Goal: Task Accomplishment & Management: Use online tool/utility

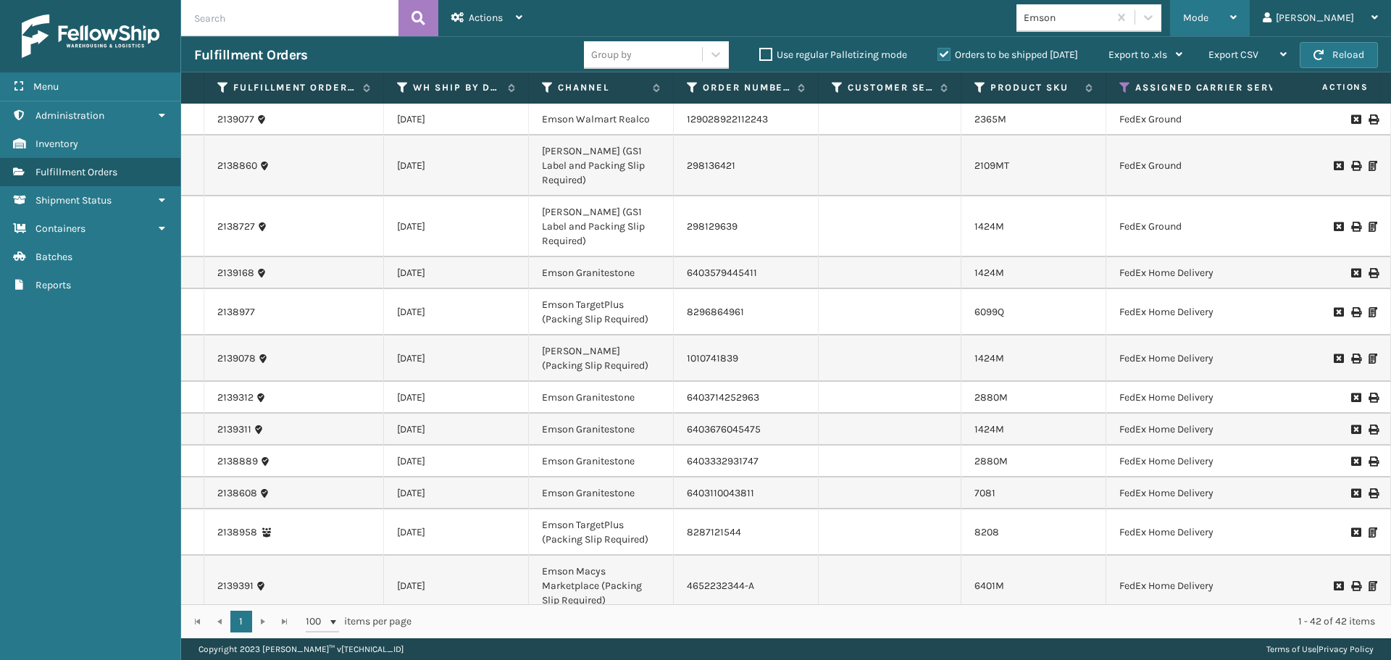
click at [1208, 22] on span "Mode" at bounding box center [1195, 18] width 25 height 12
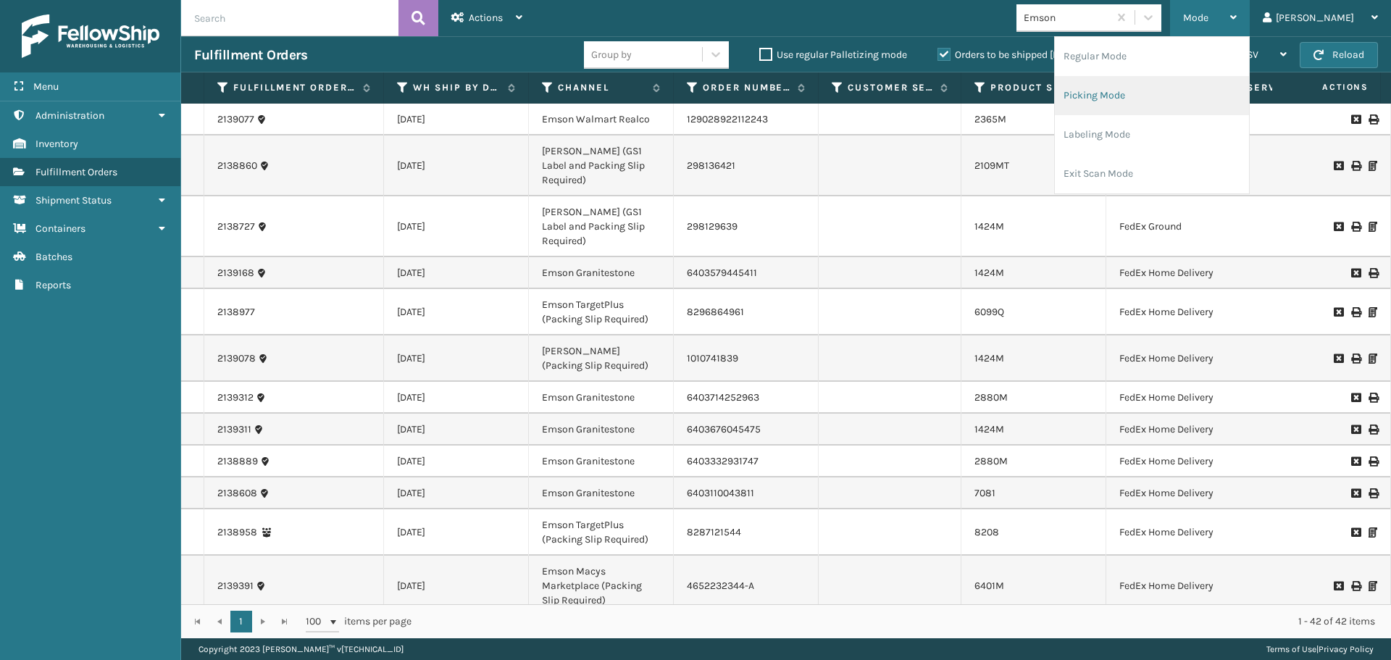
click at [1161, 101] on li "Picking Mode" at bounding box center [1152, 95] width 194 height 39
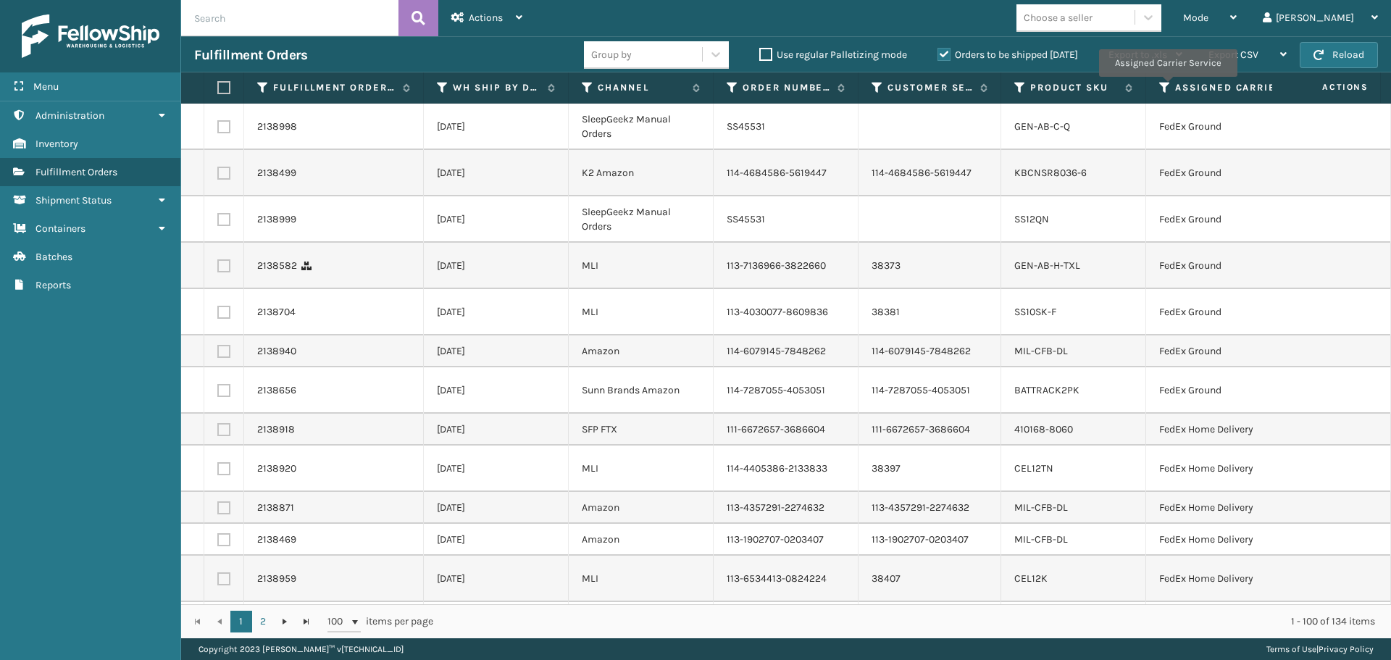
click at [1167, 87] on icon at bounding box center [1165, 87] width 12 height 13
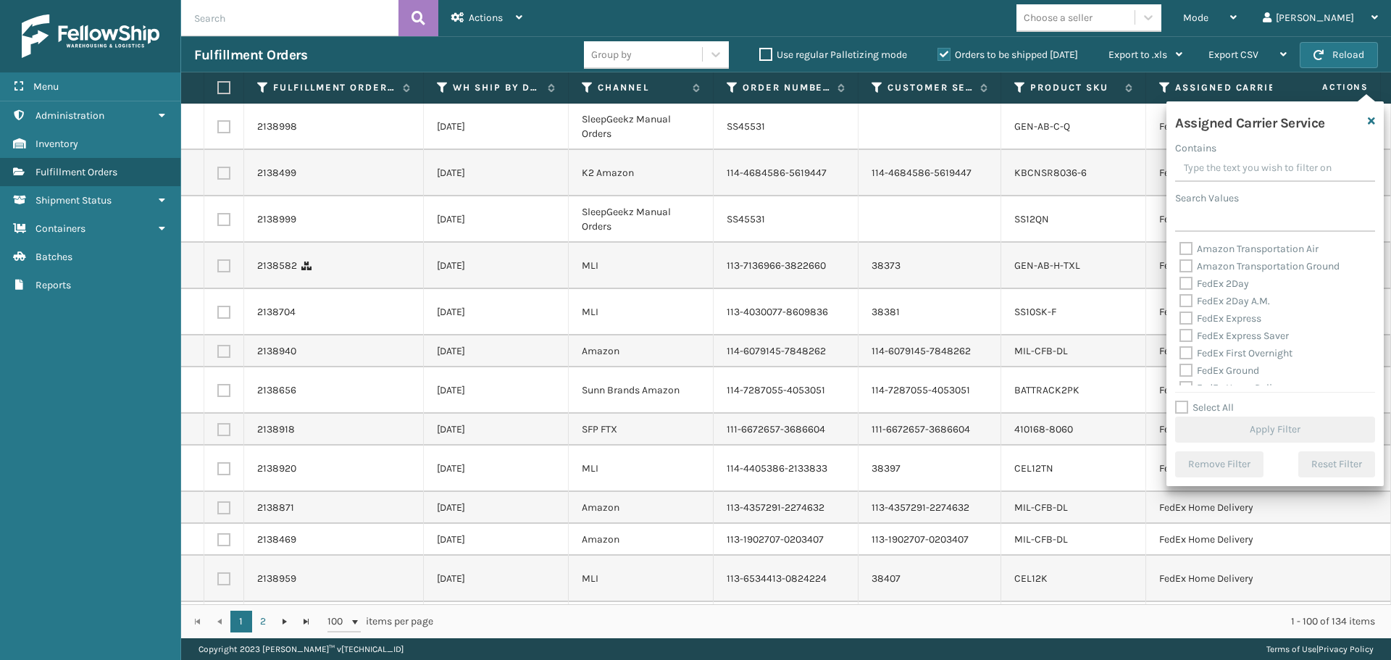
click at [1183, 280] on label "FedEx 2Day" at bounding box center [1214, 283] width 70 height 12
click at [1180, 280] on input "FedEx 2Day" at bounding box center [1179, 279] width 1 height 9
checkbox input "true"
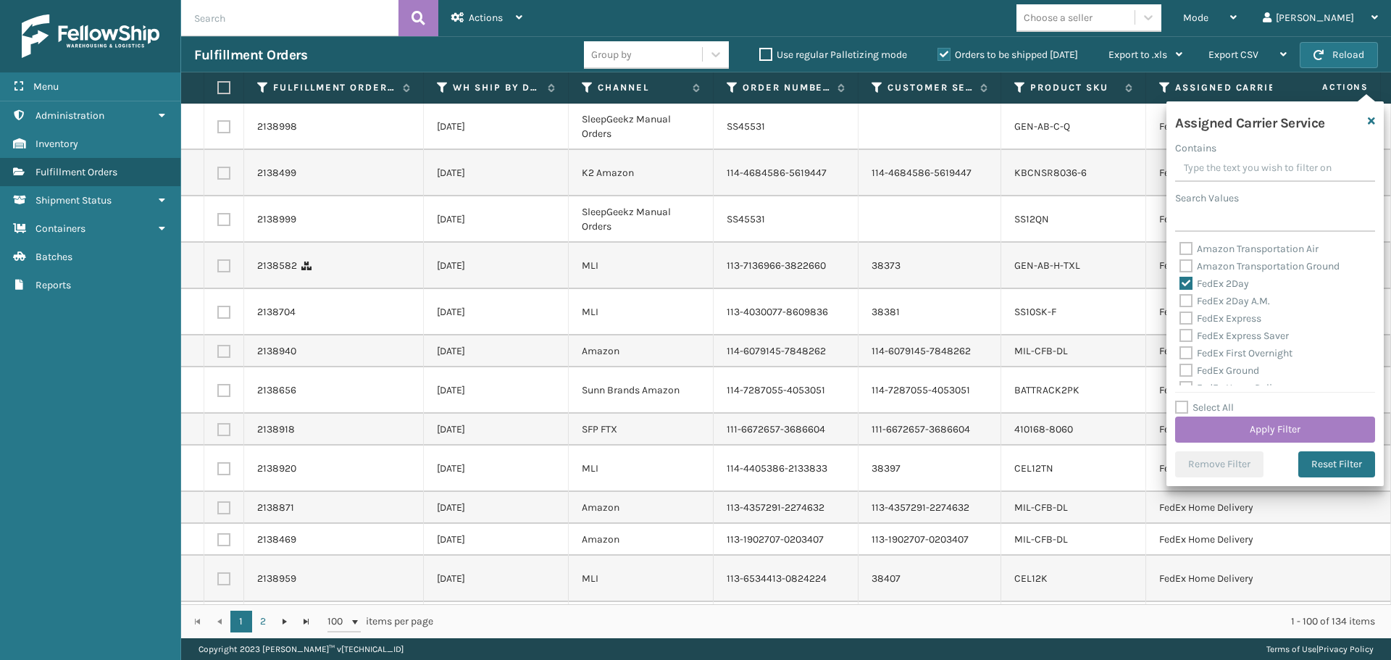
click at [1185, 299] on label "FedEx 2Day A.M." at bounding box center [1224, 301] width 91 height 12
click at [1180, 299] on input "FedEx 2Day A.M." at bounding box center [1179, 297] width 1 height 9
checkbox input "true"
click at [1185, 317] on label "FedEx Express" at bounding box center [1220, 318] width 82 height 12
click at [1180, 317] on input "FedEx Express" at bounding box center [1179, 314] width 1 height 9
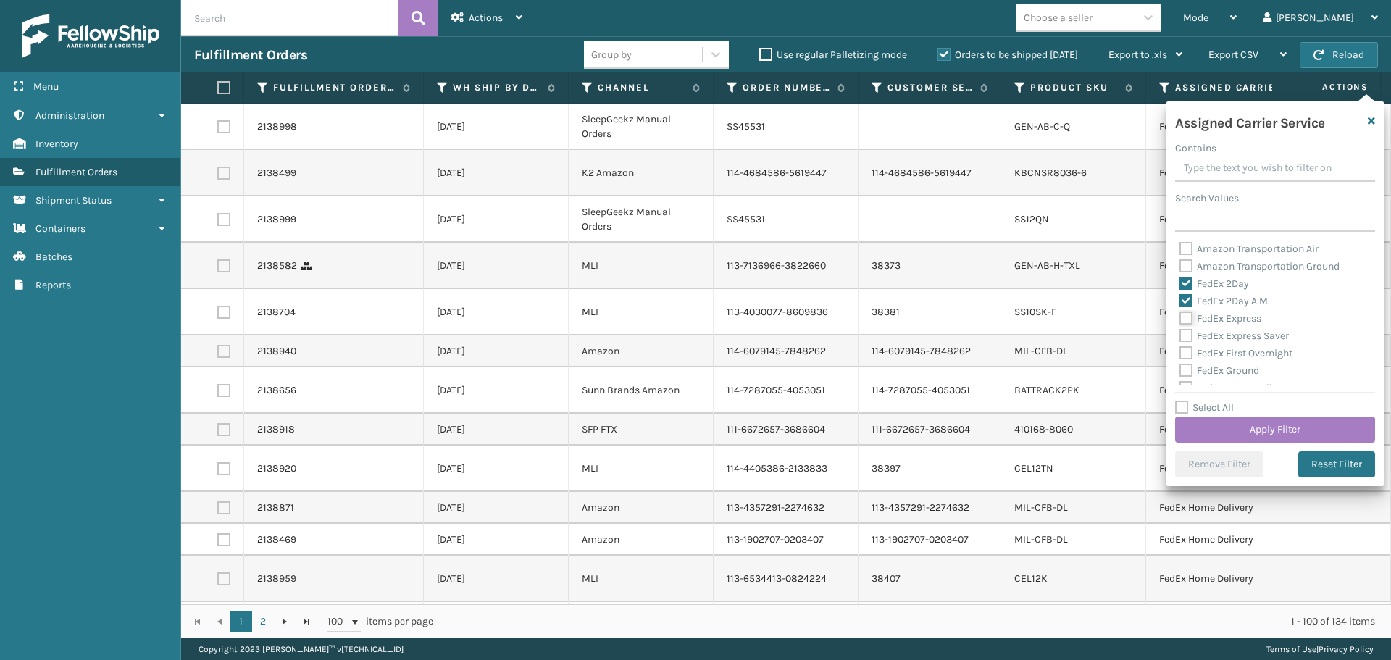
checkbox input "true"
click at [1185, 334] on label "FedEx Express Saver" at bounding box center [1233, 336] width 109 height 12
click at [1180, 334] on input "FedEx Express Saver" at bounding box center [1179, 331] width 1 height 9
checkbox input "true"
click at [1187, 351] on label "FedEx First Overnight" at bounding box center [1235, 353] width 113 height 12
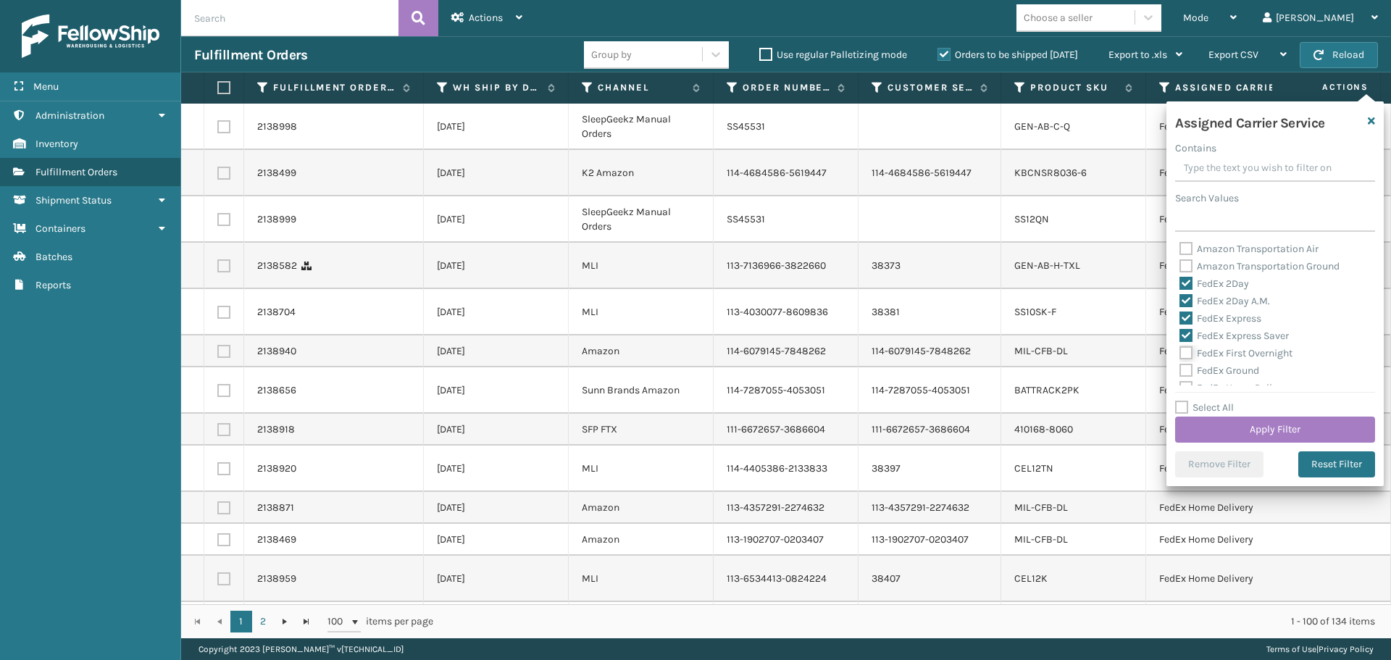
click at [1180, 351] on input "FedEx First Overnight" at bounding box center [1179, 349] width 1 height 9
checkbox input "true"
click at [1188, 372] on label "FedEx Ground" at bounding box center [1219, 370] width 80 height 12
click at [1180, 372] on input "FedEx Ground" at bounding box center [1179, 366] width 1 height 9
checkbox input "true"
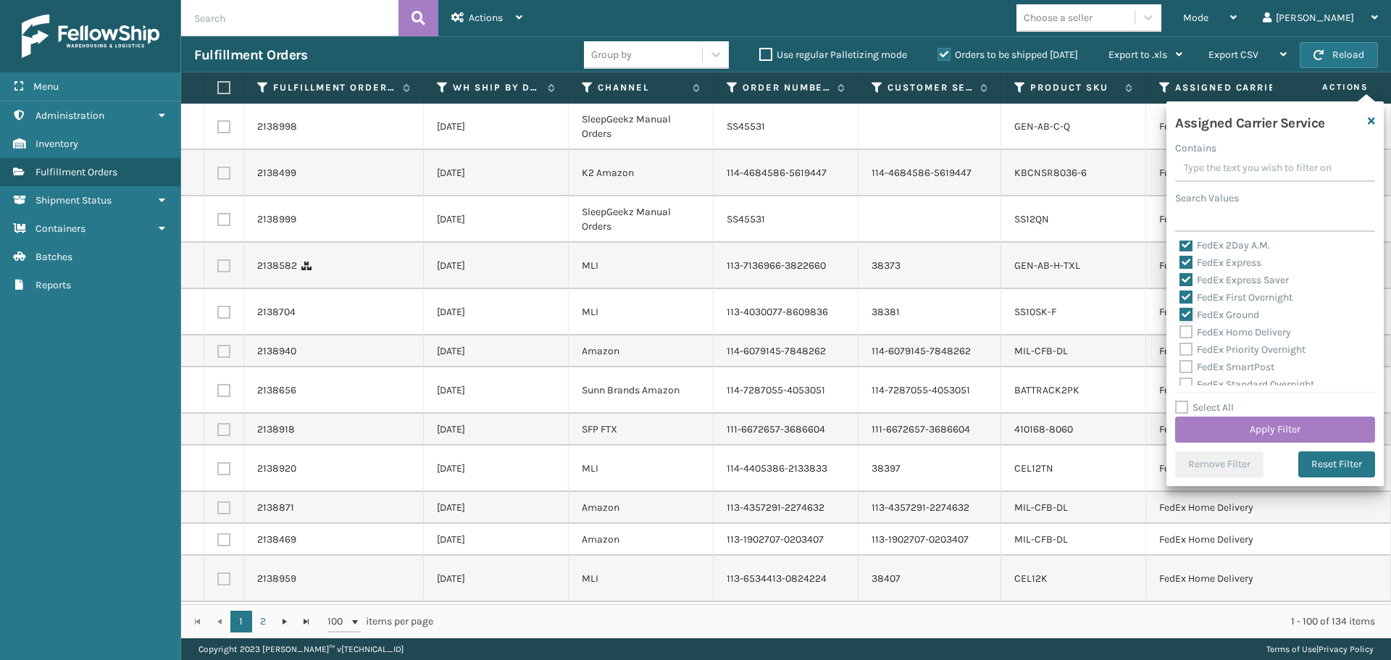
scroll to position [72, 0]
click at [1184, 314] on label "FedEx Home Delivery" at bounding box center [1235, 315] width 112 height 12
click at [1180, 314] on input "FedEx Home Delivery" at bounding box center [1179, 311] width 1 height 9
checkbox input "true"
click at [1185, 335] on label "FedEx Priority Overnight" at bounding box center [1242, 333] width 126 height 12
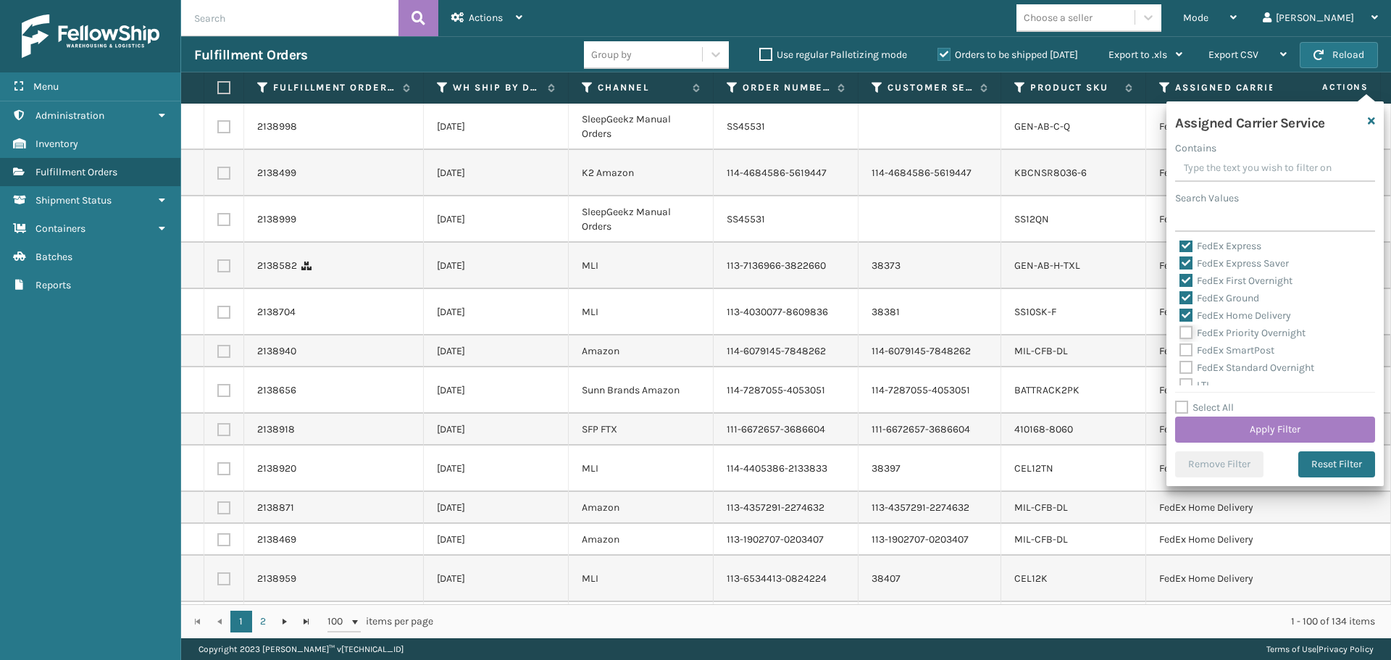
click at [1180, 334] on input "FedEx Priority Overnight" at bounding box center [1179, 329] width 1 height 9
checkbox input "true"
click at [1187, 350] on label "FedEx SmartPost" at bounding box center [1226, 350] width 95 height 12
click at [1180, 350] on input "FedEx SmartPost" at bounding box center [1179, 346] width 1 height 9
checkbox input "true"
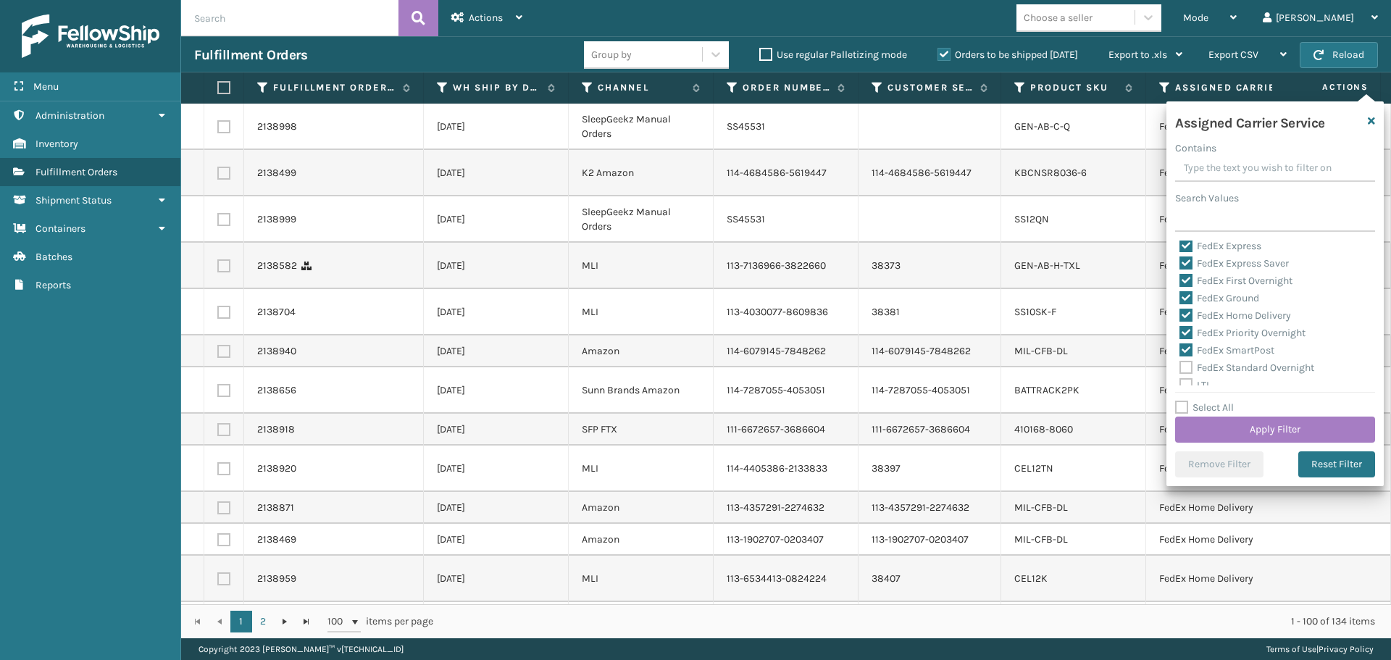
click at [1187, 369] on label "FedEx Standard Overnight" at bounding box center [1246, 368] width 135 height 12
click at [1180, 369] on input "FedEx Standard Overnight" at bounding box center [1179, 363] width 1 height 9
checkbox input "true"
click at [1235, 433] on button "Apply Filter" at bounding box center [1275, 430] width 200 height 26
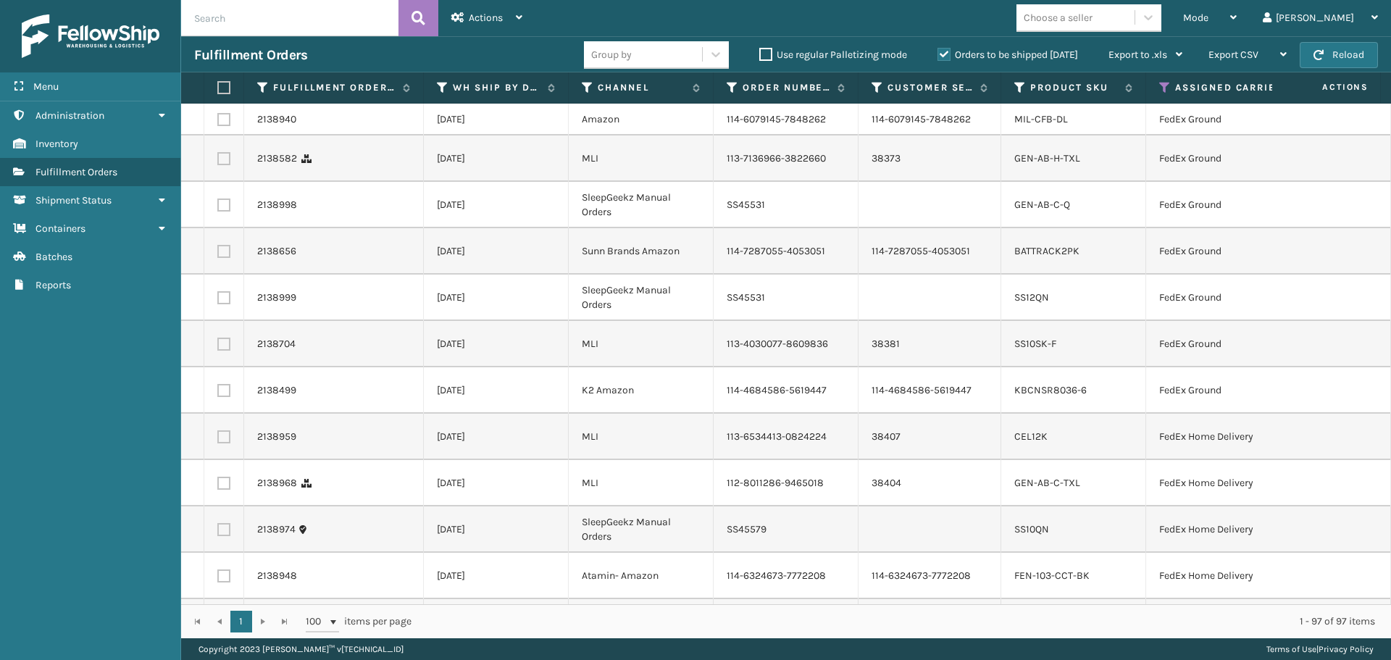
click at [1093, 25] on div "Choose a seller" at bounding box center [1058, 17] width 69 height 15
type input "sleep"
click at [1144, 50] on div "SleepGeekz" at bounding box center [1088, 54] width 145 height 27
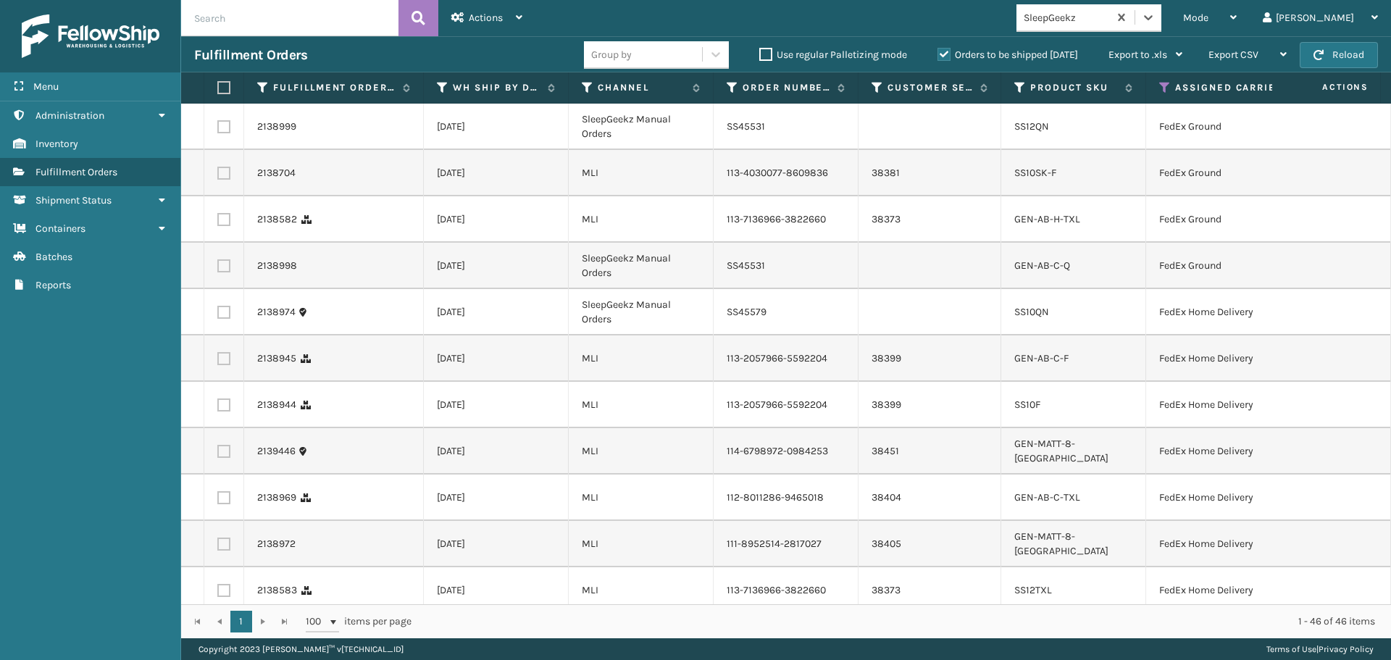
click at [218, 91] on label at bounding box center [221, 87] width 9 height 13
click at [218, 91] on input "checkbox" at bounding box center [217, 87] width 1 height 9
checkbox input "true"
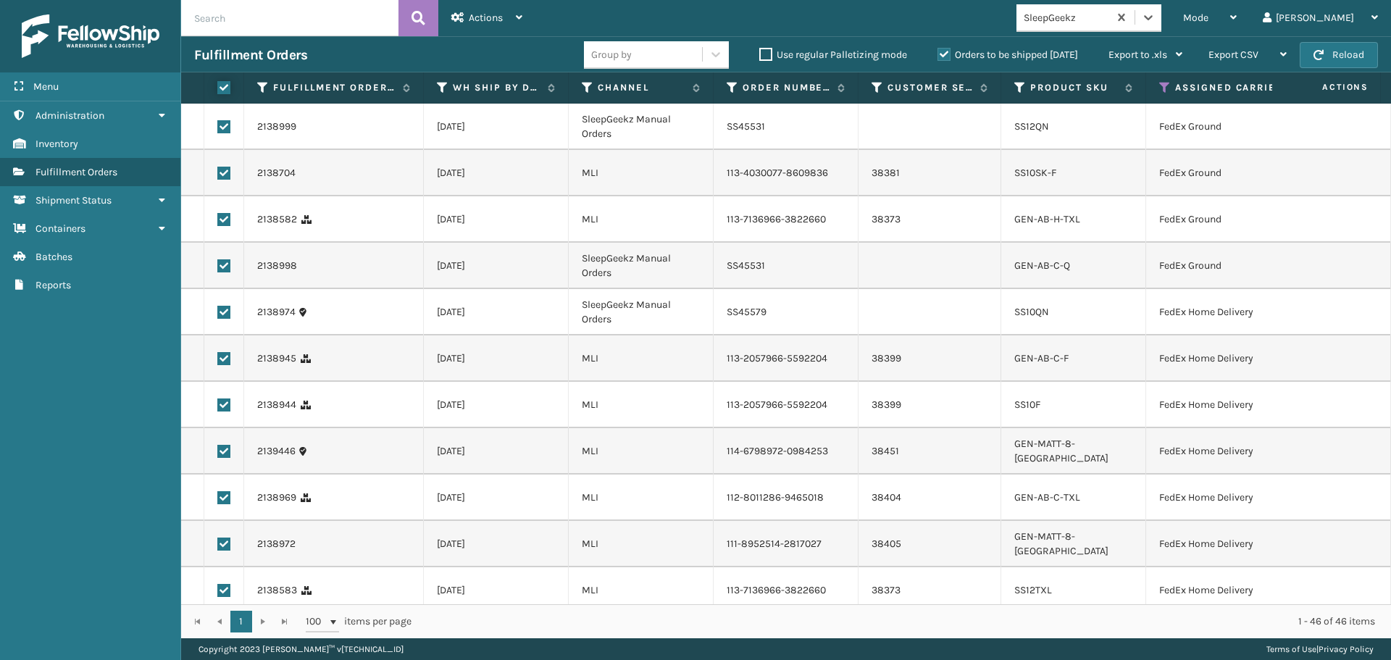
checkbox input "true"
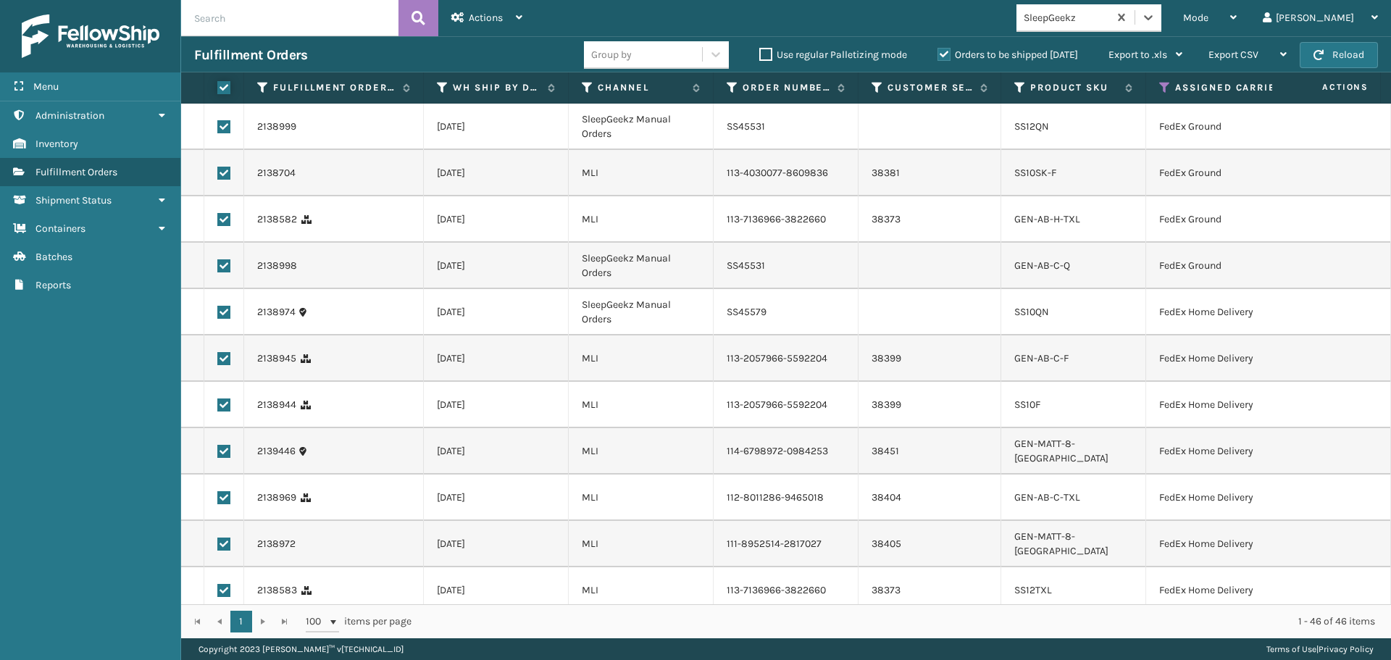
checkbox input "true"
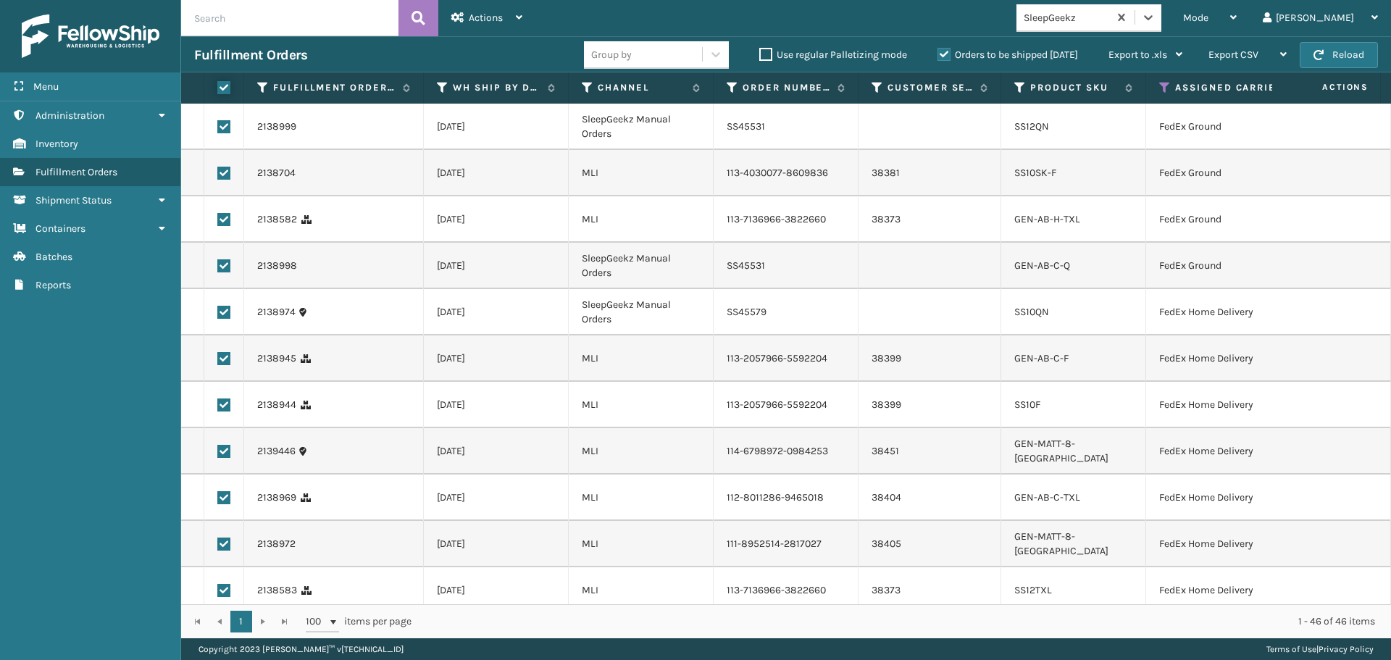
checkbox input "true"
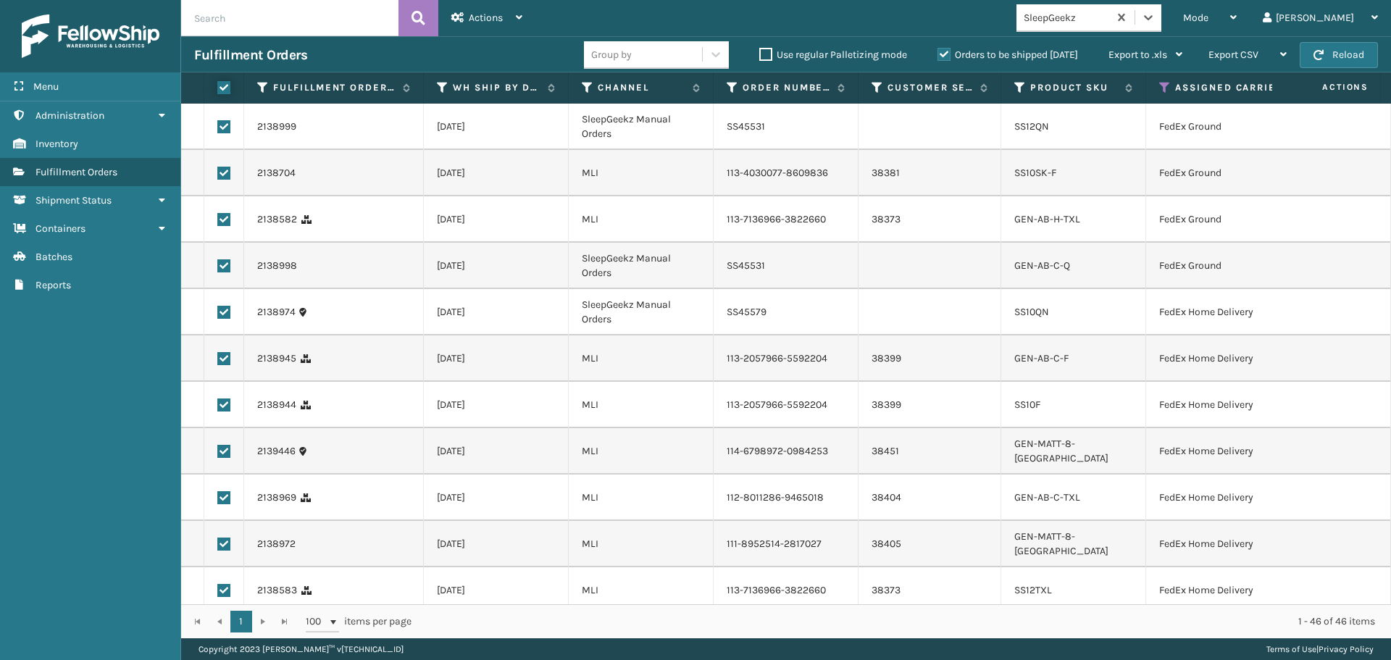
checkbox input "true"
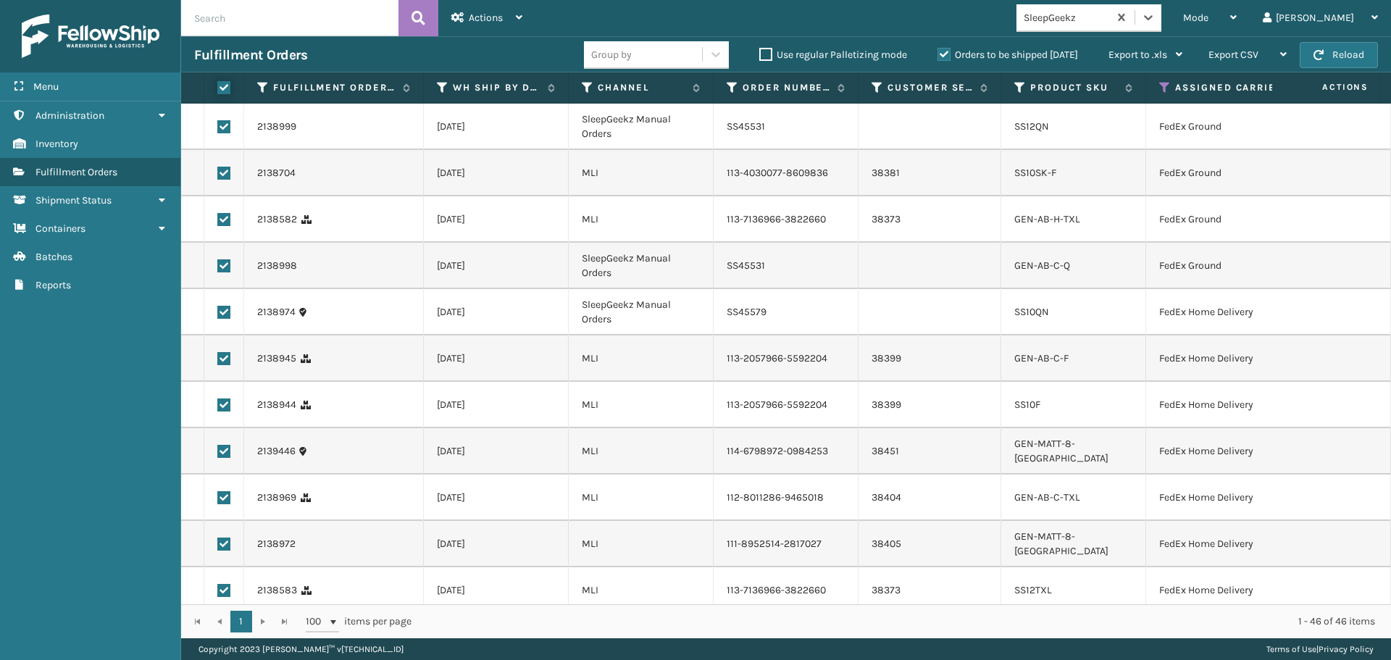
checkbox input "true"
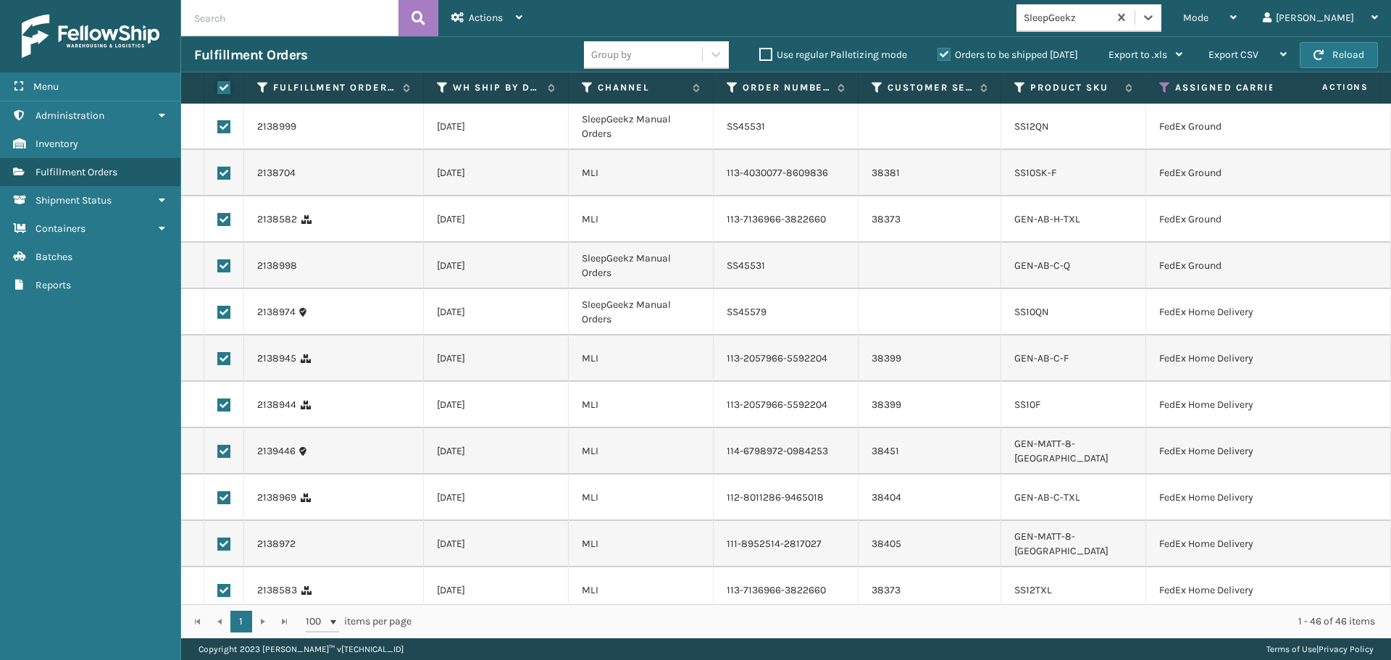
checkbox input "true"
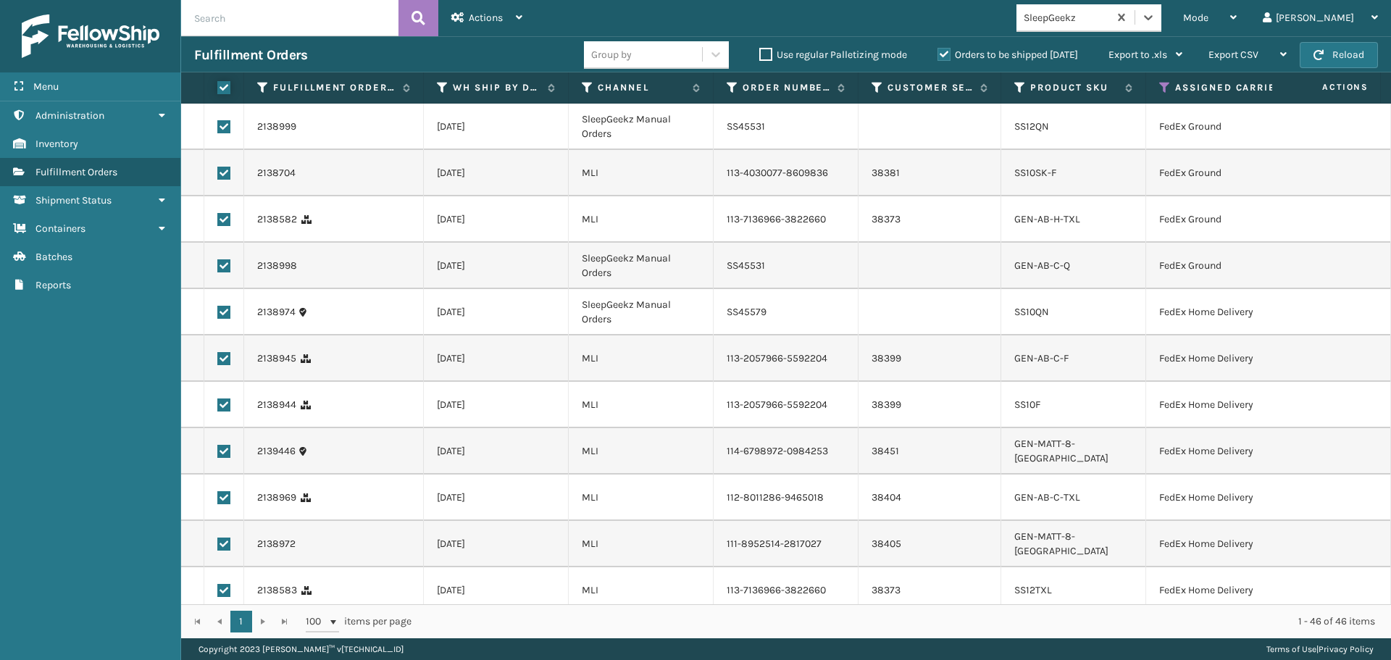
checkbox input "true"
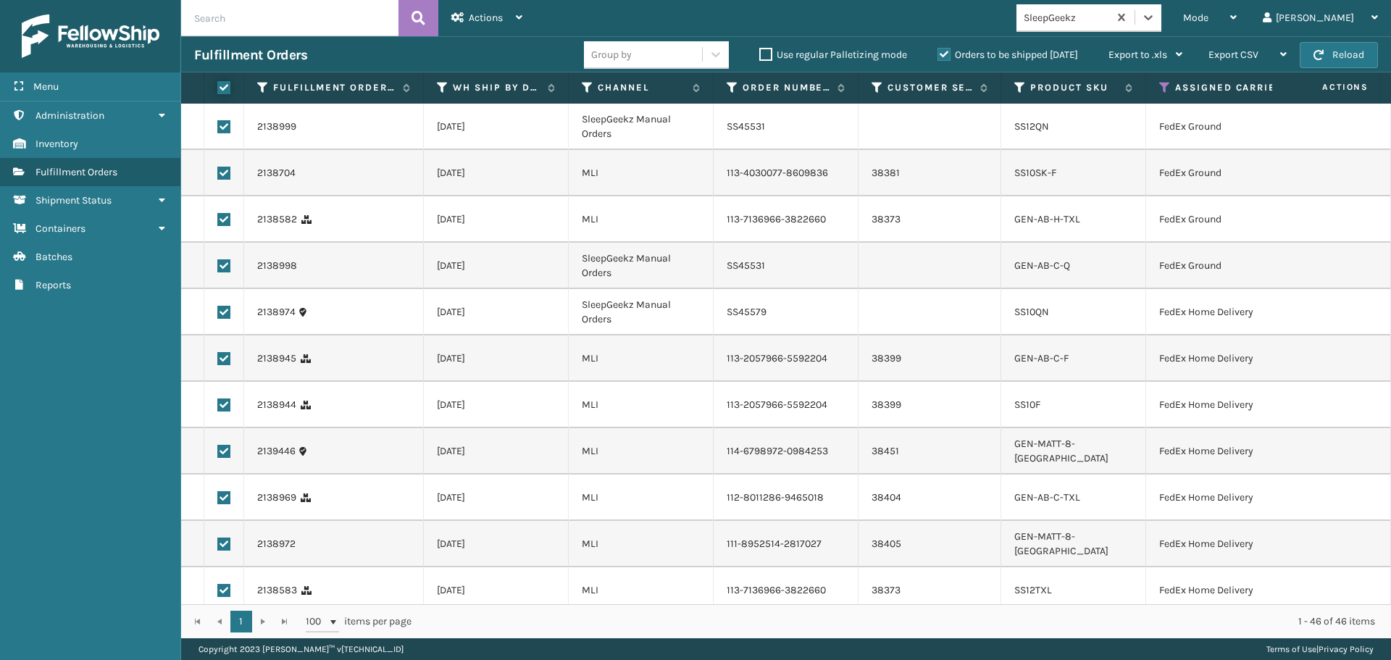
checkbox input "true"
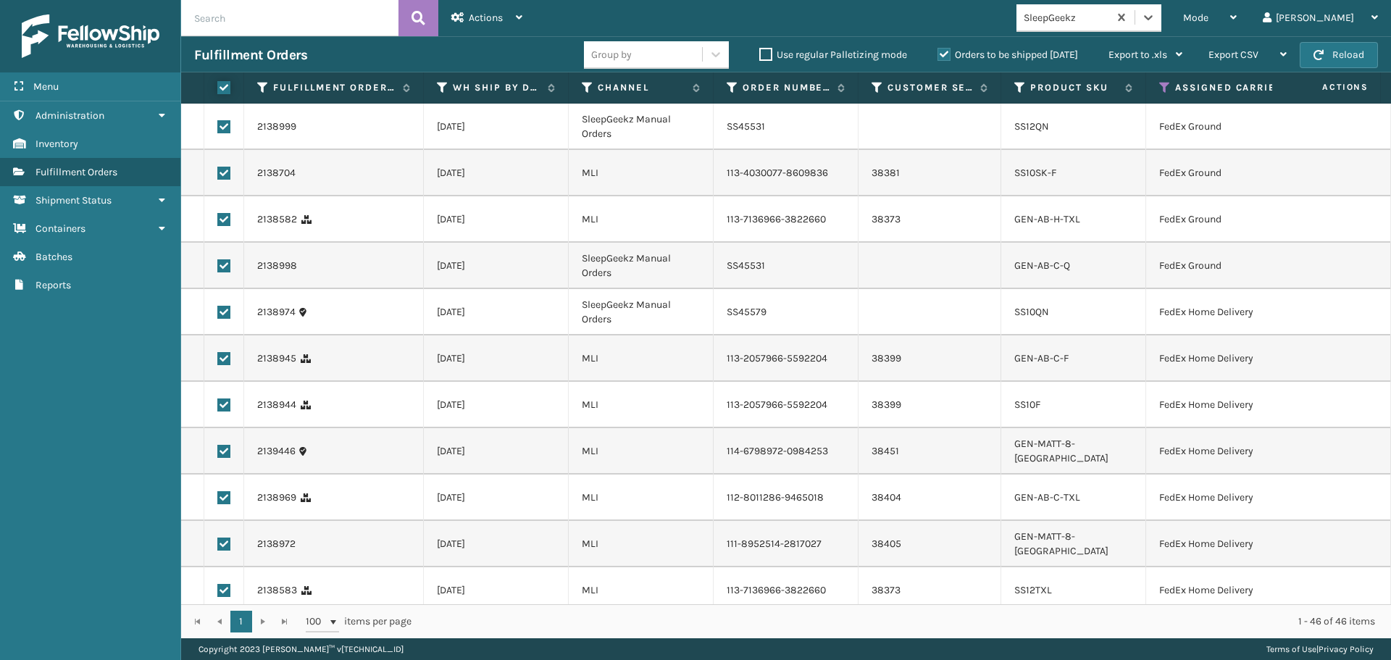
checkbox input "true"
click at [496, 18] on span "Actions" at bounding box center [486, 18] width 34 height 12
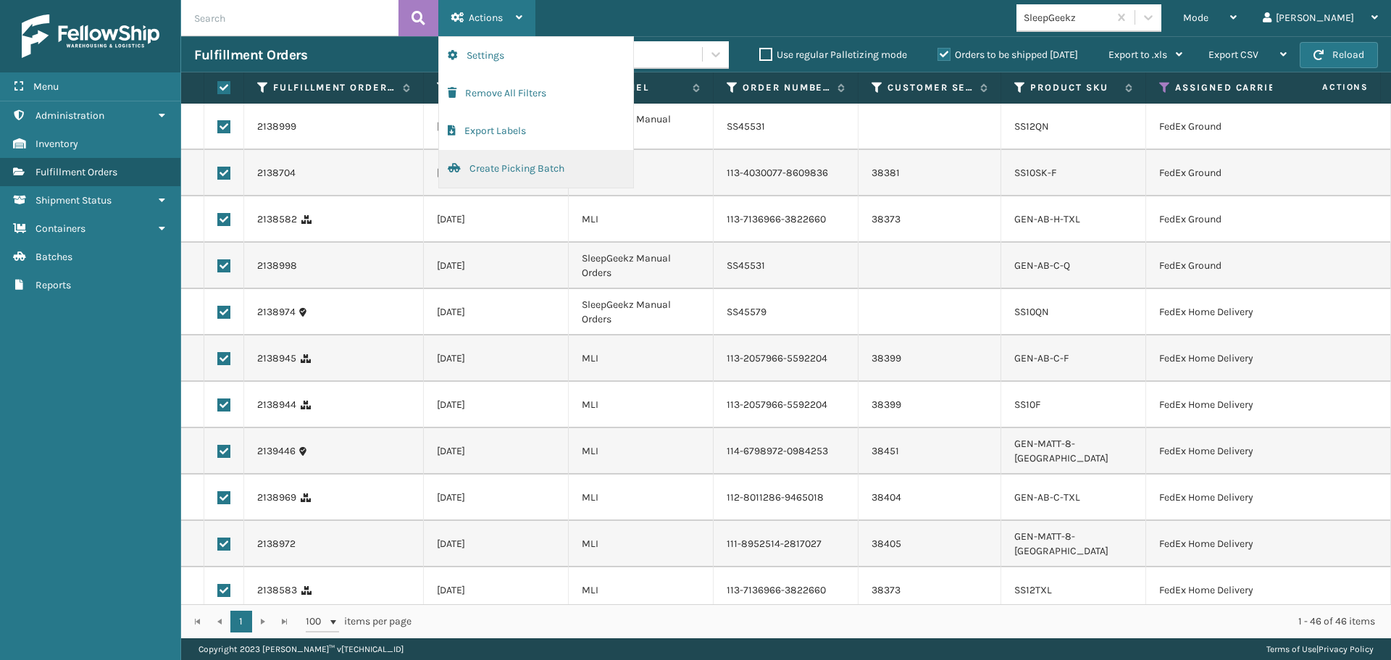
click at [501, 161] on button "Create Picking Batch" at bounding box center [536, 169] width 194 height 38
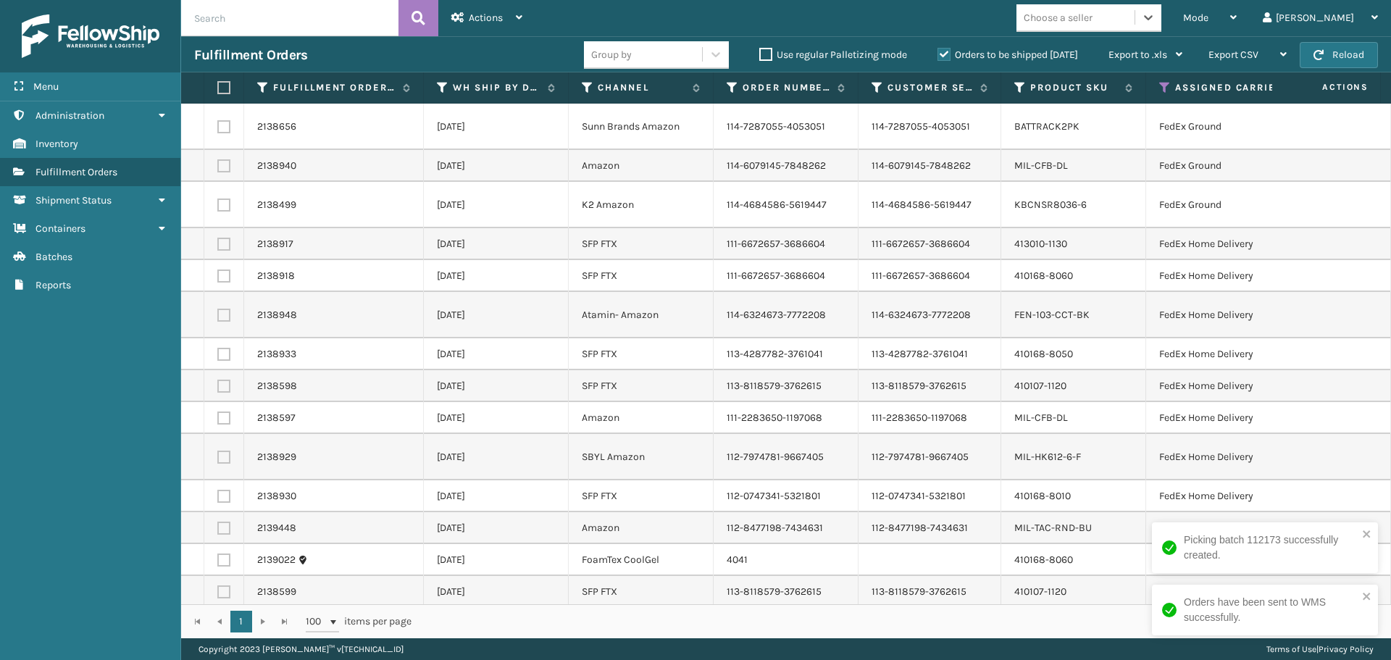
click at [1135, 25] on div "Choose a seller" at bounding box center [1075, 18] width 118 height 24
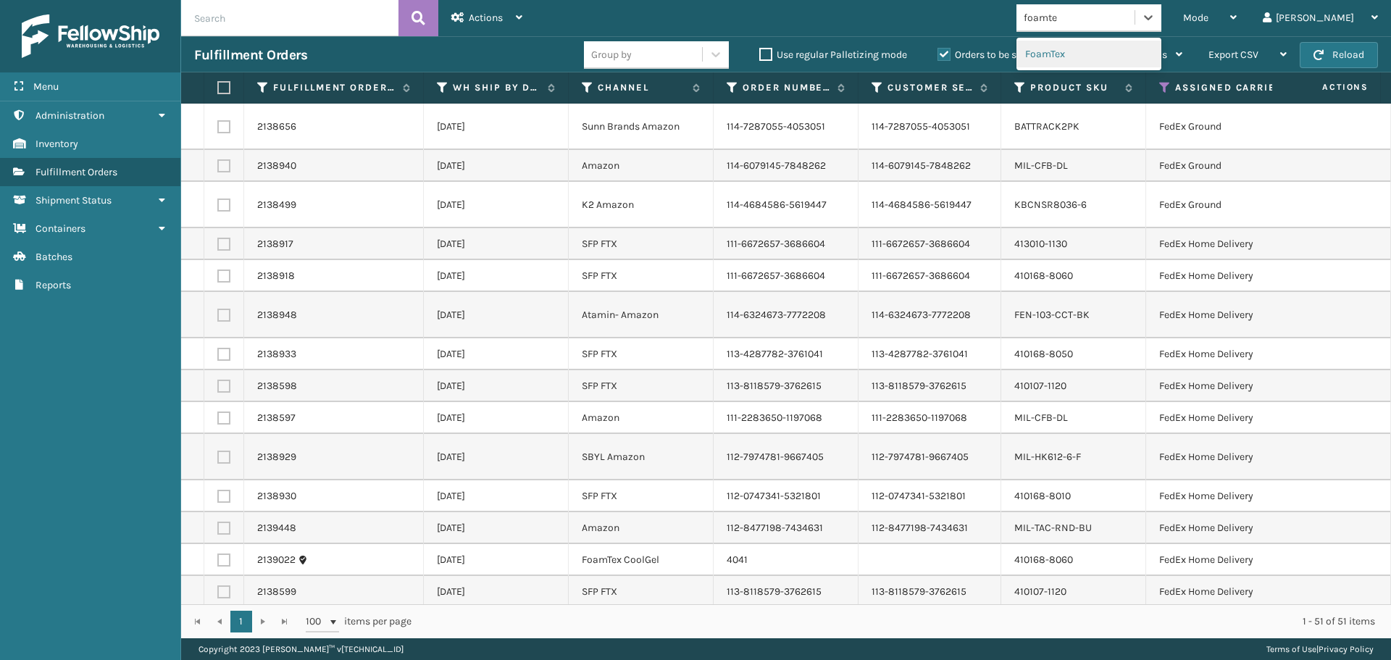
type input "foamtex"
click at [1104, 56] on div "FoamTex" at bounding box center [1088, 54] width 145 height 27
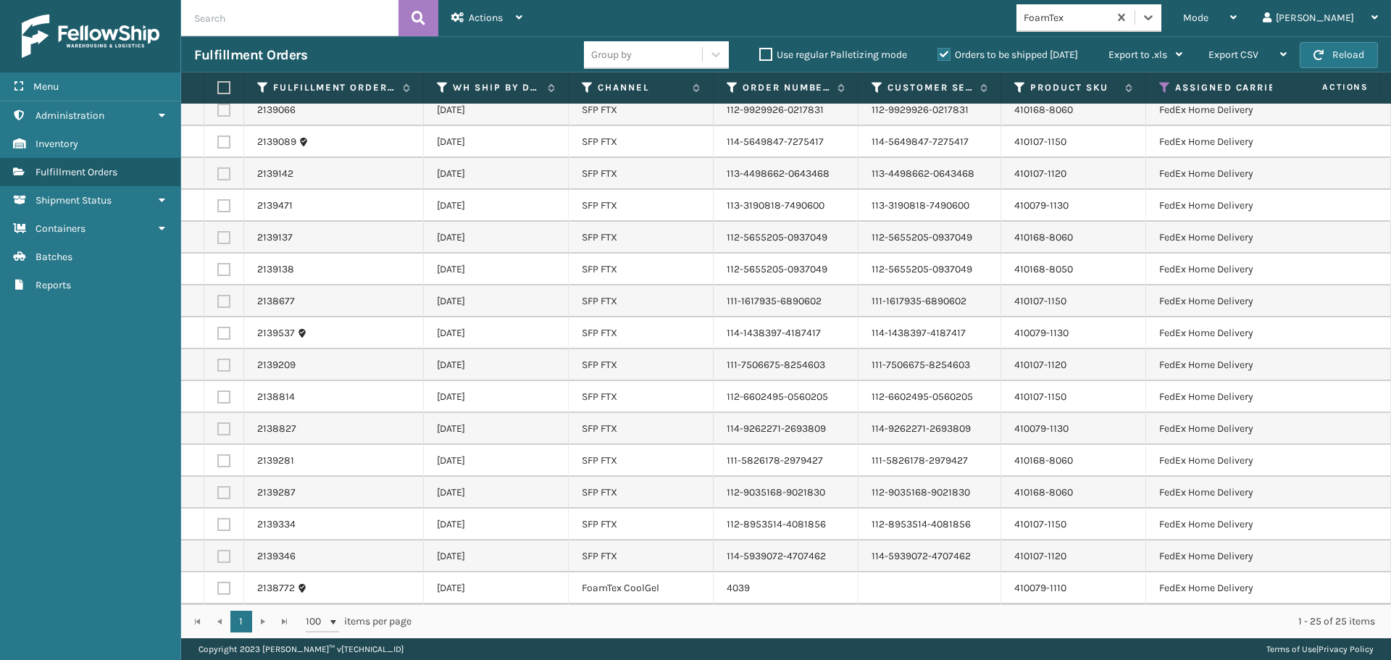
scroll to position [0, 0]
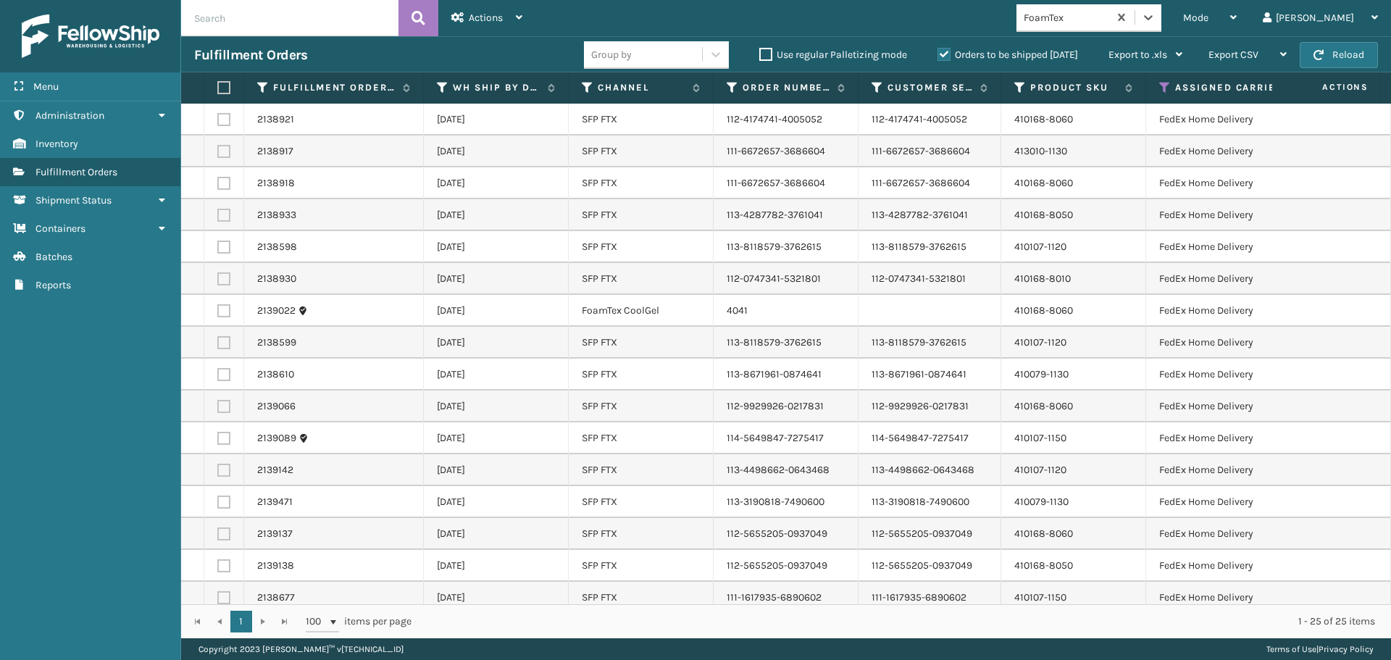
click at [222, 88] on label at bounding box center [221, 87] width 9 height 13
click at [218, 88] on input "checkbox" at bounding box center [217, 87] width 1 height 9
checkbox input "true"
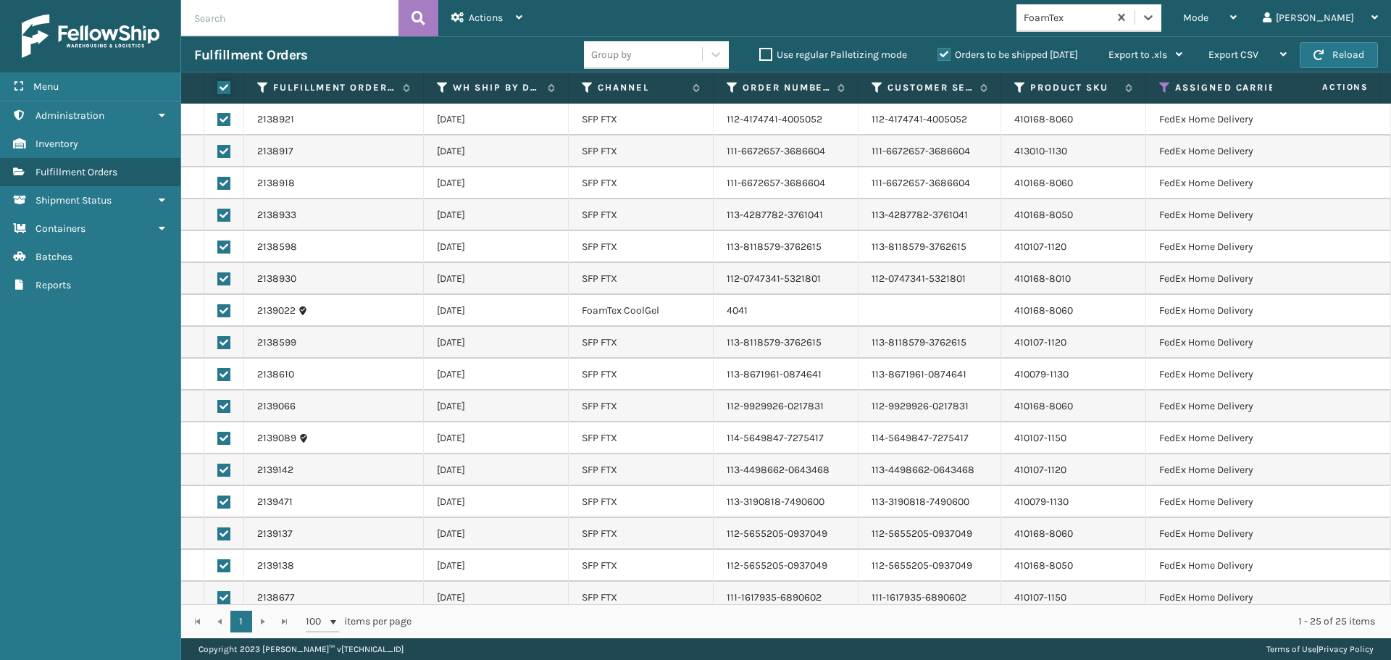
checkbox input "true"
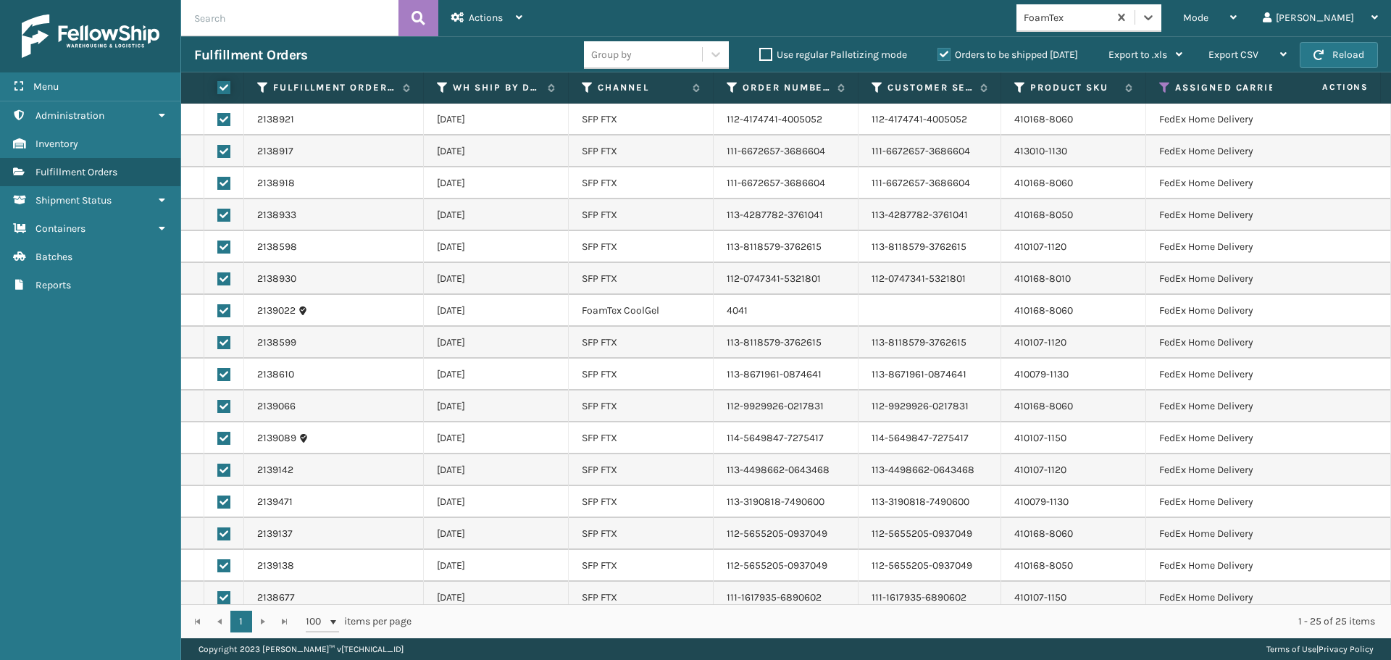
checkbox input "true"
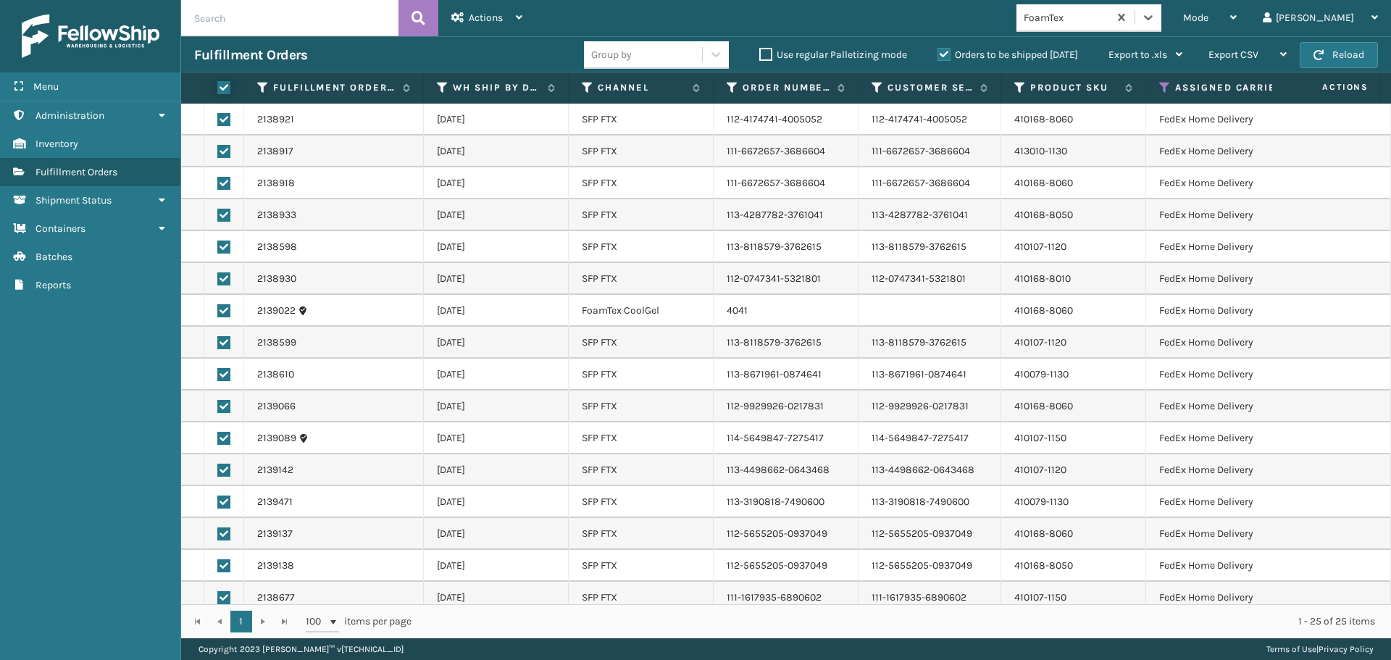
checkbox input "true"
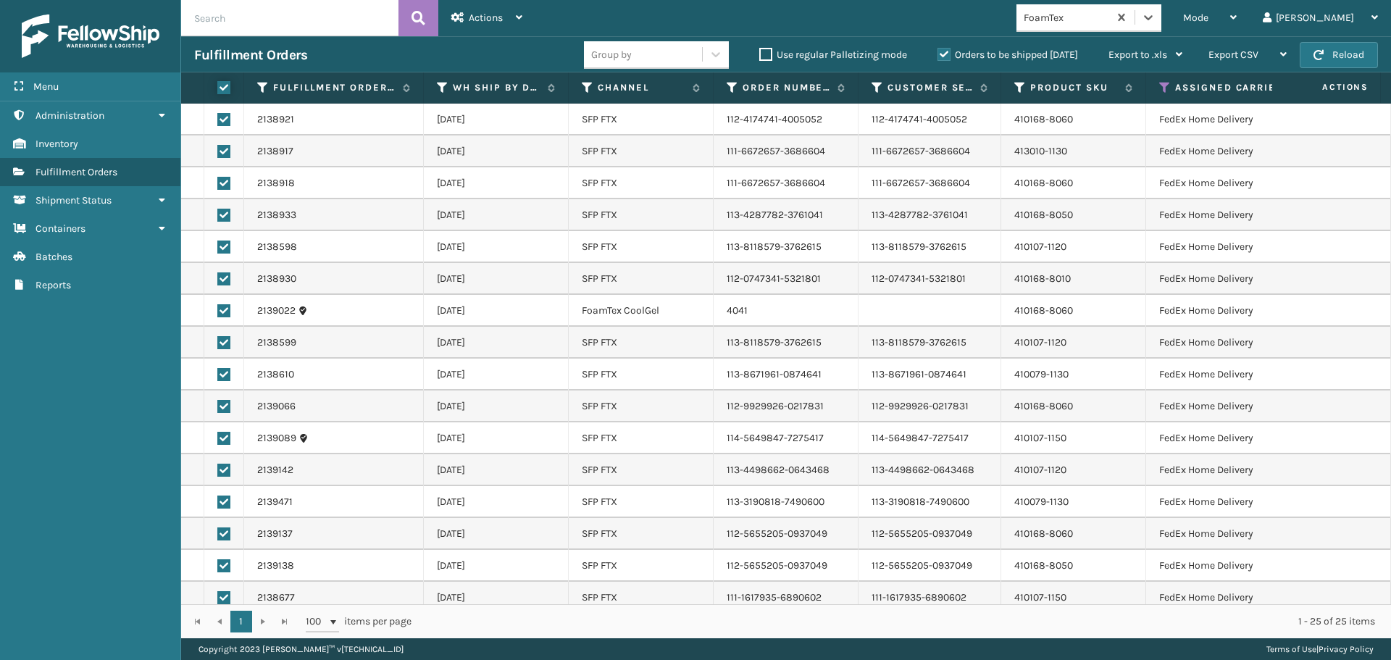
checkbox input "true"
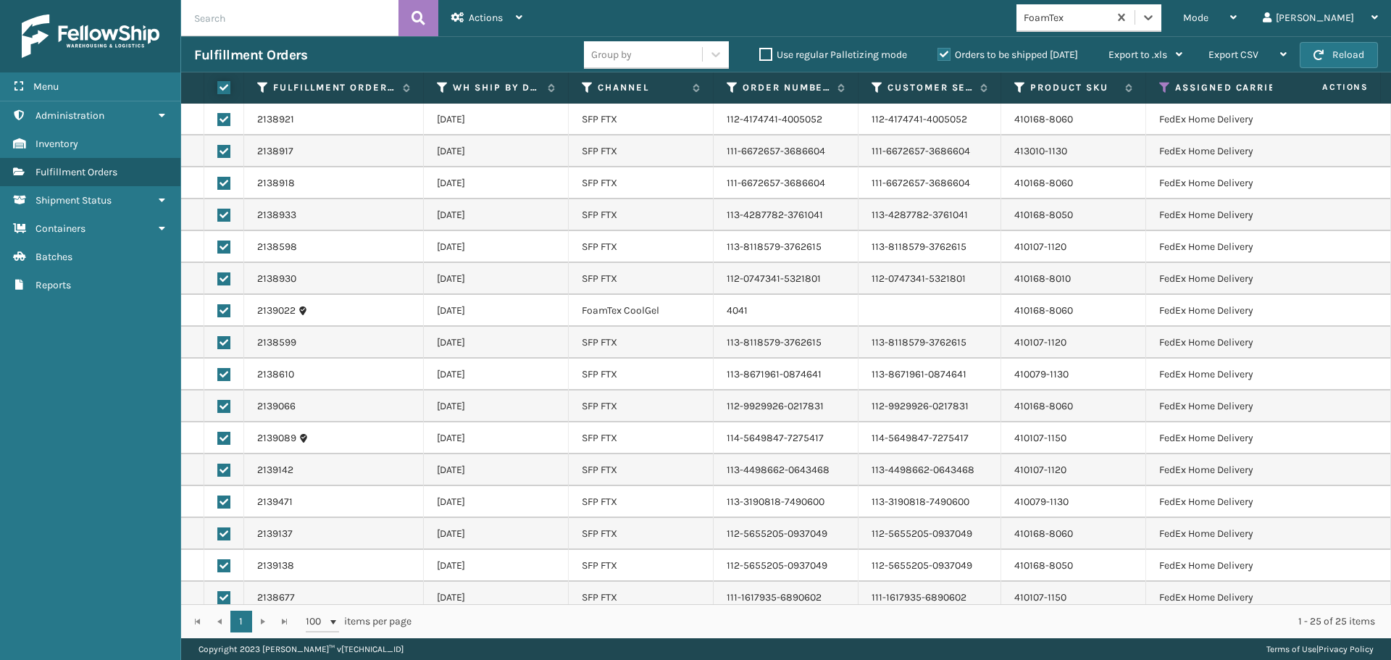
checkbox input "true"
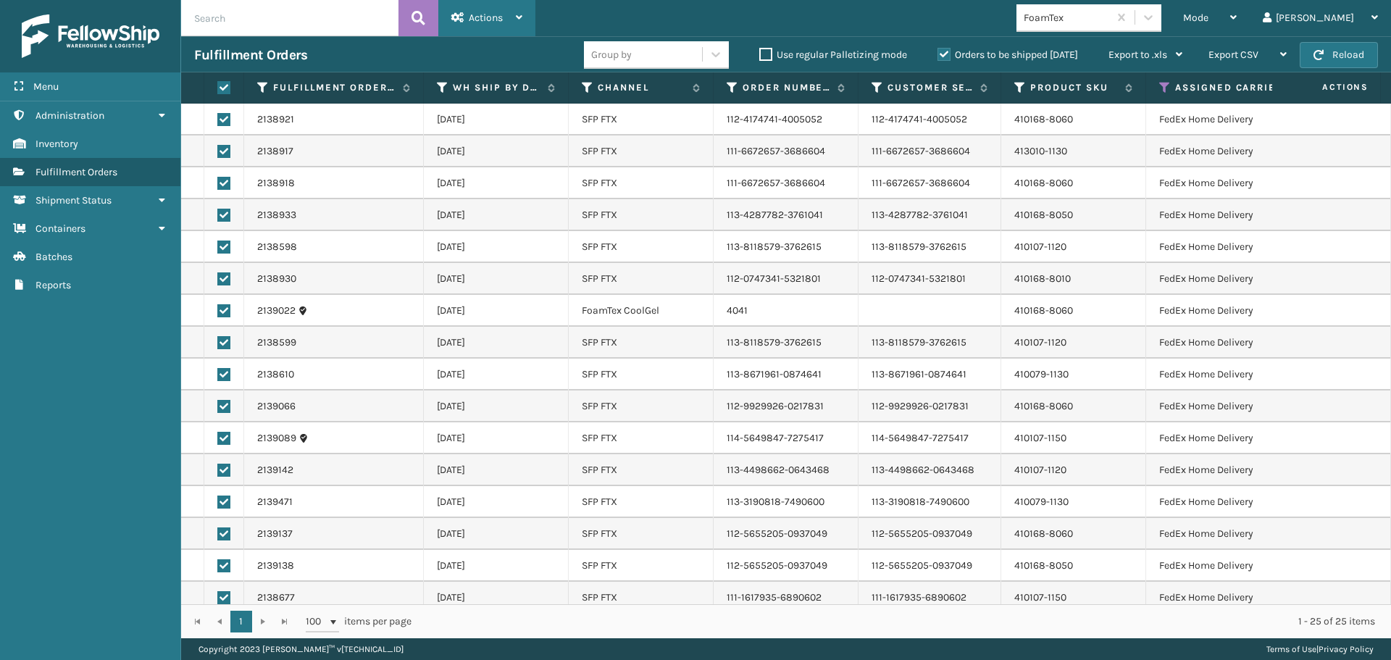
click at [514, 30] on div "Actions" at bounding box center [486, 18] width 71 height 36
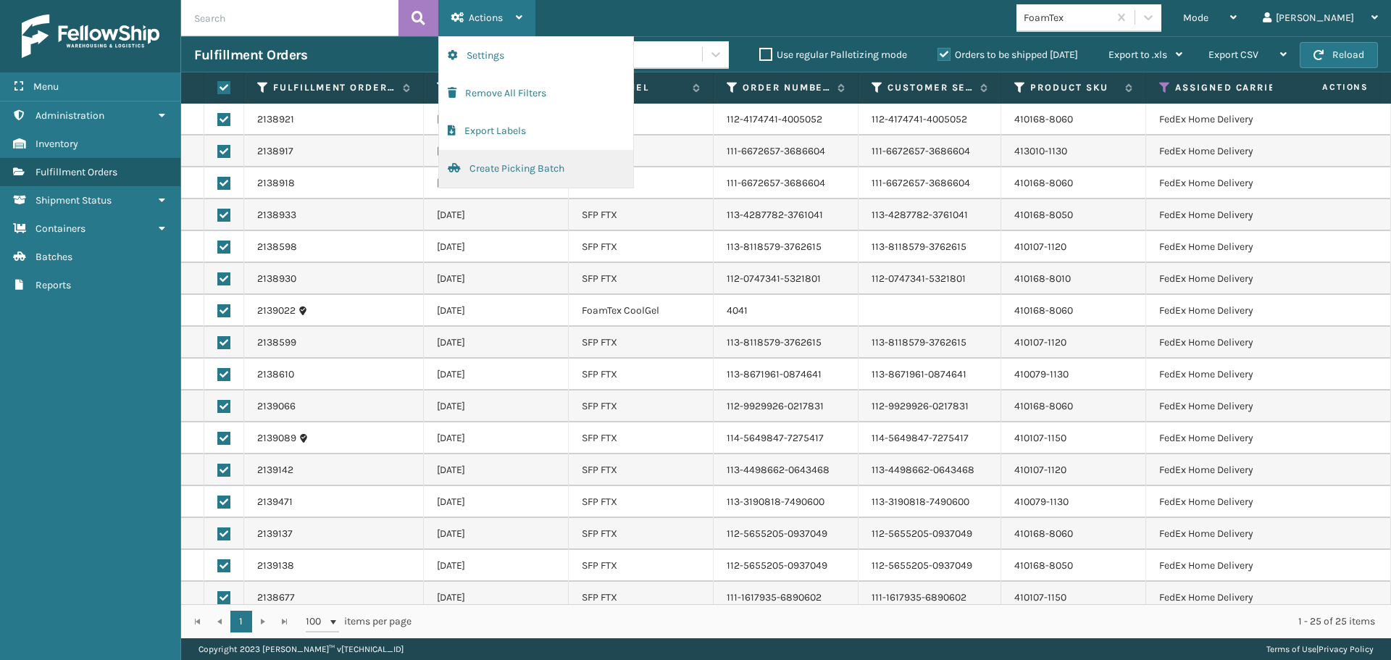
click at [519, 162] on button "Create Picking Batch" at bounding box center [536, 169] width 194 height 38
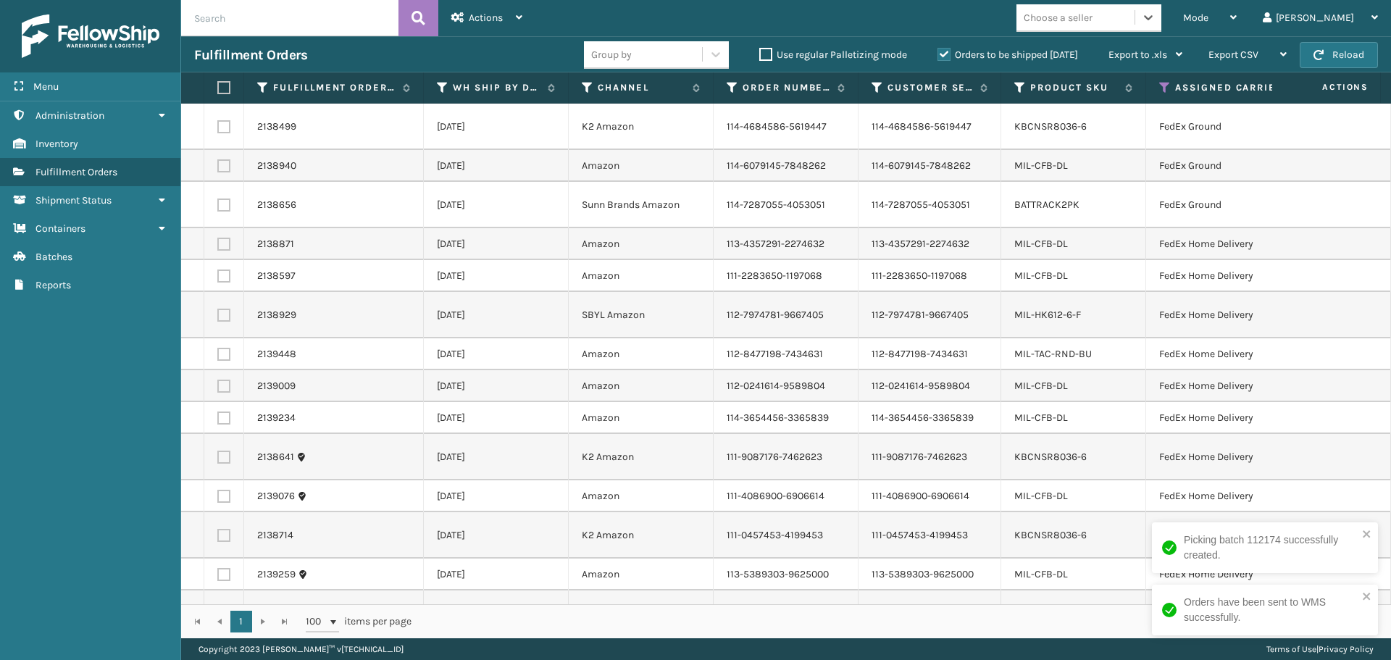
click at [1135, 20] on div "Choose a seller" at bounding box center [1075, 18] width 118 height 24
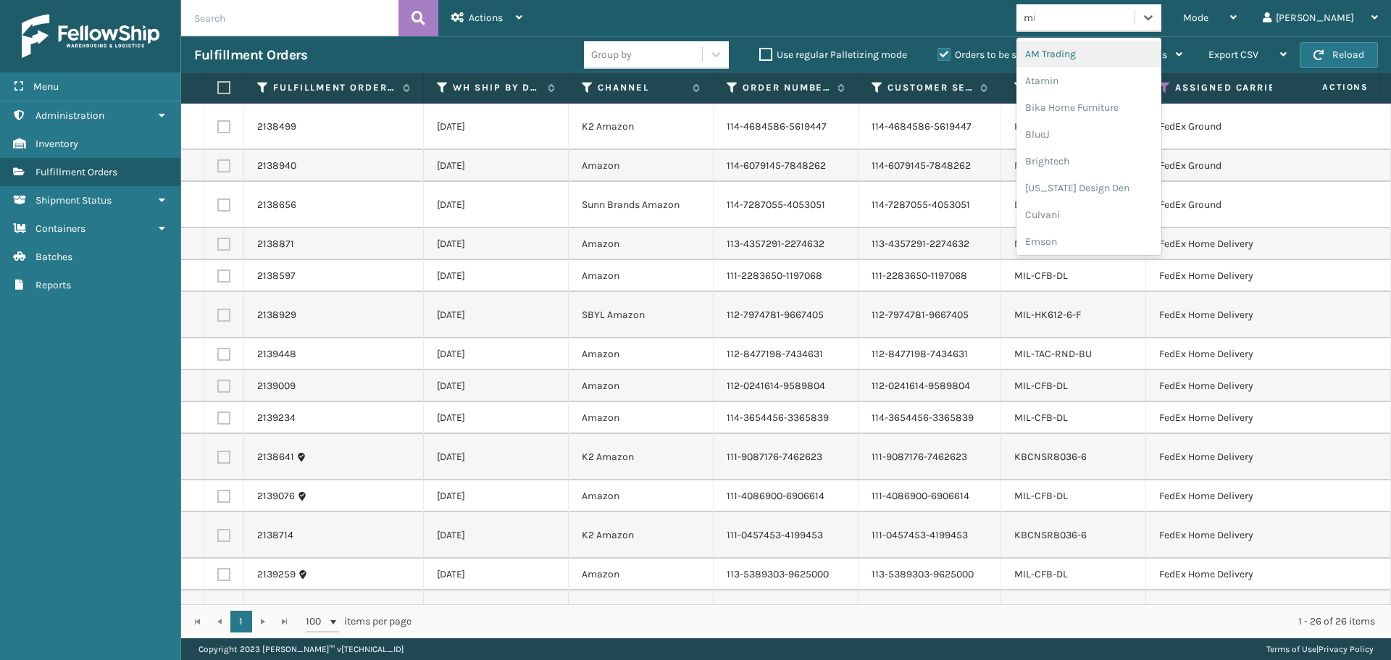
type input "mil"
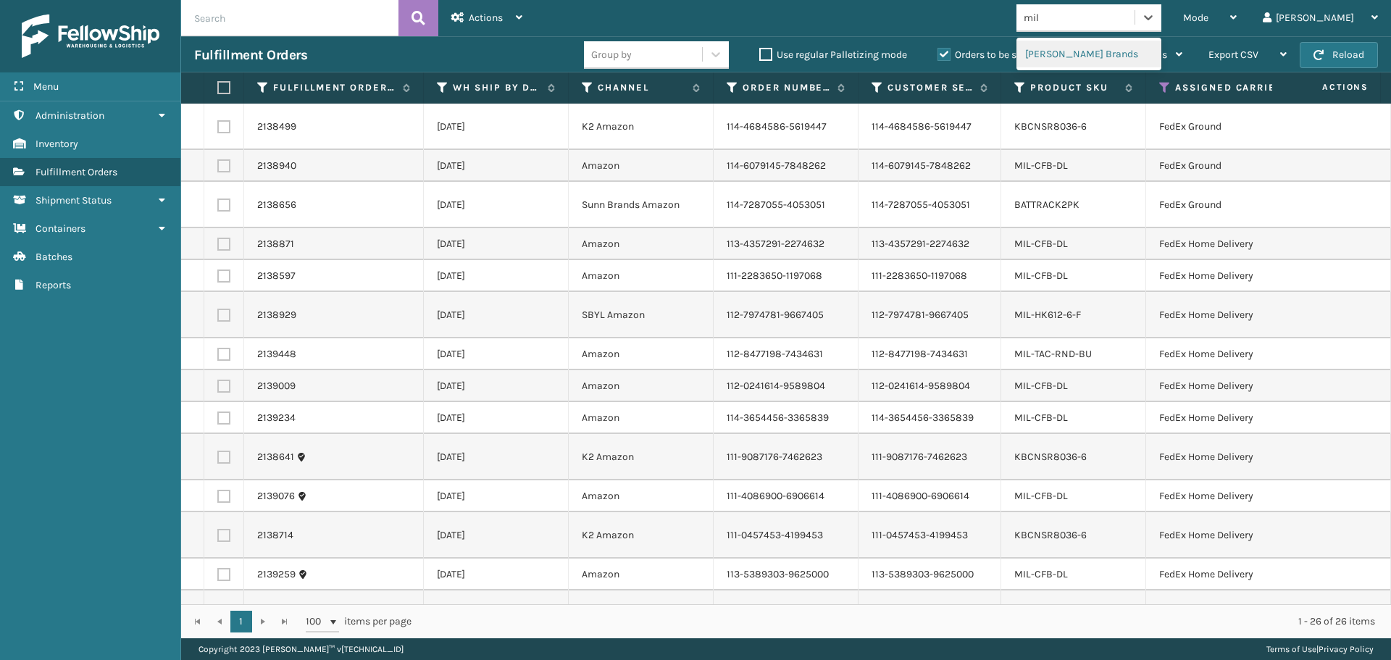
click at [1140, 52] on div "[PERSON_NAME] Brands" at bounding box center [1088, 54] width 145 height 27
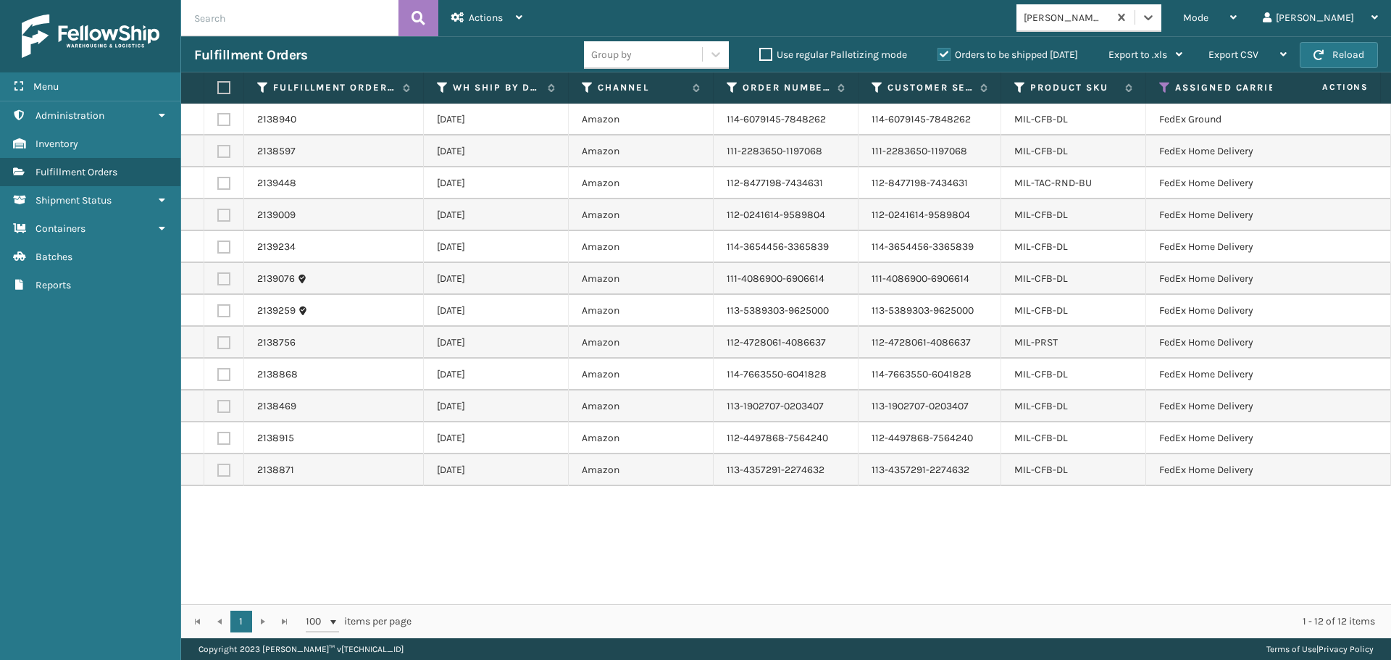
click at [222, 91] on label at bounding box center [221, 87] width 9 height 13
click at [218, 91] on input "checkbox" at bounding box center [217, 87] width 1 height 9
checkbox input "true"
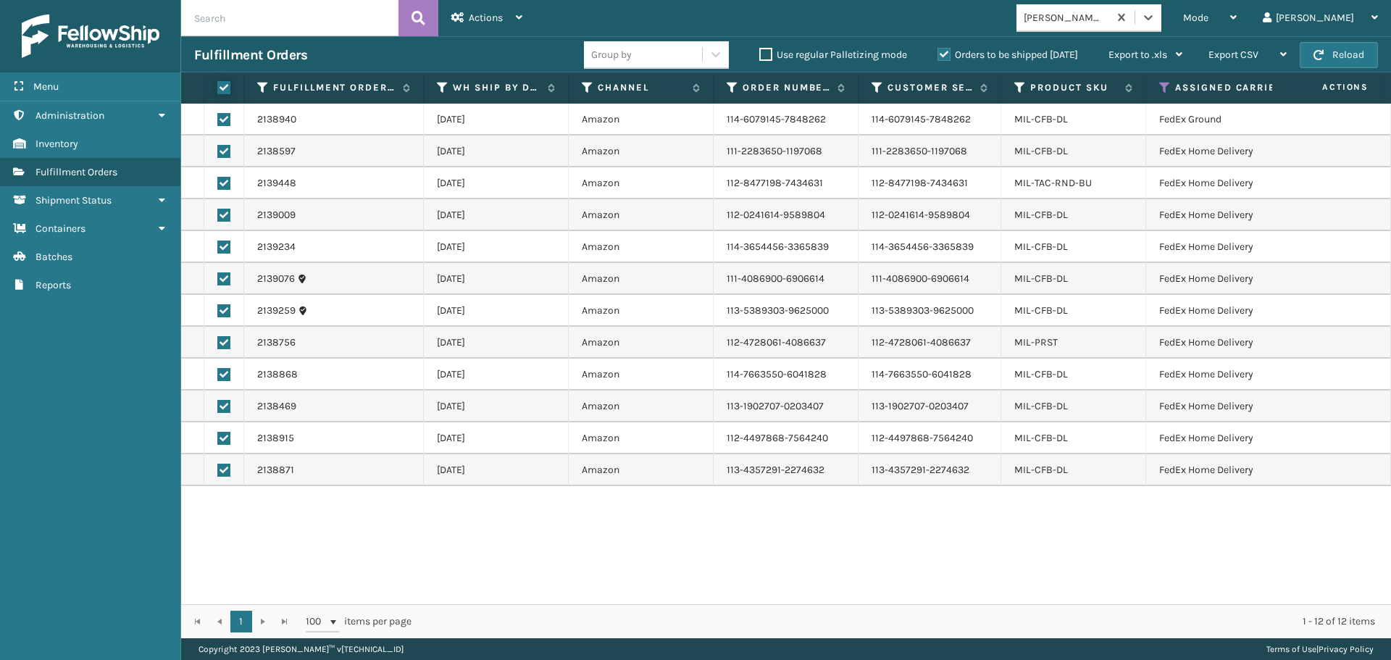
checkbox input "true"
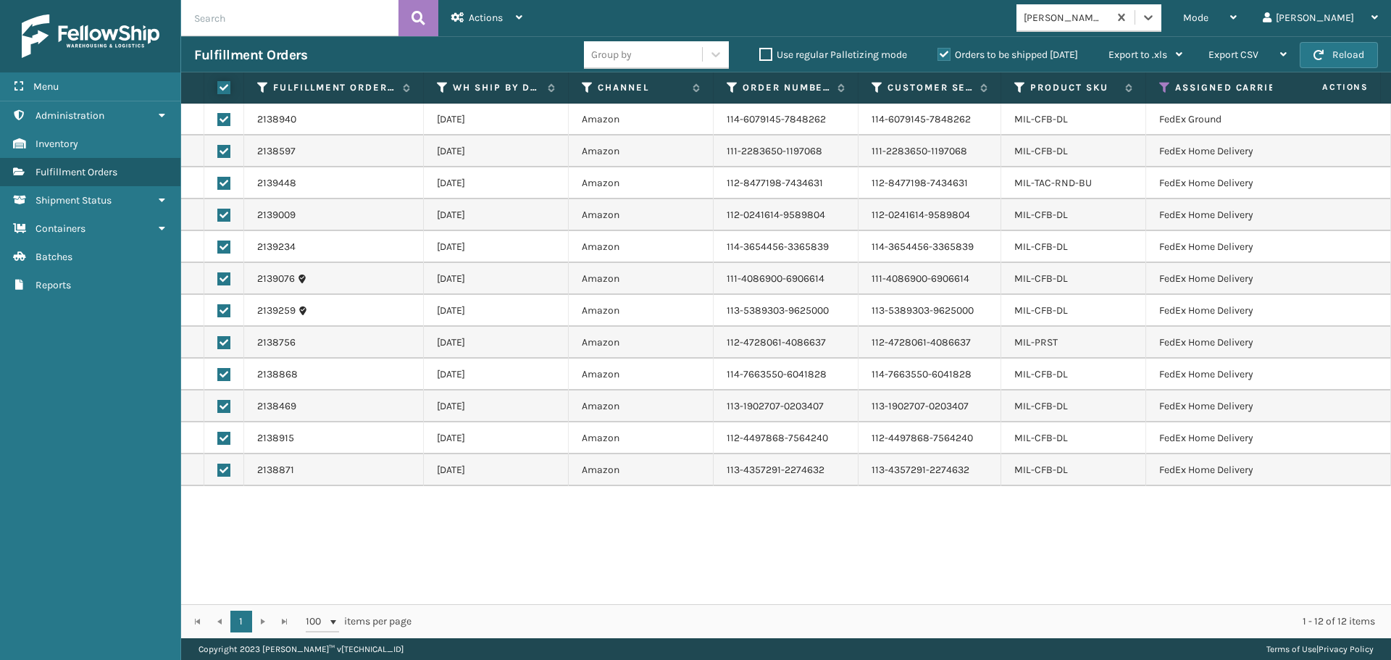
checkbox input "true"
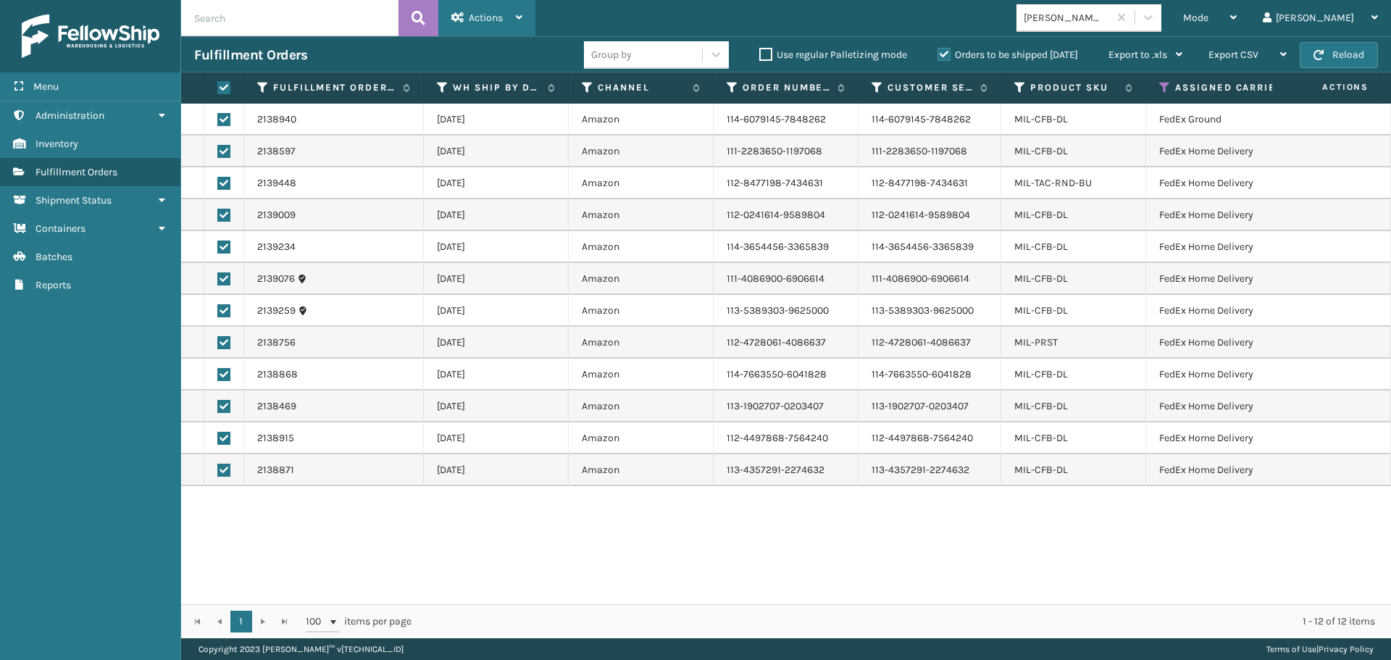
click at [482, 14] on span "Actions" at bounding box center [486, 18] width 34 height 12
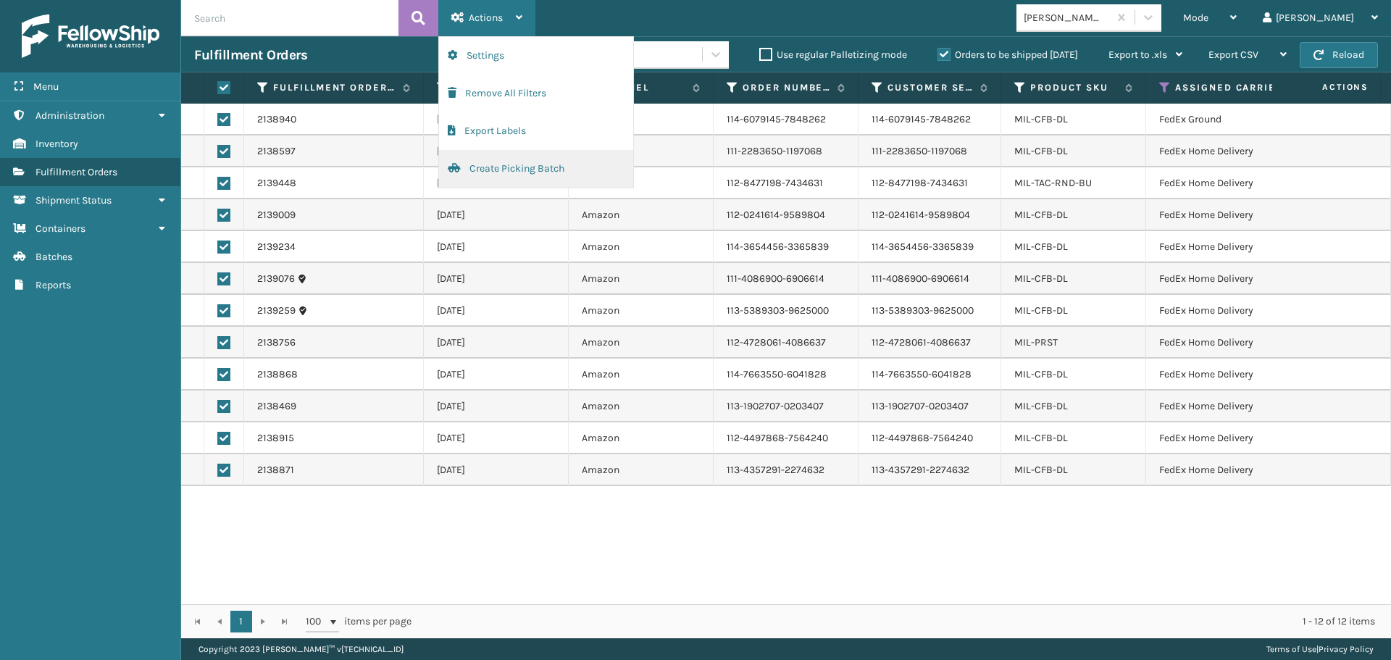
click at [492, 171] on button "Create Picking Batch" at bounding box center [536, 169] width 194 height 38
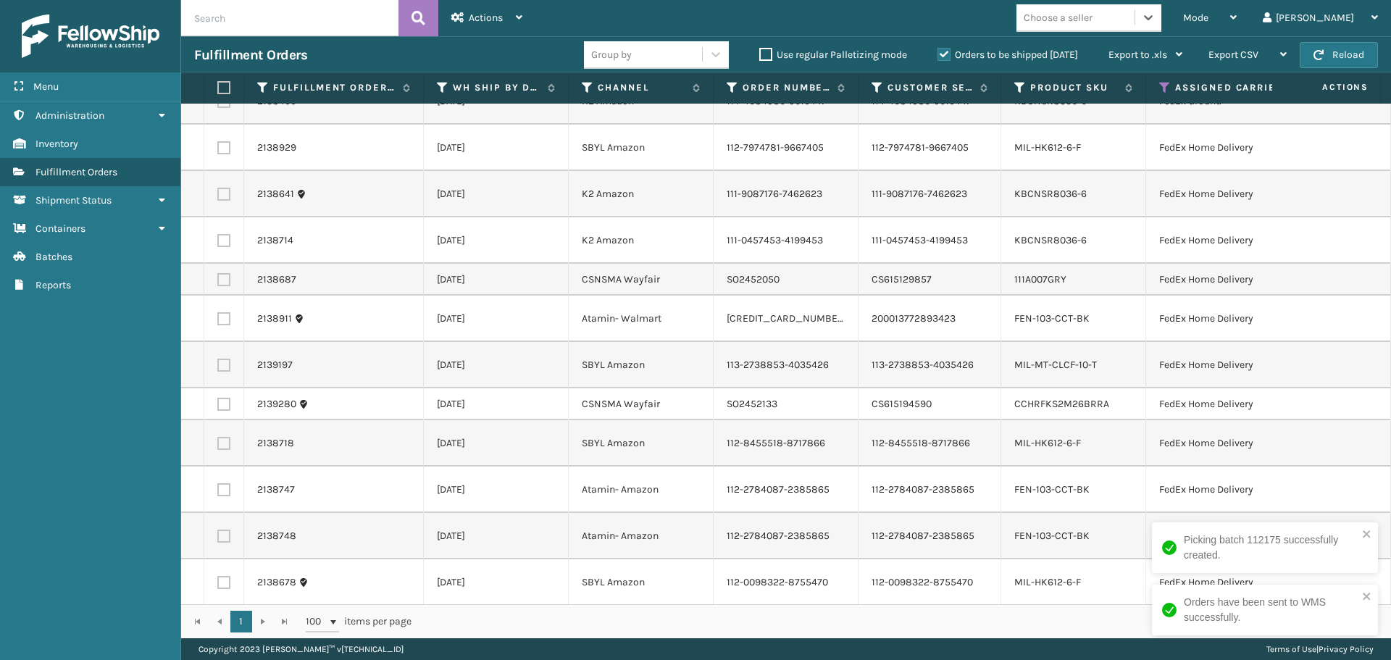
scroll to position [72, 0]
click at [220, 87] on label at bounding box center [221, 87] width 9 height 13
click at [218, 87] on input "checkbox" at bounding box center [217, 87] width 1 height 9
checkbox input "true"
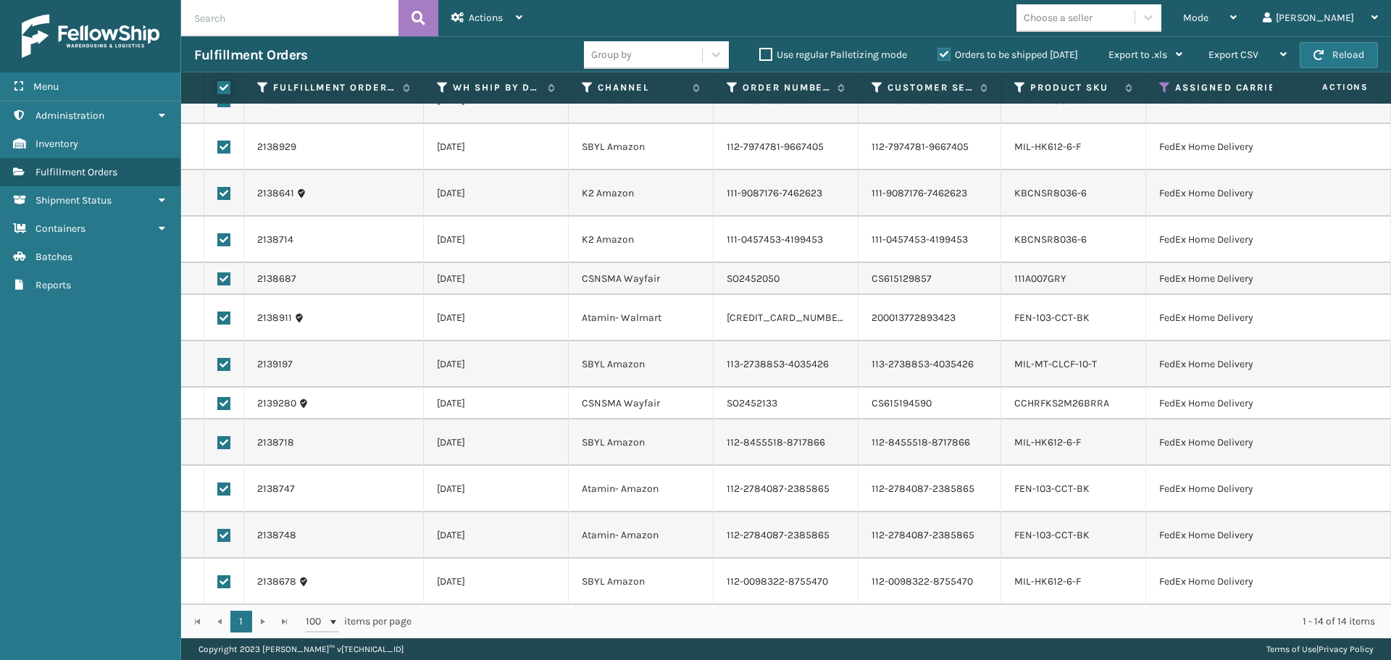
checkbox input "true"
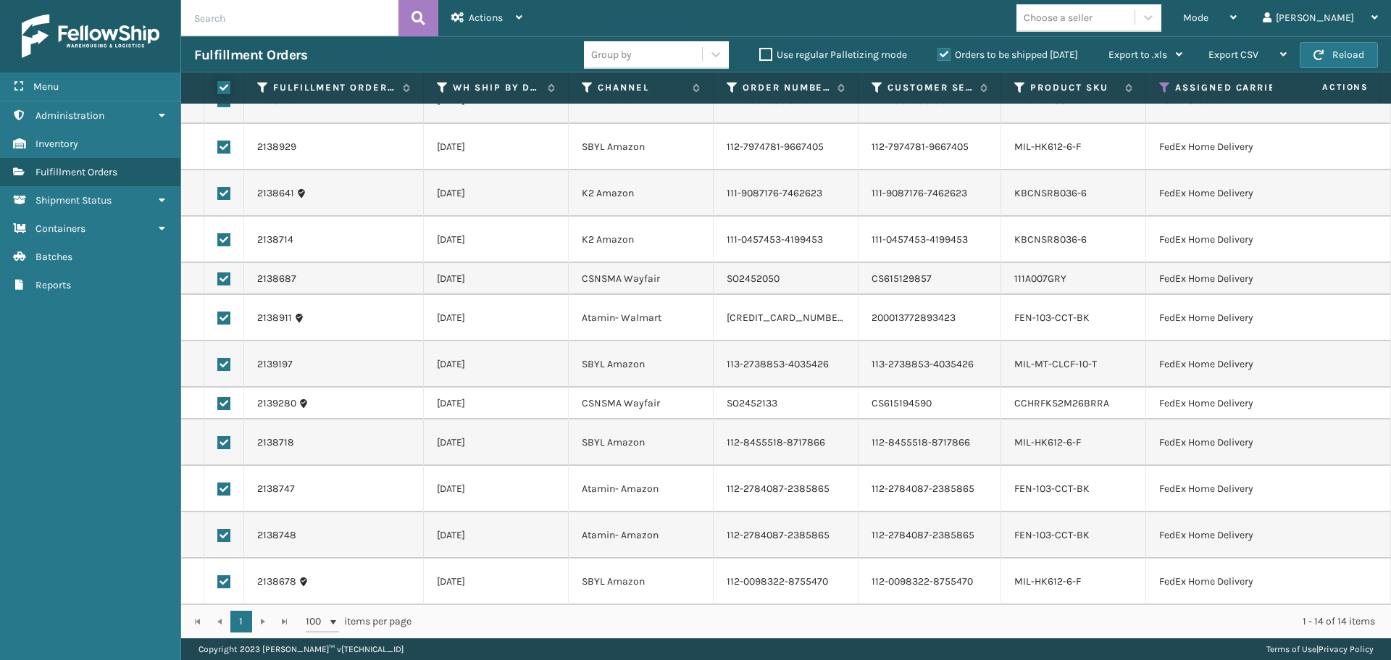
checkbox input "true"
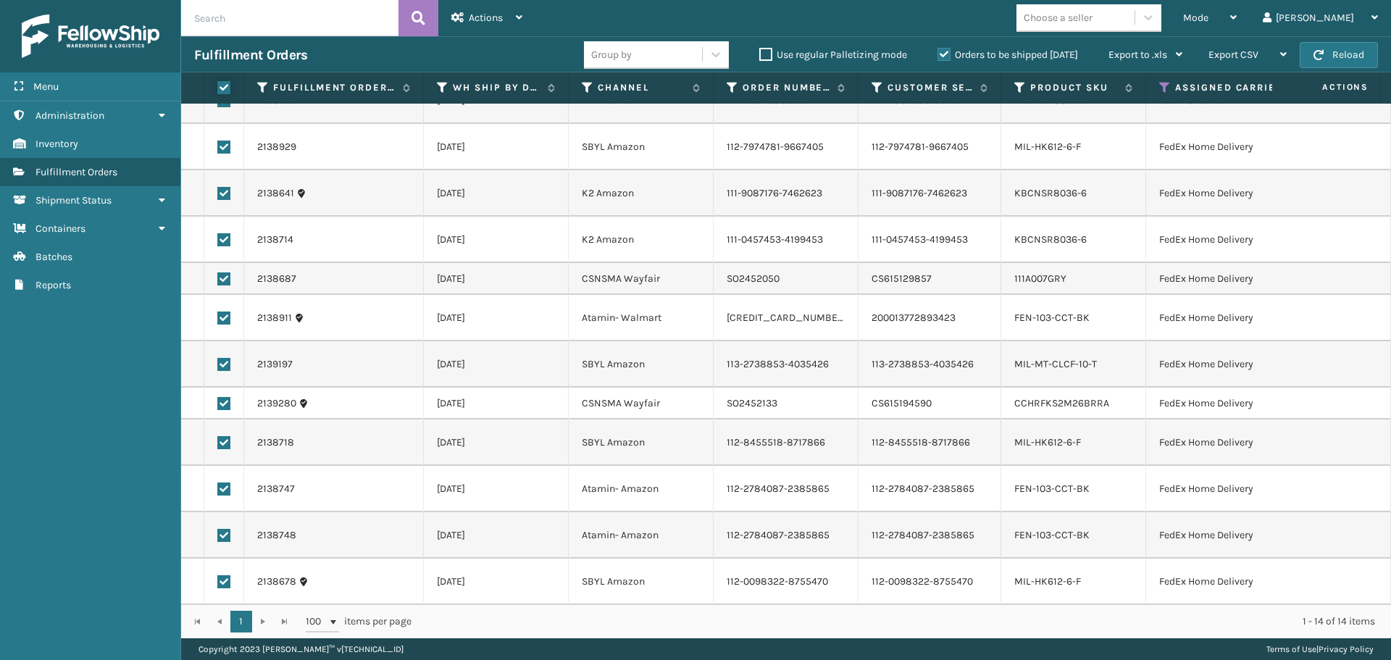
checkbox input "true"
click at [509, 28] on div "Actions" at bounding box center [486, 18] width 71 height 36
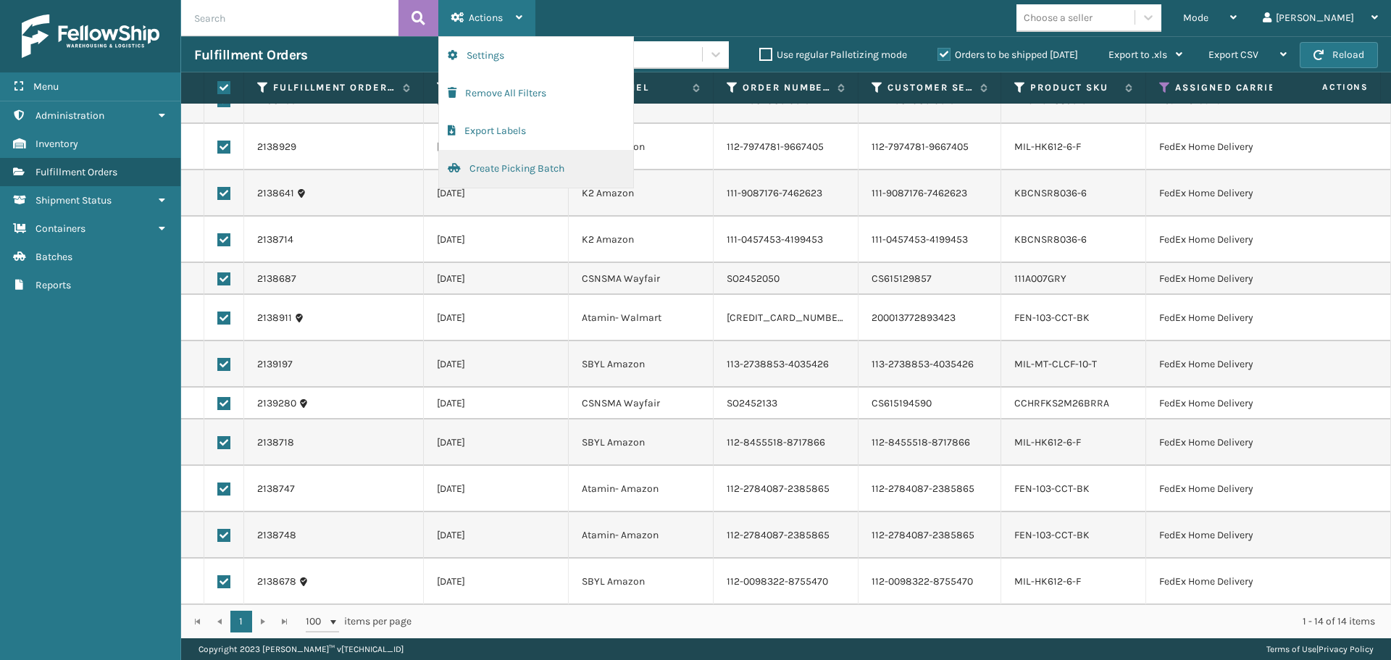
click at [525, 158] on button "Create Picking Batch" at bounding box center [536, 169] width 194 height 38
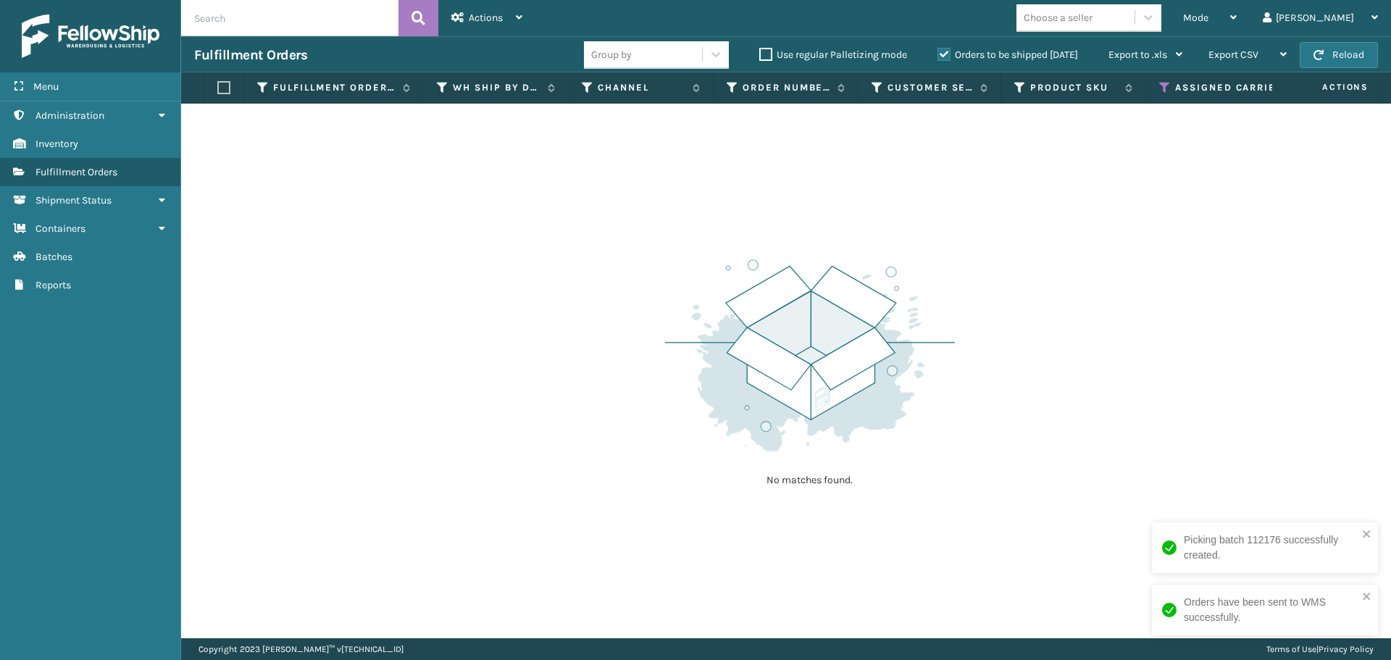
click at [1169, 90] on icon at bounding box center [1165, 87] width 12 height 13
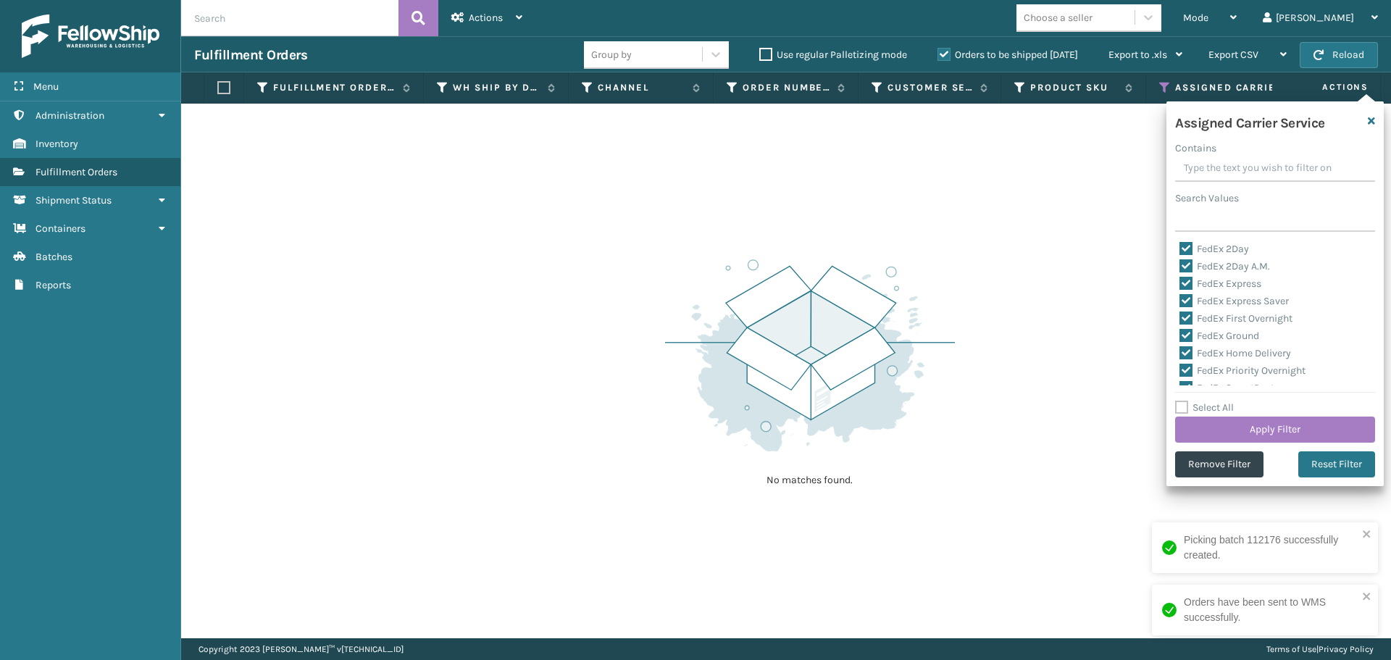
click at [1183, 403] on label "Select All" at bounding box center [1204, 407] width 59 height 12
click at [1183, 401] on input "Select All" at bounding box center [1283, 399] width 217 height 1
checkbox input "true"
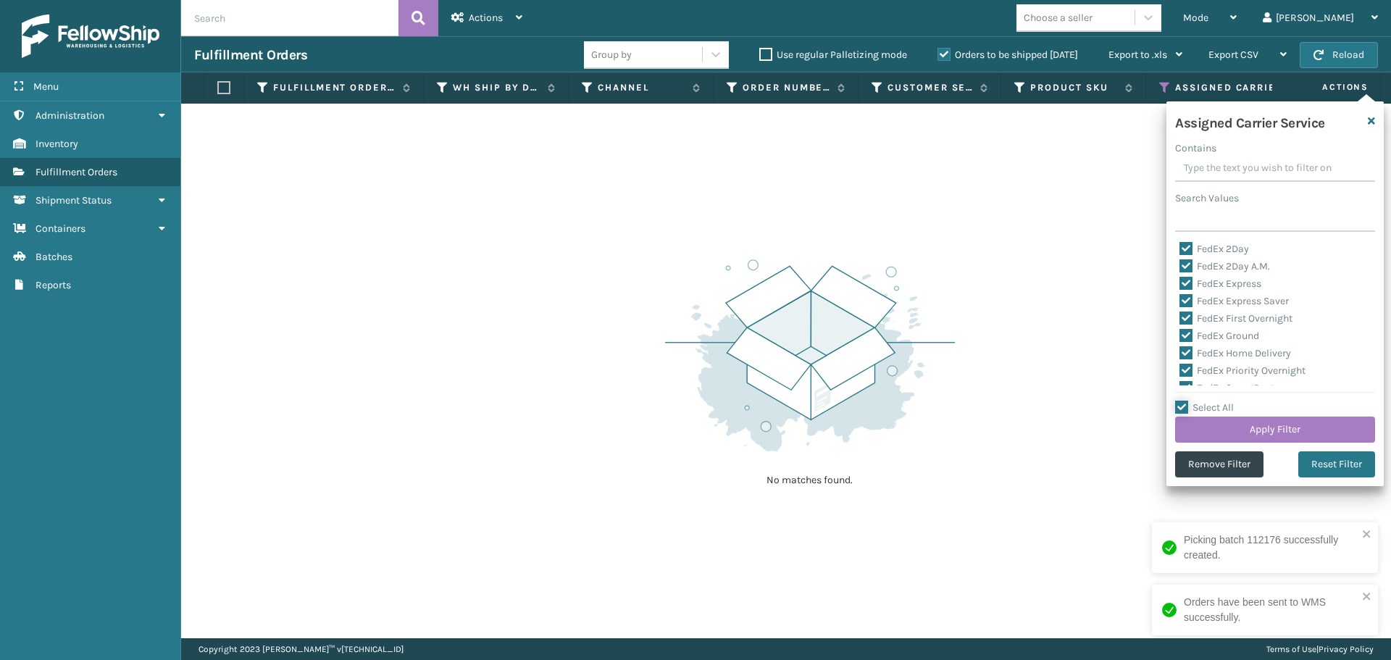
checkbox input "true"
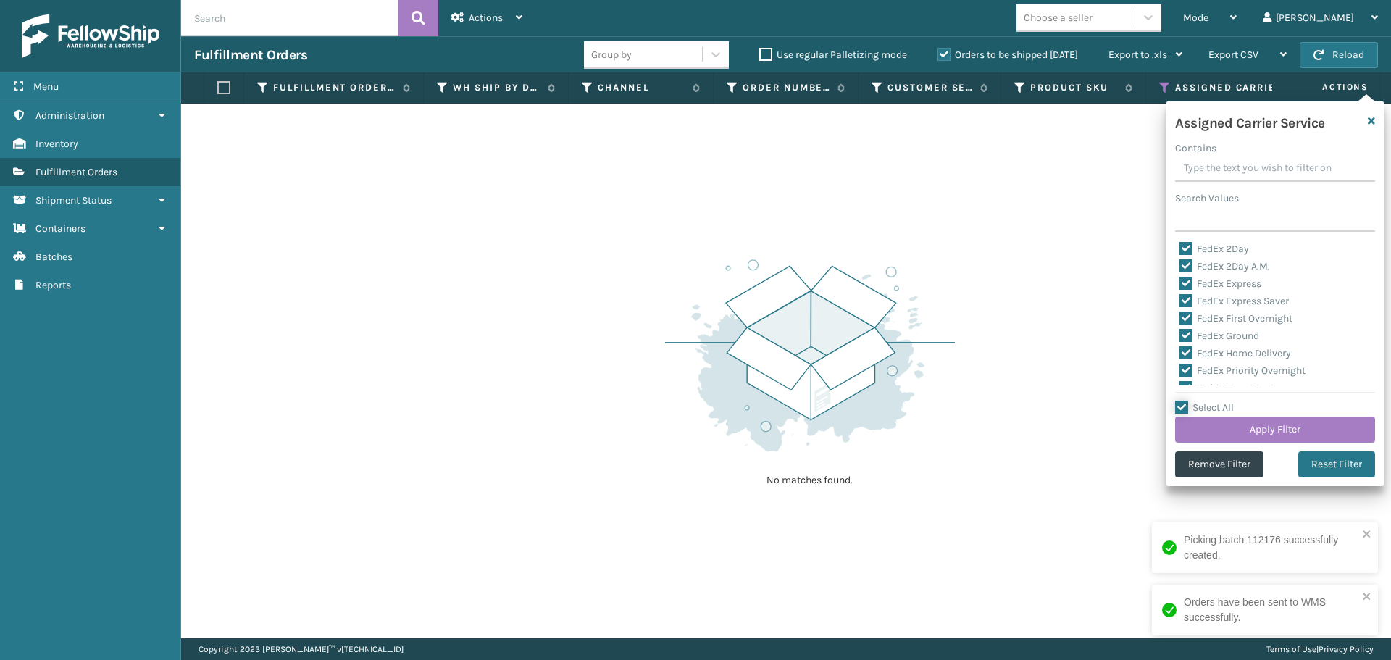
checkbox input "true"
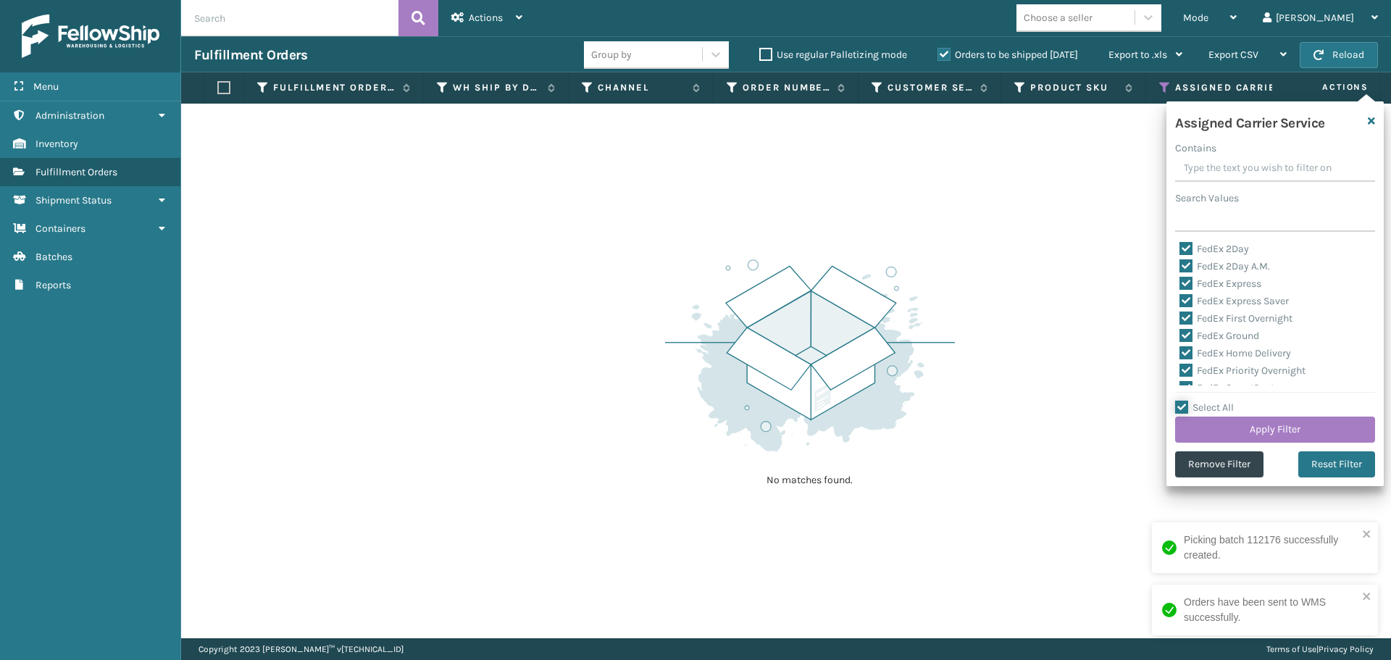
checkbox input "true"
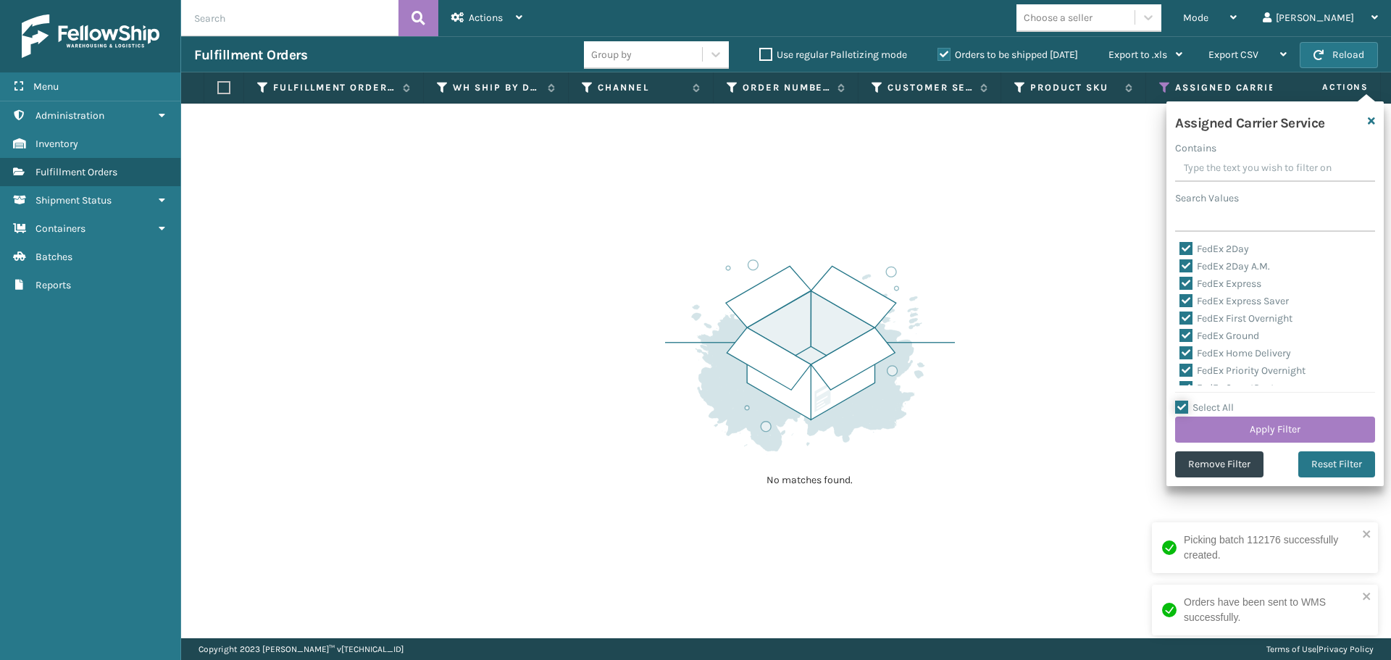
checkbox input "true"
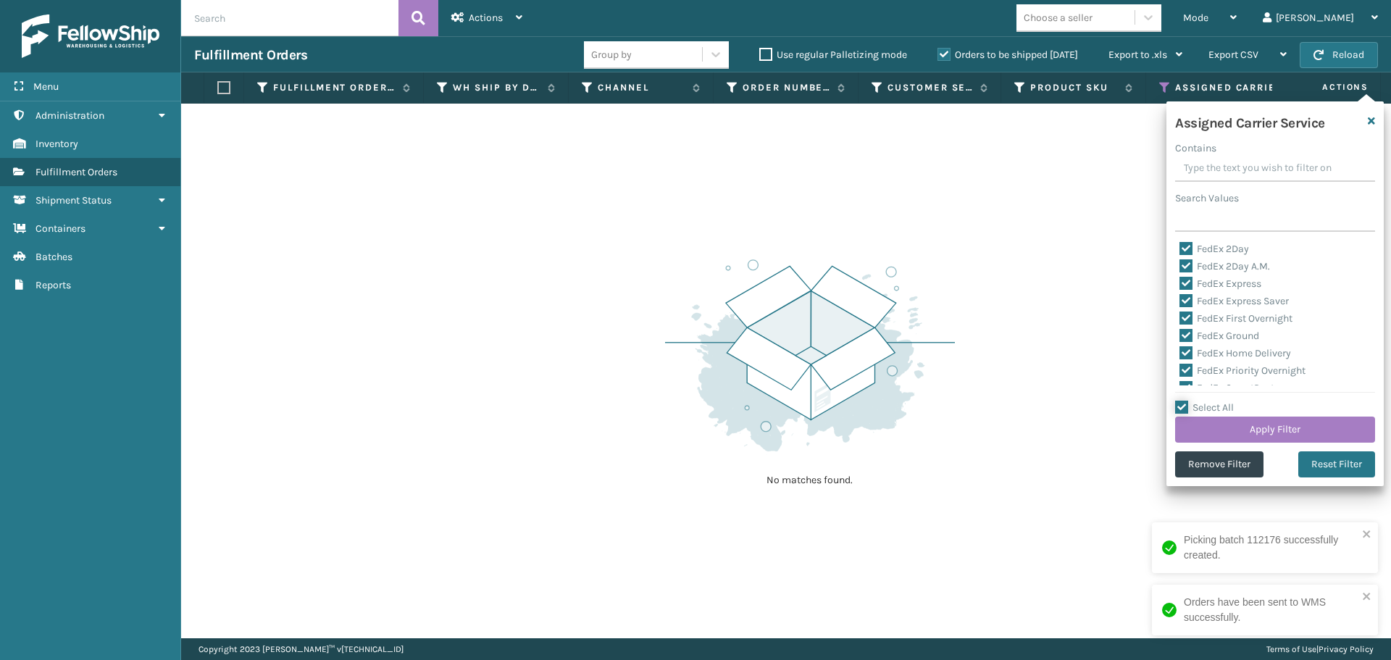
checkbox input "true"
click at [1185, 408] on label "Select All" at bounding box center [1204, 407] width 59 height 12
click at [1181, 406] on label "Select All" at bounding box center [1204, 407] width 59 height 12
click at [1181, 401] on input "Select All" at bounding box center [1283, 399] width 217 height 1
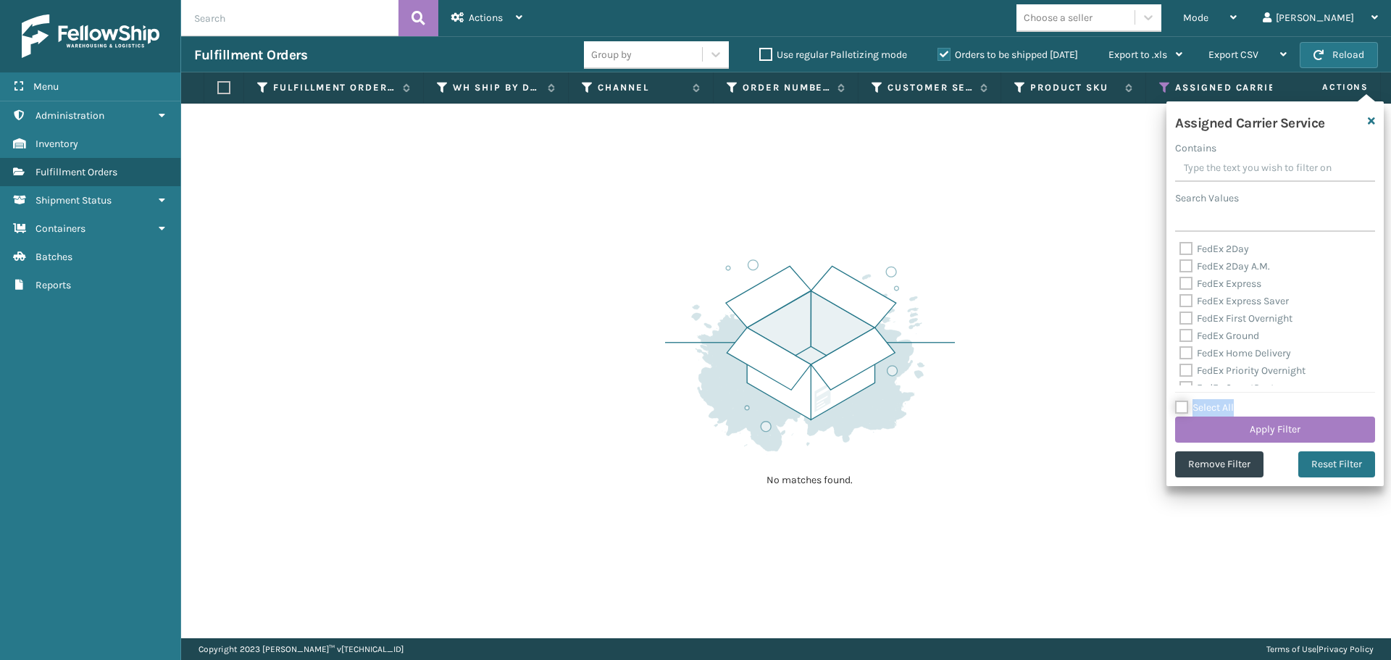
checkbox input "false"
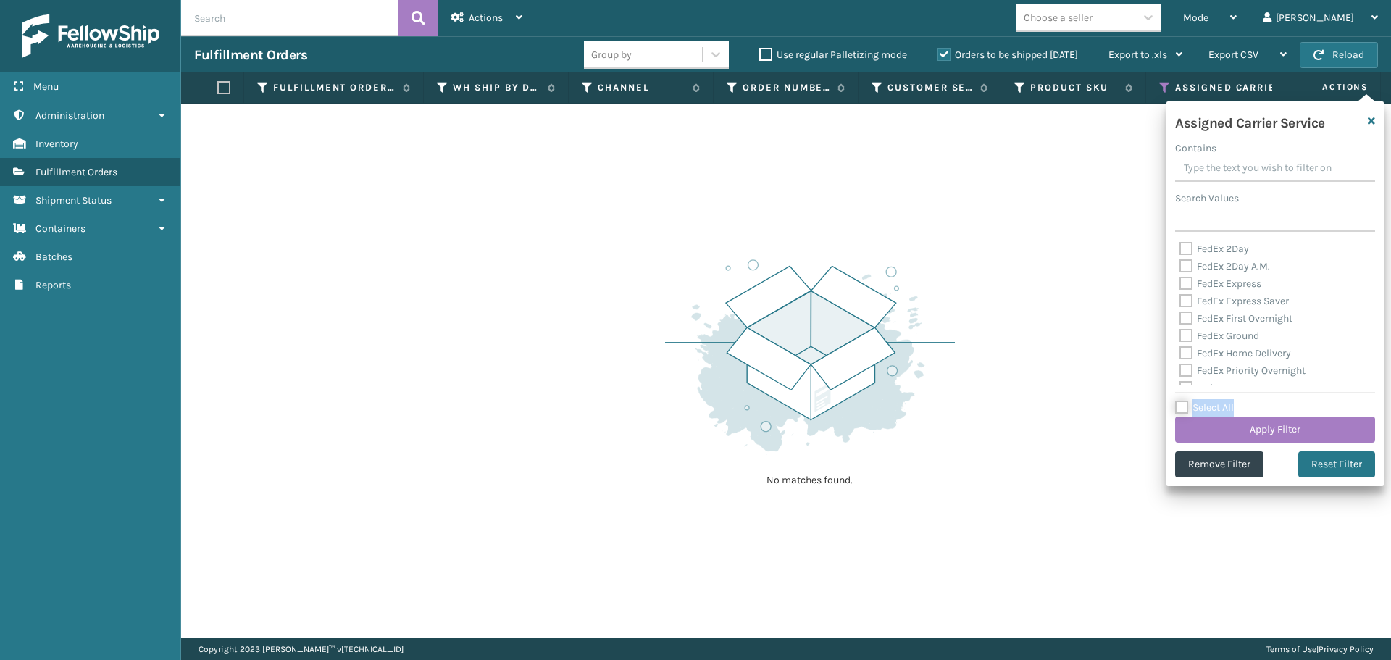
checkbox input "false"
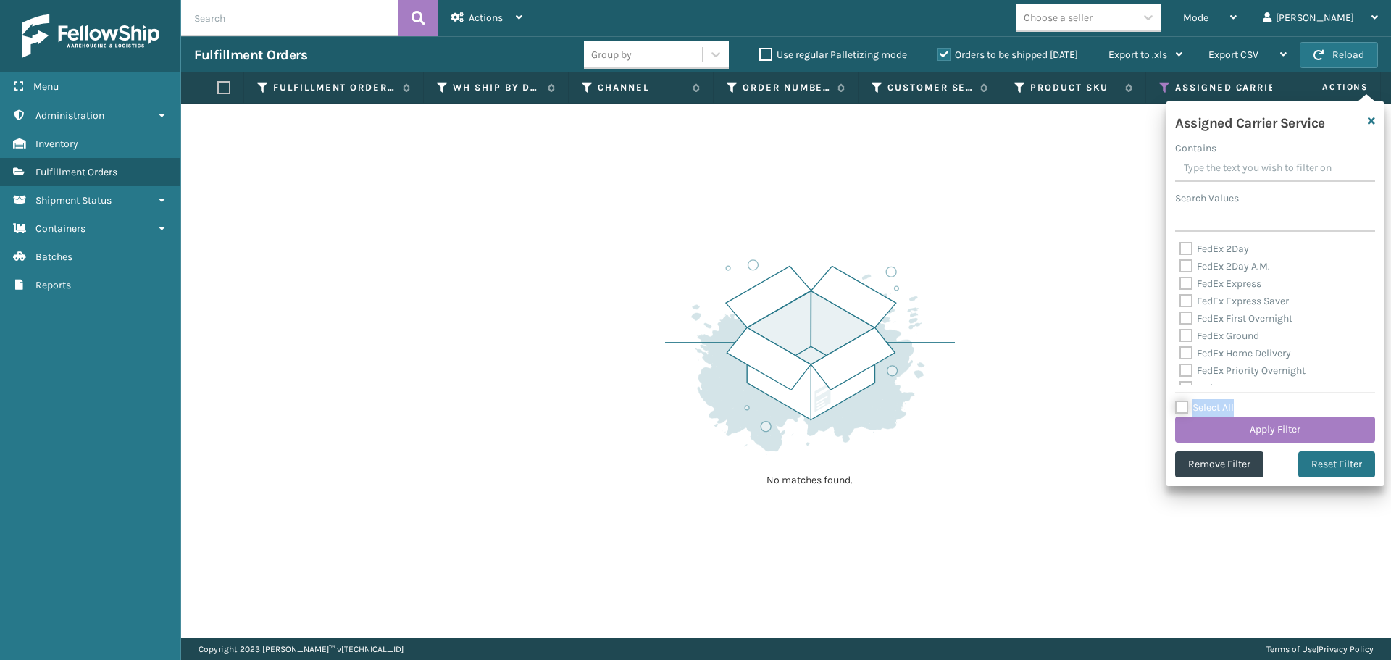
checkbox input "false"
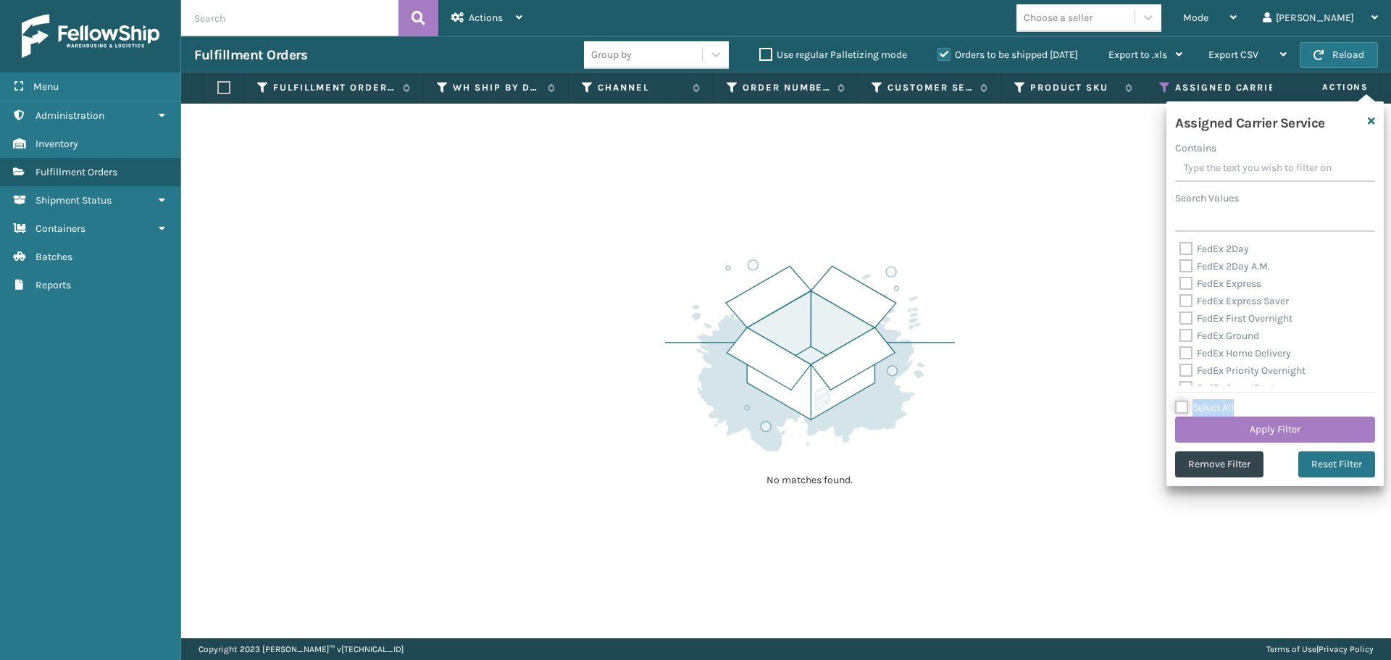
checkbox input "false"
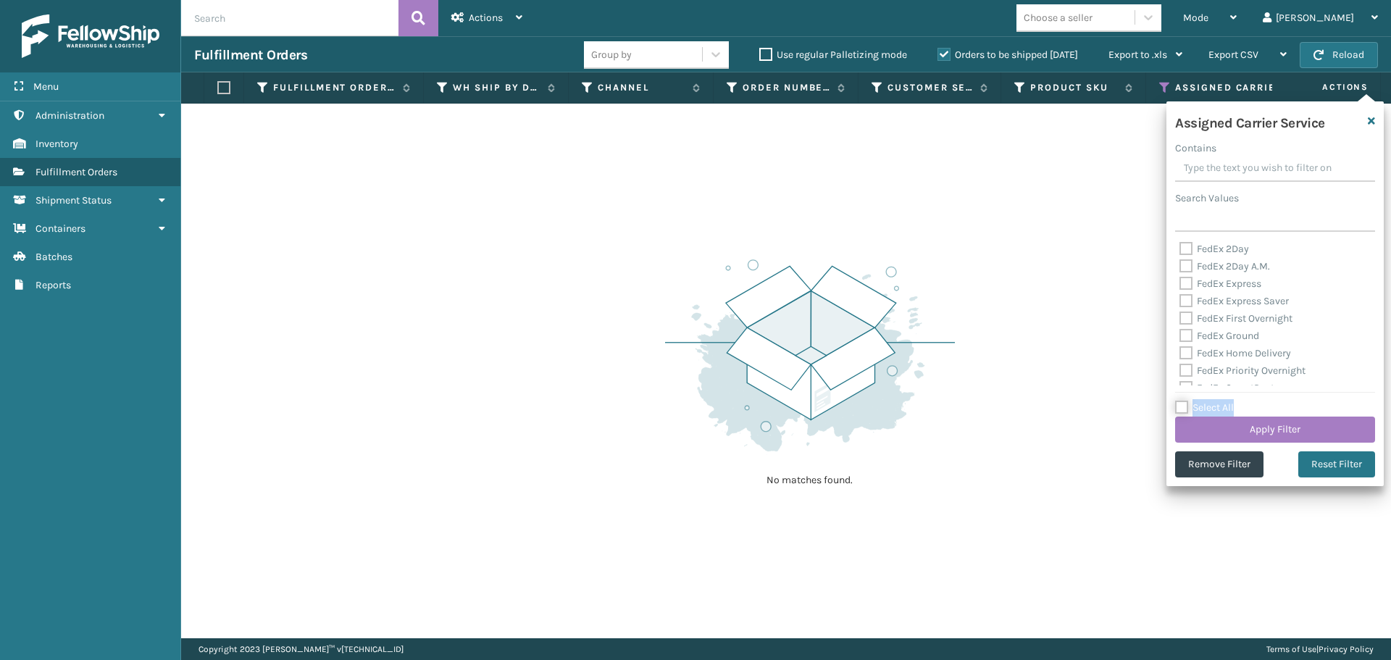
checkbox input "false"
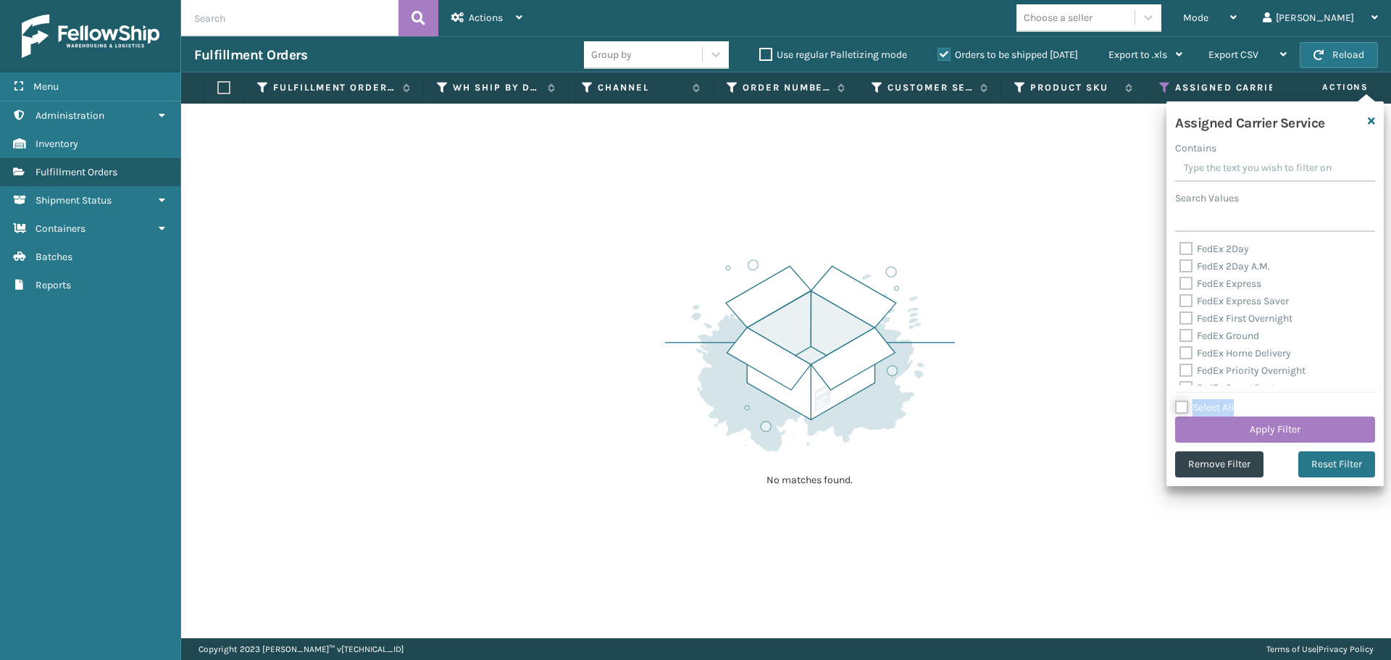
checkbox input "false"
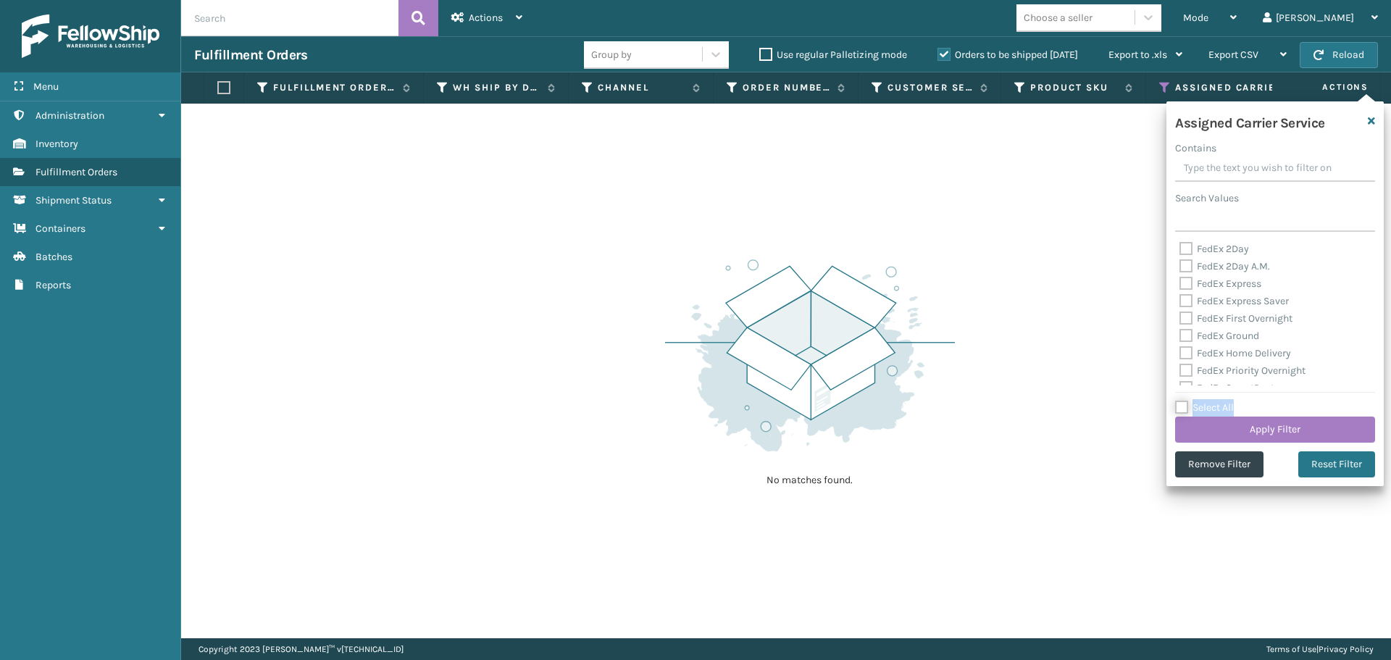
checkbox input "false"
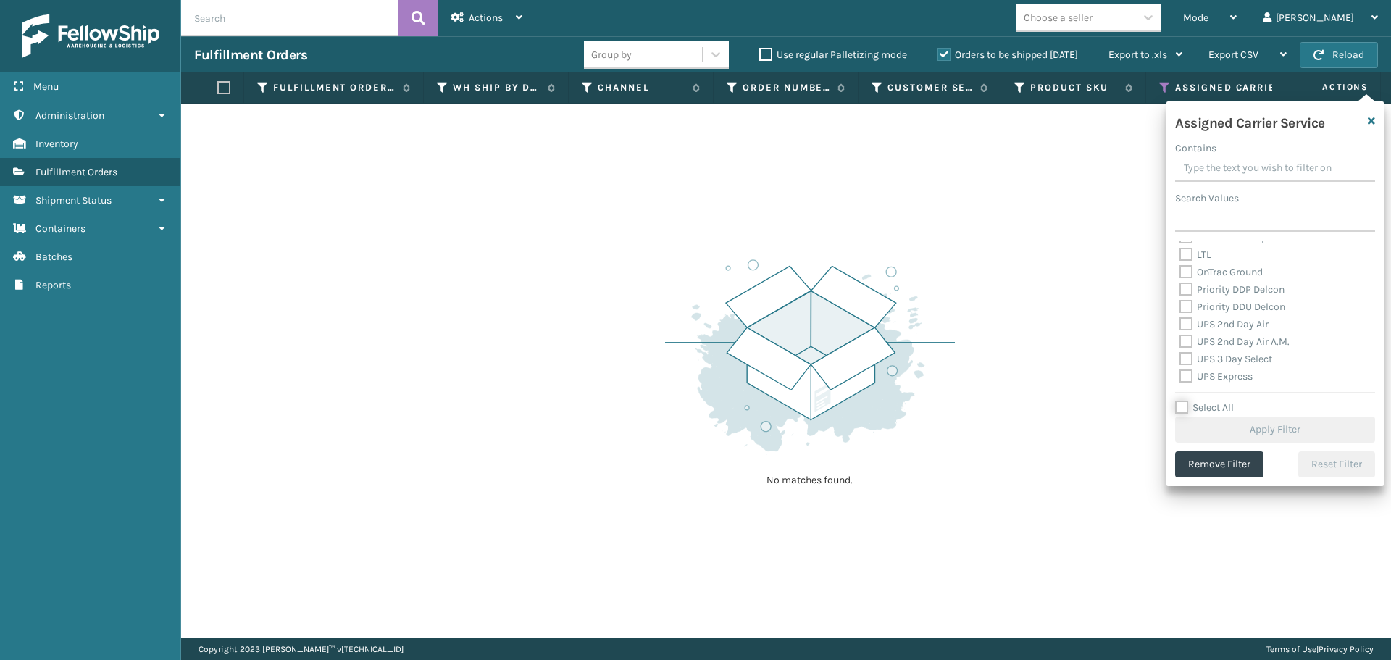
scroll to position [217, 0]
click at [1185, 260] on label "OnTrac Ground" at bounding box center [1220, 257] width 83 height 12
click at [1180, 259] on input "OnTrac Ground" at bounding box center [1179, 253] width 1 height 9
checkbox input "true"
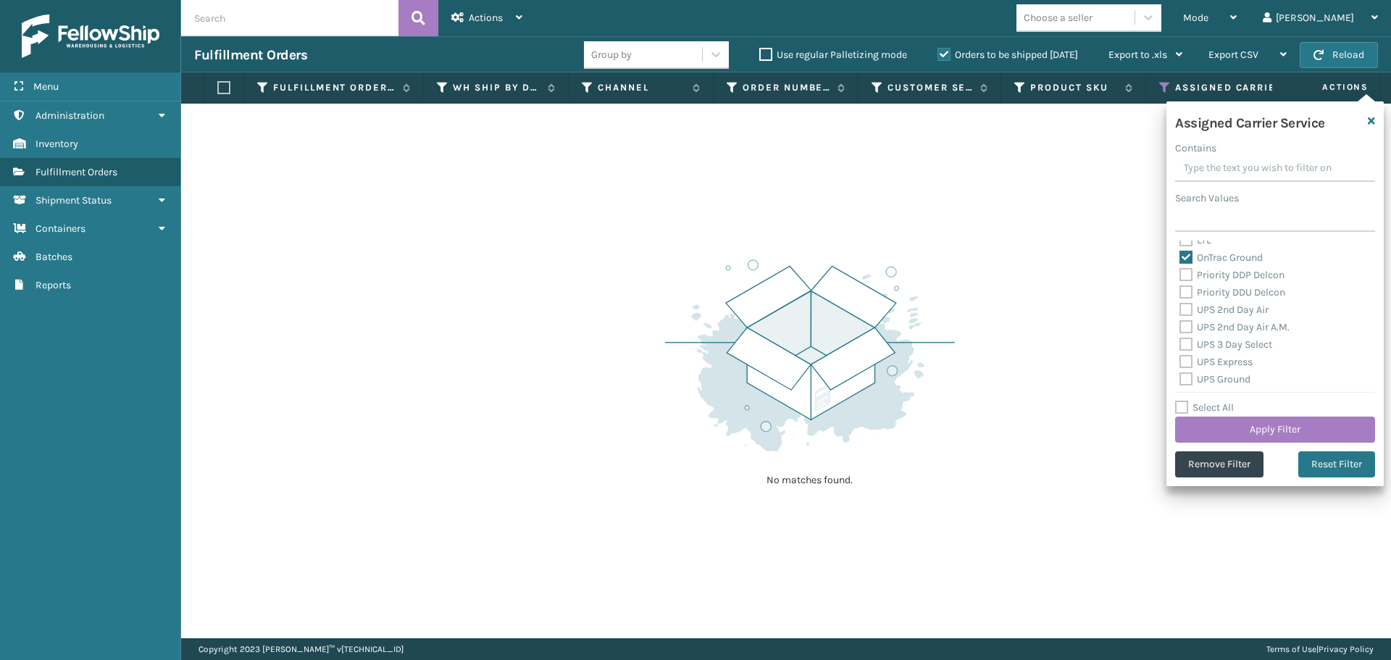
click at [1185, 278] on label "Priority DDP Delcon" at bounding box center [1231, 275] width 105 height 12
click at [1180, 276] on input "Priority DDP Delcon" at bounding box center [1179, 271] width 1 height 9
checkbox input "true"
click at [1185, 295] on label "Priority DDU Delcon" at bounding box center [1232, 292] width 106 height 12
click at [1180, 293] on input "Priority DDU Delcon" at bounding box center [1179, 288] width 1 height 9
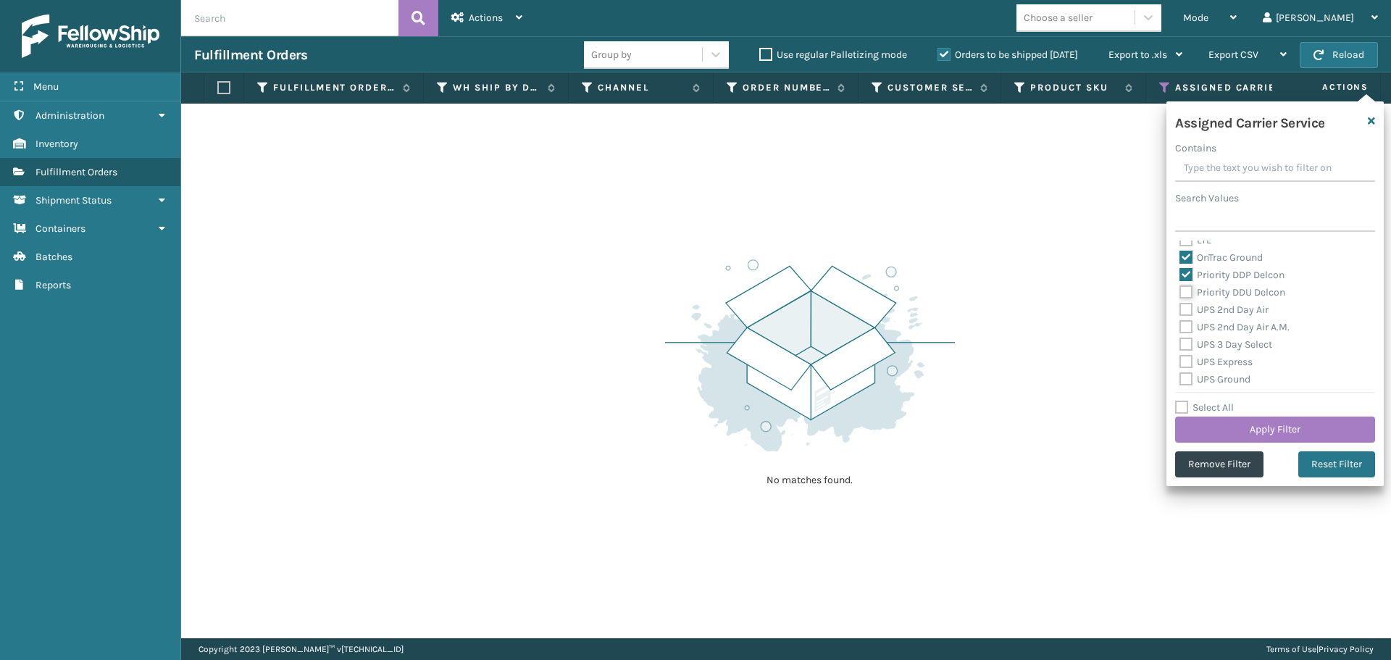
checkbox input "true"
click at [1185, 313] on label "UPS 2nd Day Air" at bounding box center [1223, 310] width 89 height 12
click at [1180, 311] on input "UPS 2nd Day Air" at bounding box center [1179, 305] width 1 height 9
checkbox input "true"
click at [1185, 327] on label "UPS 2nd Day Air A.M." at bounding box center [1234, 327] width 110 height 12
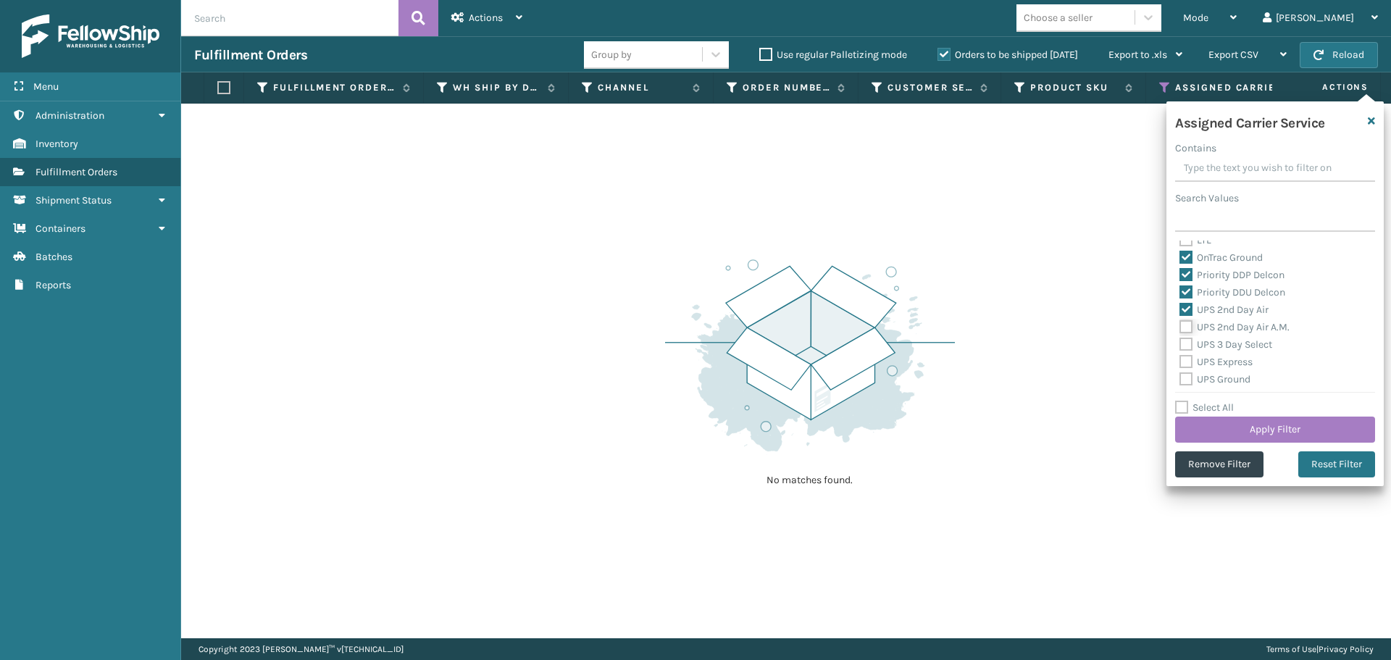
click at [1180, 327] on input "UPS 2nd Day Air A.M." at bounding box center [1179, 323] width 1 height 9
checkbox input "true"
click at [1186, 348] on label "UPS 3 Day Select" at bounding box center [1225, 344] width 93 height 12
click at [1180, 346] on input "UPS 3 Day Select" at bounding box center [1179, 340] width 1 height 9
checkbox input "true"
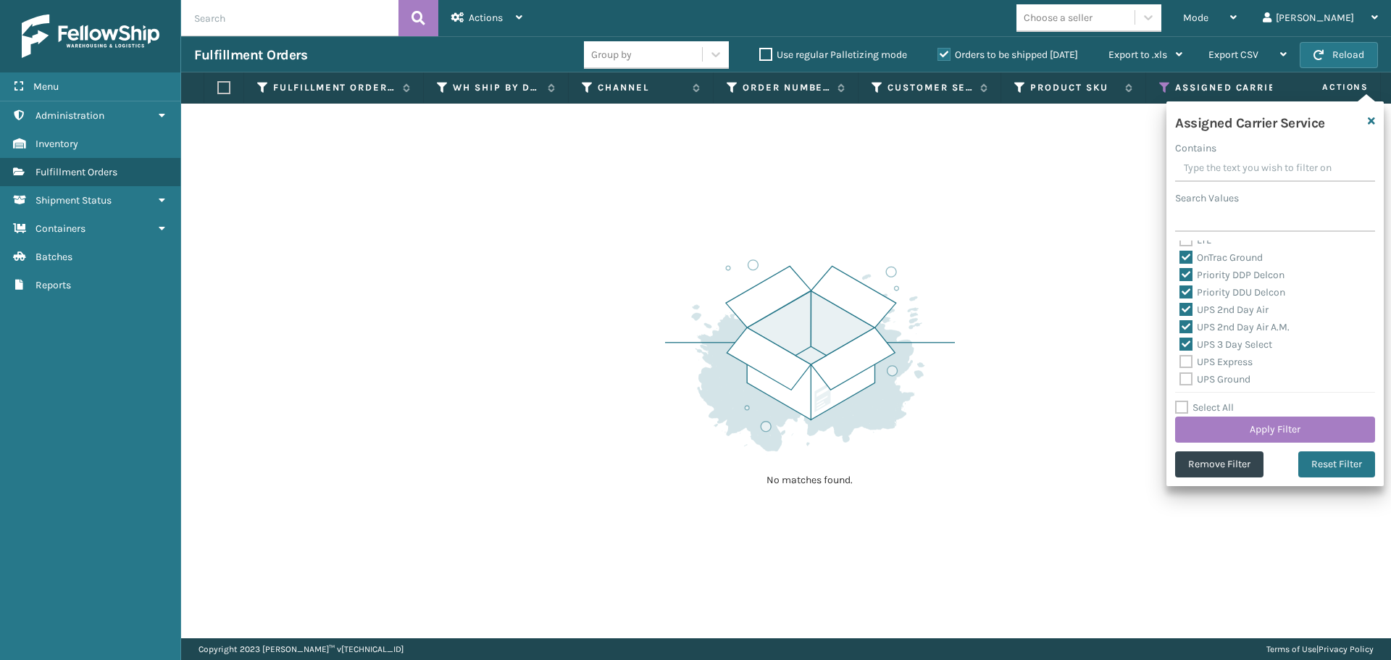
click at [1186, 363] on label "UPS Express" at bounding box center [1215, 362] width 73 height 12
click at [1180, 363] on input "UPS Express" at bounding box center [1179, 358] width 1 height 9
checkbox input "true"
click at [1185, 383] on label "UPS Ground" at bounding box center [1214, 379] width 71 height 12
click at [1180, 380] on input "UPS Ground" at bounding box center [1179, 375] width 1 height 9
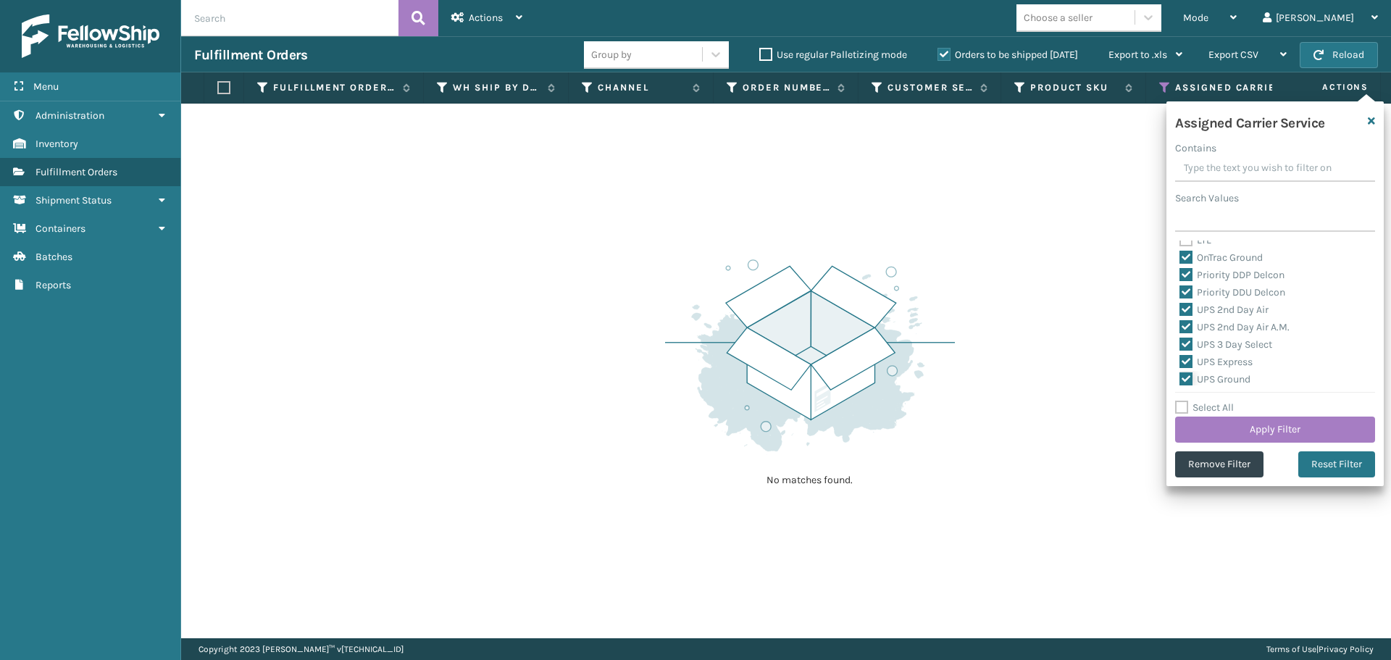
checkbox input "true"
click at [1187, 327] on label "UPS Next Day Air" at bounding box center [1225, 324] width 93 height 12
click at [1180, 325] on input "UPS Next Day Air" at bounding box center [1179, 320] width 1 height 9
checkbox input "true"
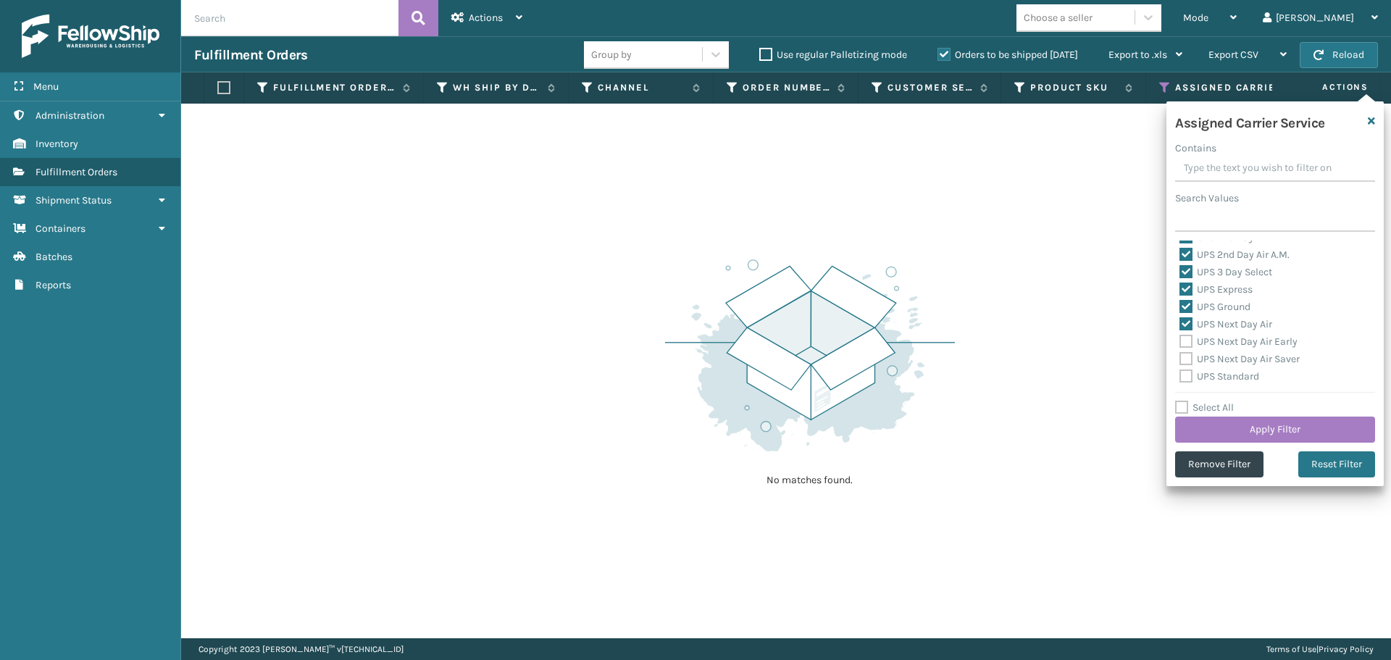
click at [1187, 338] on label "UPS Next Day Air Early" at bounding box center [1238, 341] width 118 height 12
click at [1180, 338] on input "UPS Next Day Air Early" at bounding box center [1179, 337] width 1 height 9
checkbox input "true"
click at [1183, 356] on label "UPS Next Day Air Saver" at bounding box center [1239, 359] width 120 height 12
click at [1180, 356] on input "UPS Next Day Air Saver" at bounding box center [1179, 355] width 1 height 9
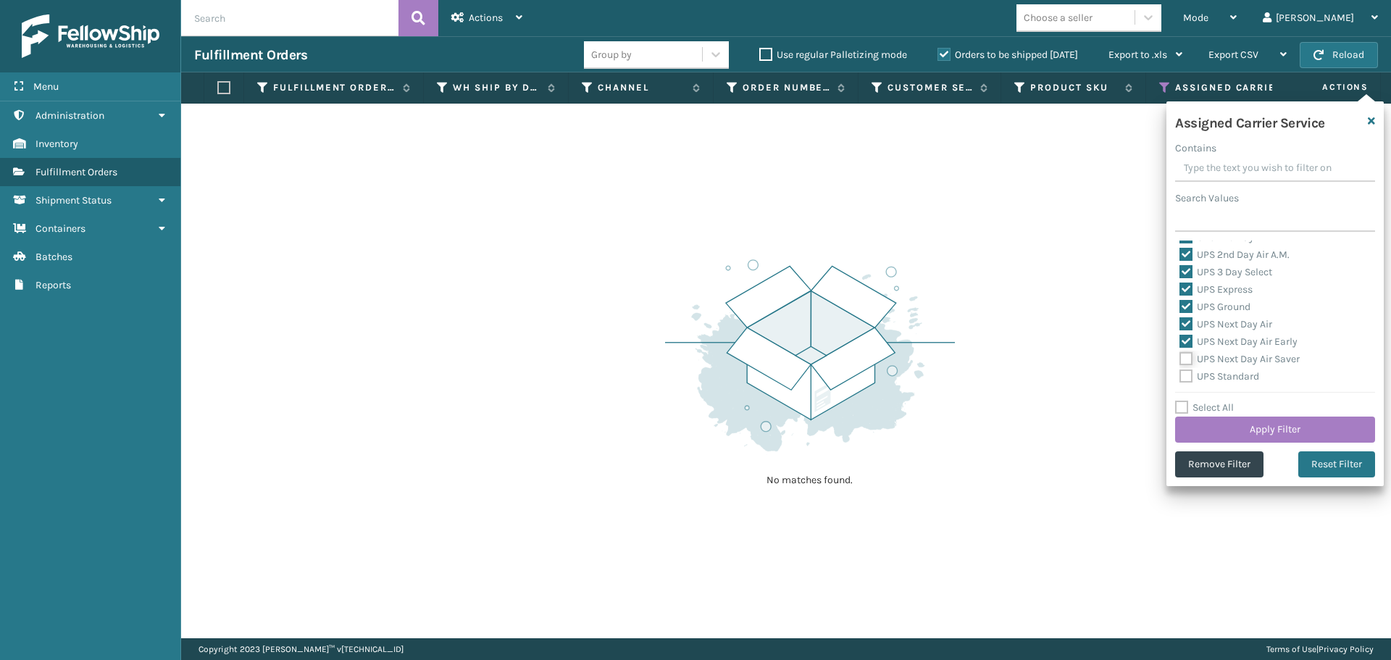
checkbox input "true"
click at [1183, 375] on label "UPS Standard" at bounding box center [1219, 376] width 80 height 12
click at [1180, 375] on input "UPS Standard" at bounding box center [1179, 372] width 1 height 9
checkbox input "true"
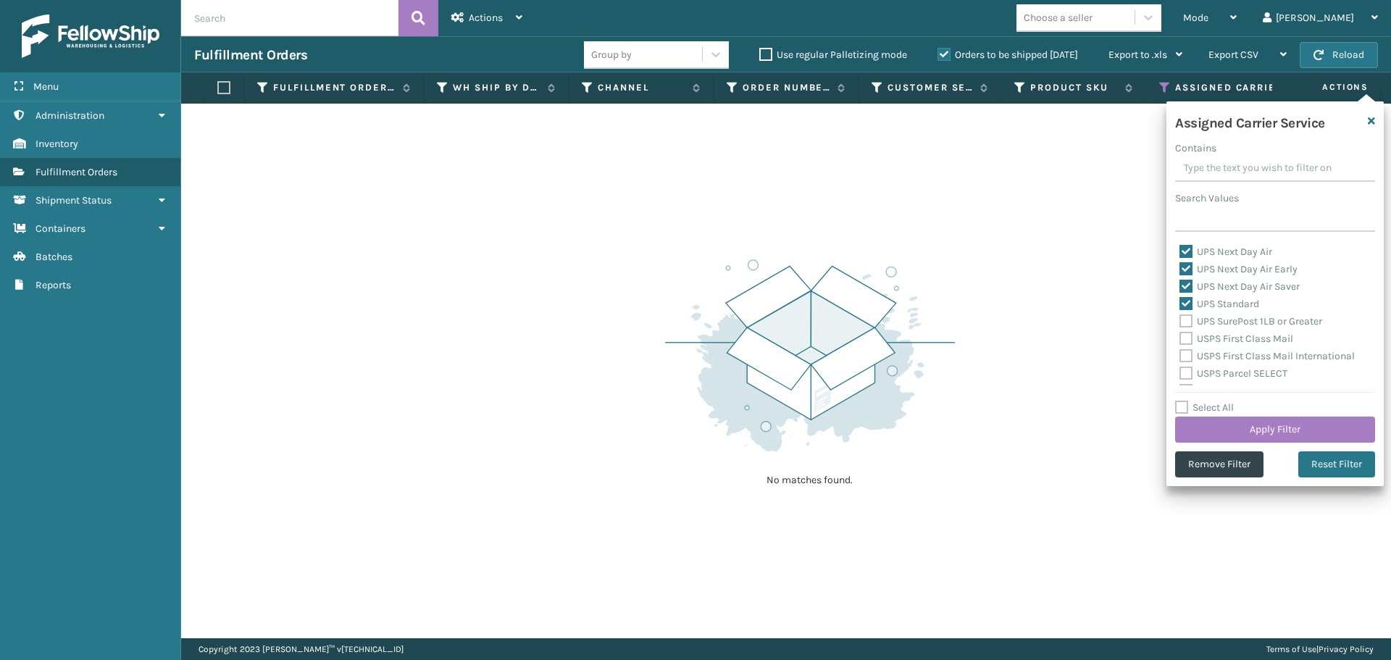
click at [1184, 323] on label "UPS SurePost 1LB or Greater" at bounding box center [1250, 321] width 143 height 12
click at [1180, 322] on input "UPS SurePost 1LB or Greater" at bounding box center [1179, 317] width 1 height 9
checkbox input "true"
drag, startPoint x: 1185, startPoint y: 339, endPoint x: 1185, endPoint y: 354, distance: 15.2
click at [1185, 343] on label "USPS First Class Mail" at bounding box center [1236, 339] width 114 height 12
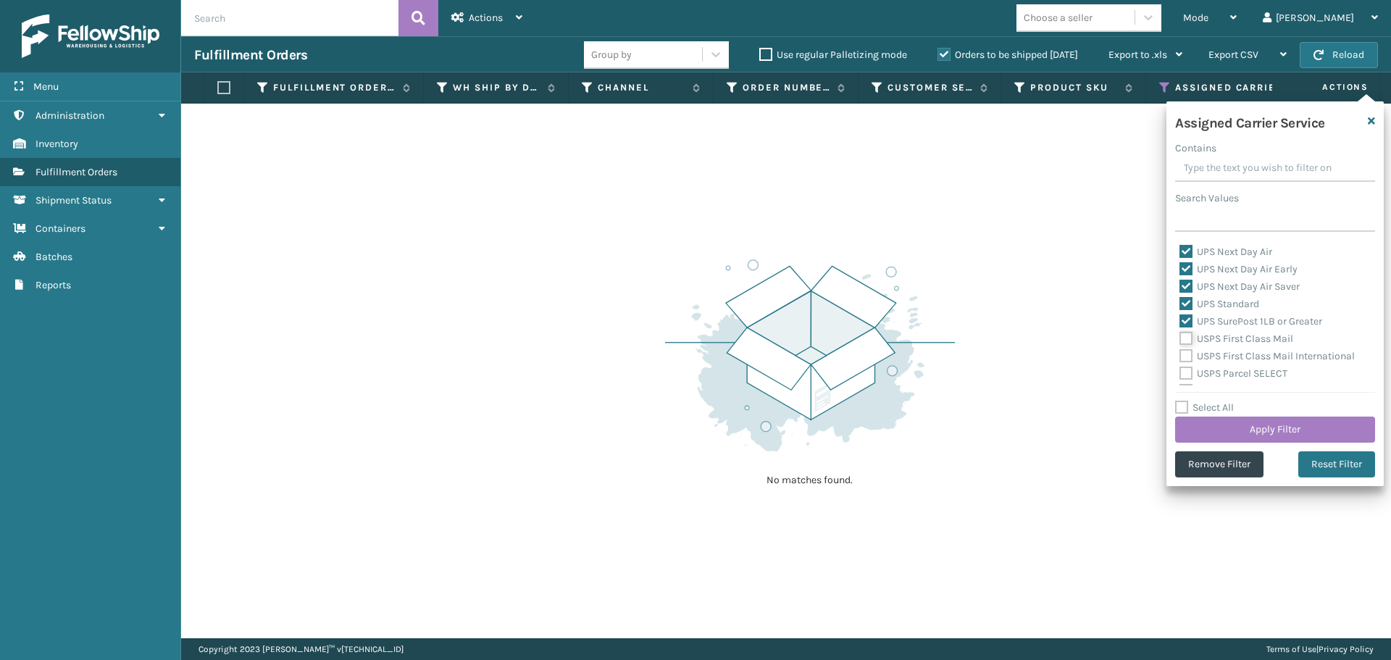
click at [1180, 340] on input "USPS First Class Mail" at bounding box center [1179, 334] width 1 height 9
checkbox input "true"
drag, startPoint x: 1185, startPoint y: 356, endPoint x: 1185, endPoint y: 372, distance: 15.2
click at [1185, 357] on label "USPS First Class Mail International" at bounding box center [1266, 356] width 175 height 12
click at [1180, 357] on input "USPS First Class Mail International" at bounding box center [1179, 352] width 1 height 9
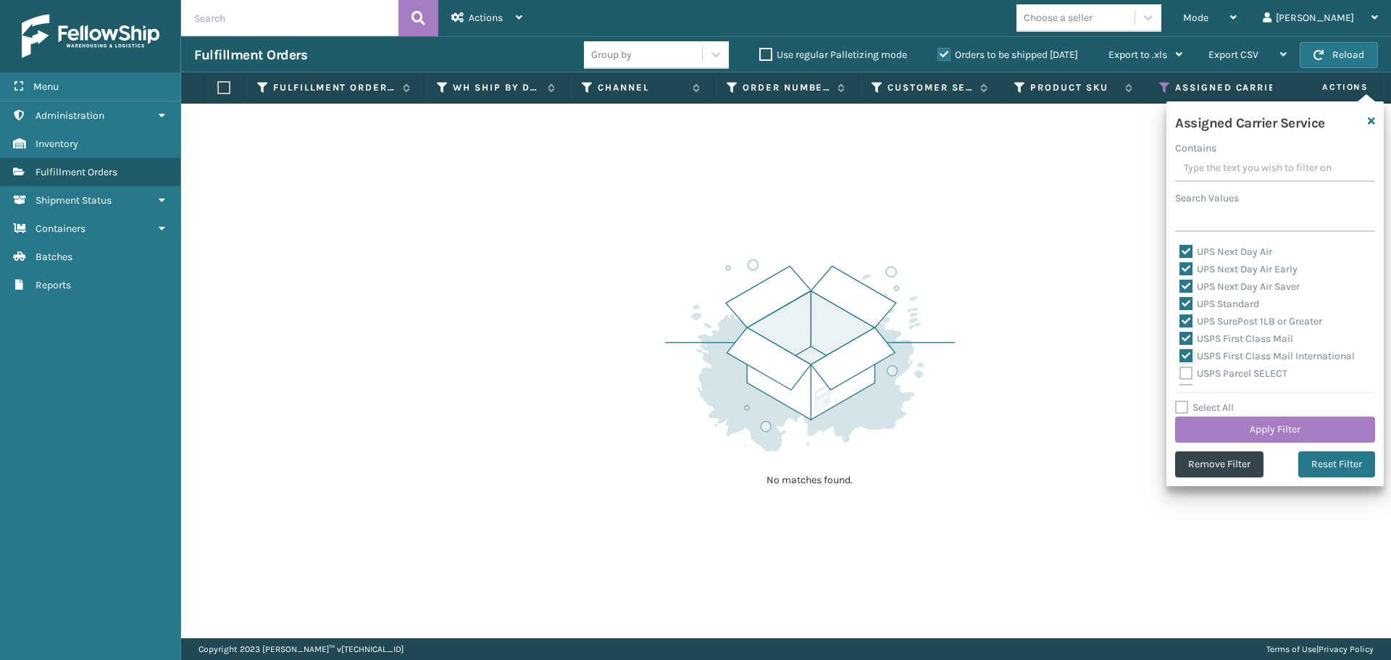
checkbox input "true"
click at [1185, 372] on label "USPS Parcel SELECT" at bounding box center [1233, 373] width 108 height 12
click at [1180, 372] on input "USPS Parcel SELECT" at bounding box center [1179, 369] width 1 height 9
checkbox input "true"
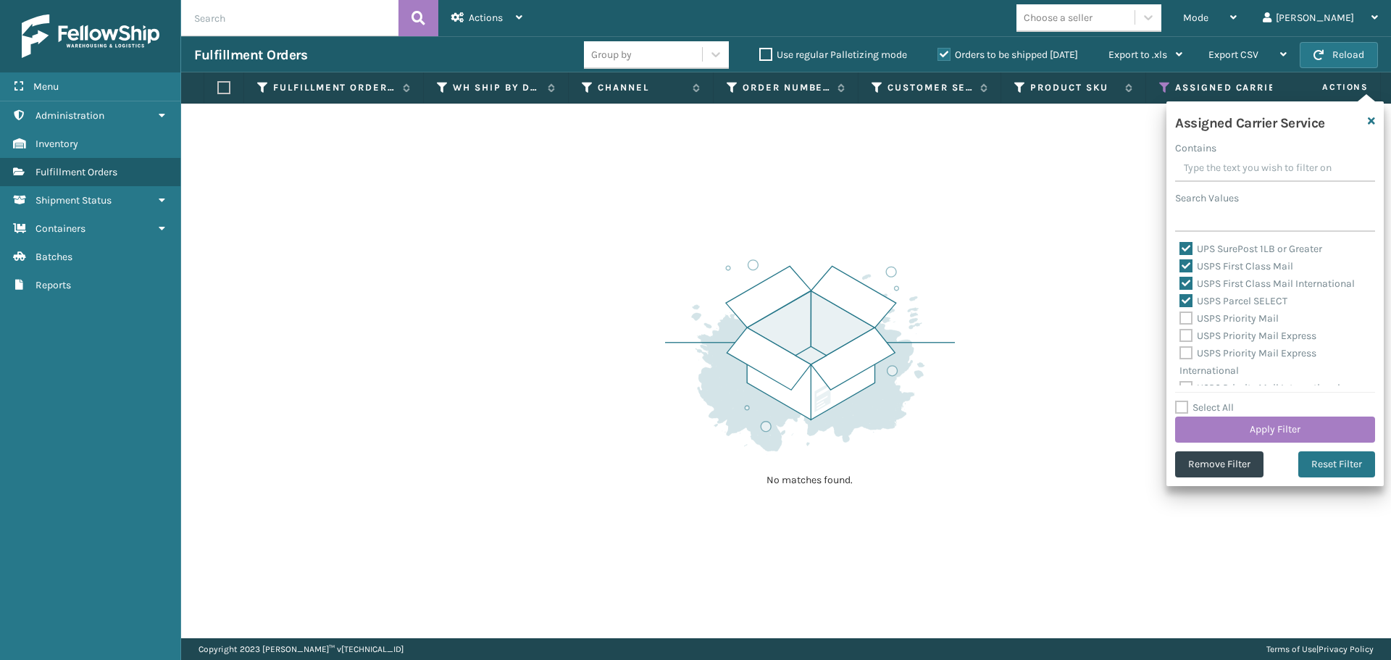
click at [1185, 317] on label "USPS Priority Mail" at bounding box center [1228, 318] width 99 height 12
click at [1180, 317] on input "USPS Priority Mail" at bounding box center [1179, 314] width 1 height 9
checkbox input "true"
click at [1185, 333] on label "USPS Priority Mail Express" at bounding box center [1247, 336] width 137 height 12
click at [1180, 333] on input "USPS Priority Mail Express" at bounding box center [1179, 331] width 1 height 9
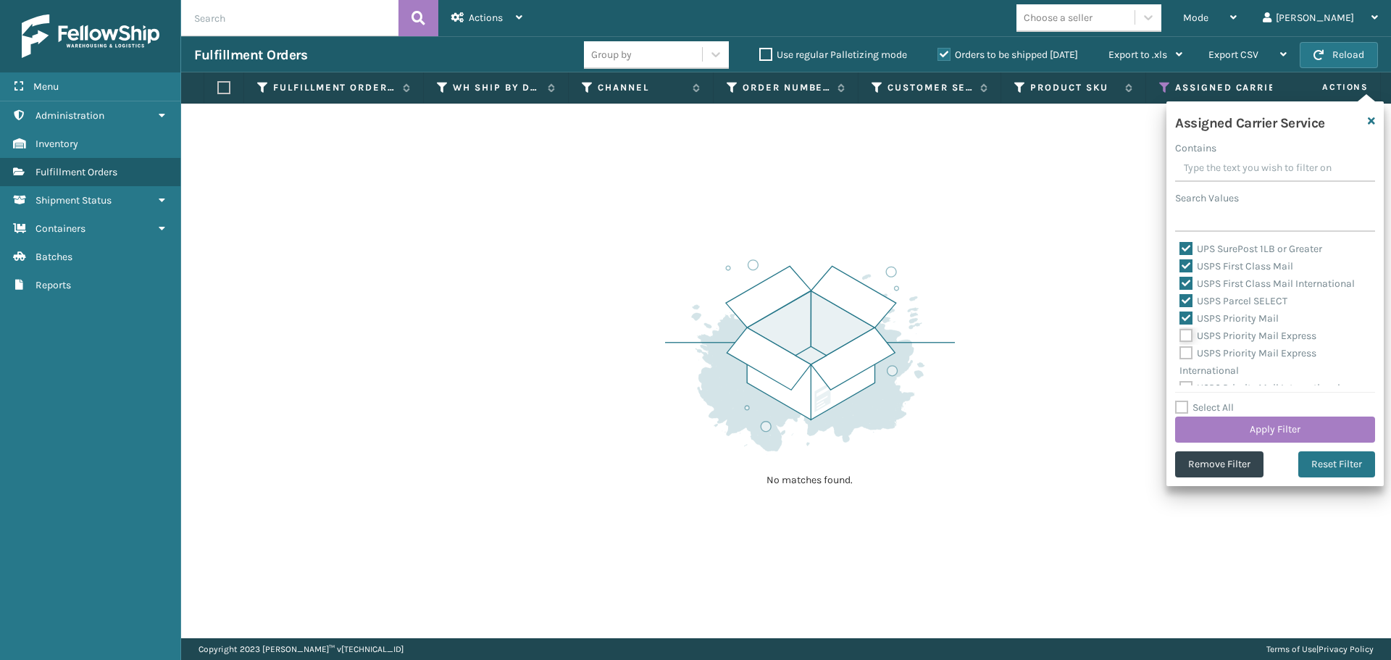
checkbox input "true"
click at [1186, 353] on label "USPS Priority Mail Express International" at bounding box center [1247, 362] width 137 height 30
click at [1180, 353] on input "USPS Priority Mail Express International" at bounding box center [1179, 349] width 1 height 9
checkbox input "true"
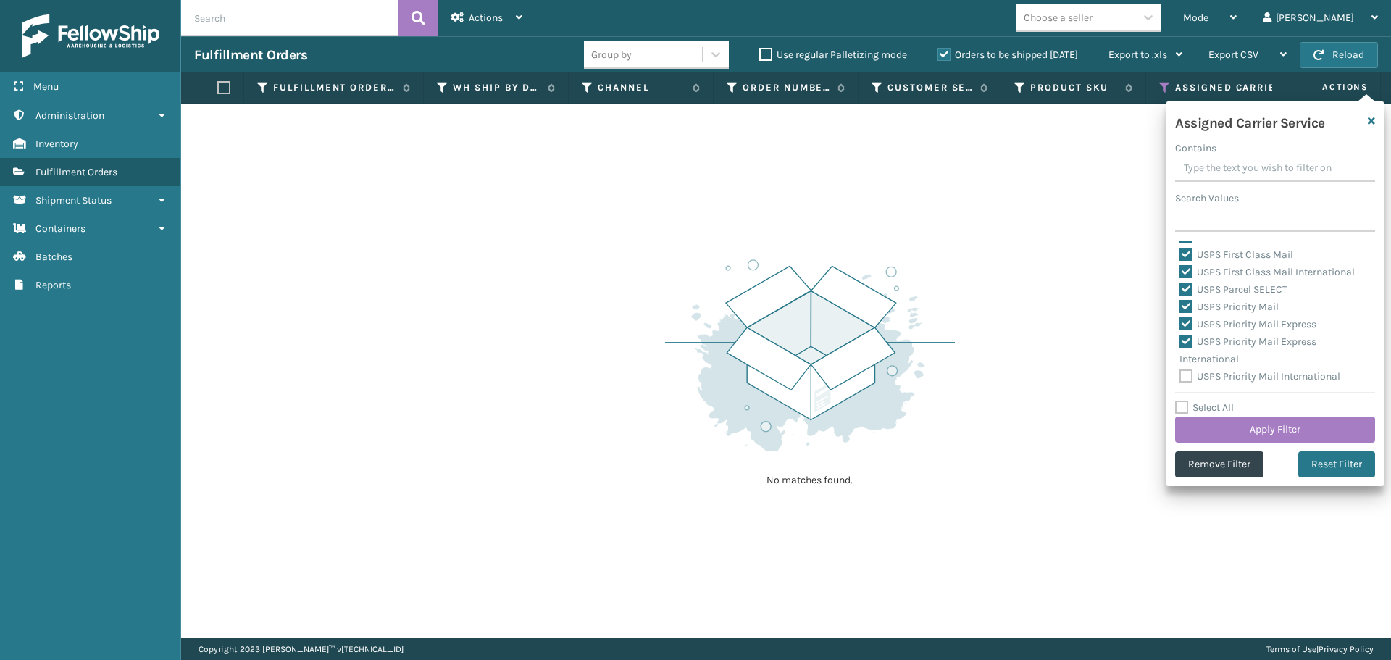
click at [1191, 375] on label "USPS Priority Mail International" at bounding box center [1259, 376] width 161 height 12
click at [1180, 375] on input "USPS Priority Mail International" at bounding box center [1179, 372] width 1 height 9
checkbox input "true"
click at [1219, 425] on button "Apply Filter" at bounding box center [1275, 430] width 200 height 26
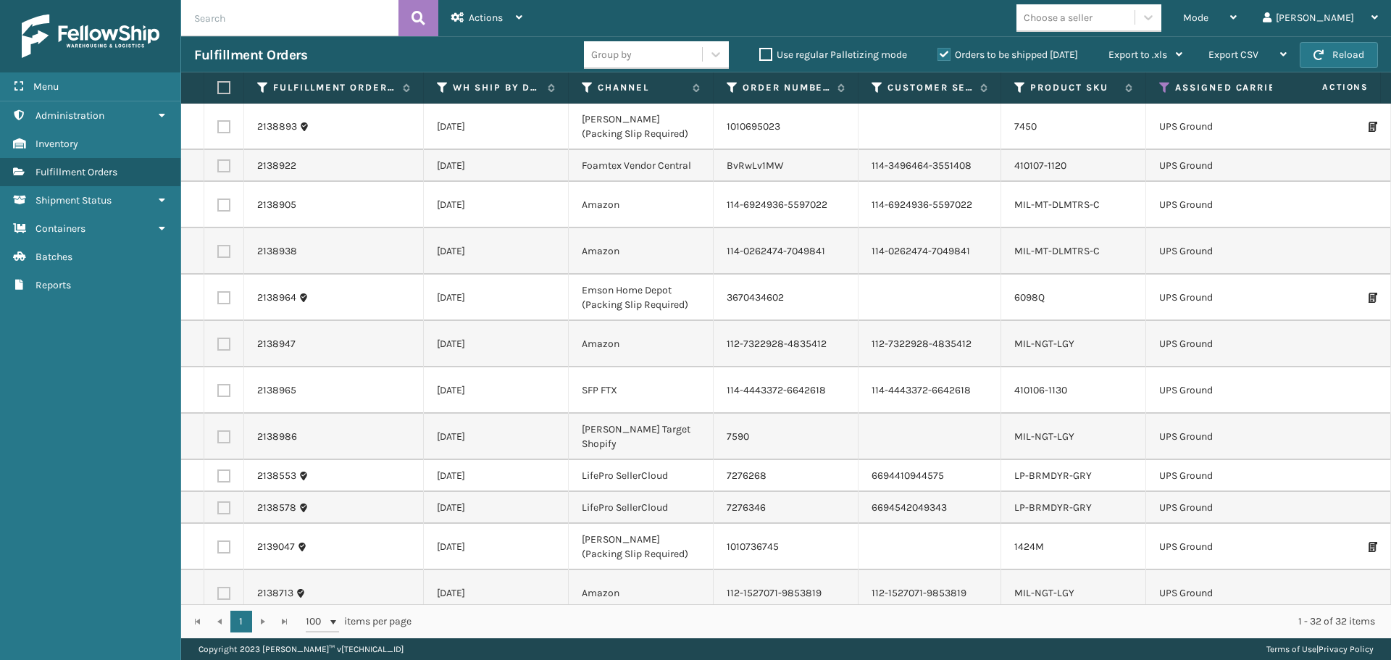
click at [1137, 33] on div "Mode Regular Mode Picking Mode Labeling Mode Exit Scan Mode Choose a seller [PE…" at bounding box center [963, 18] width 856 height 36
click at [1135, 28] on div "Choose a seller" at bounding box center [1075, 18] width 118 height 24
type input "emson"
click at [1124, 51] on div "Emson" at bounding box center [1088, 54] width 145 height 27
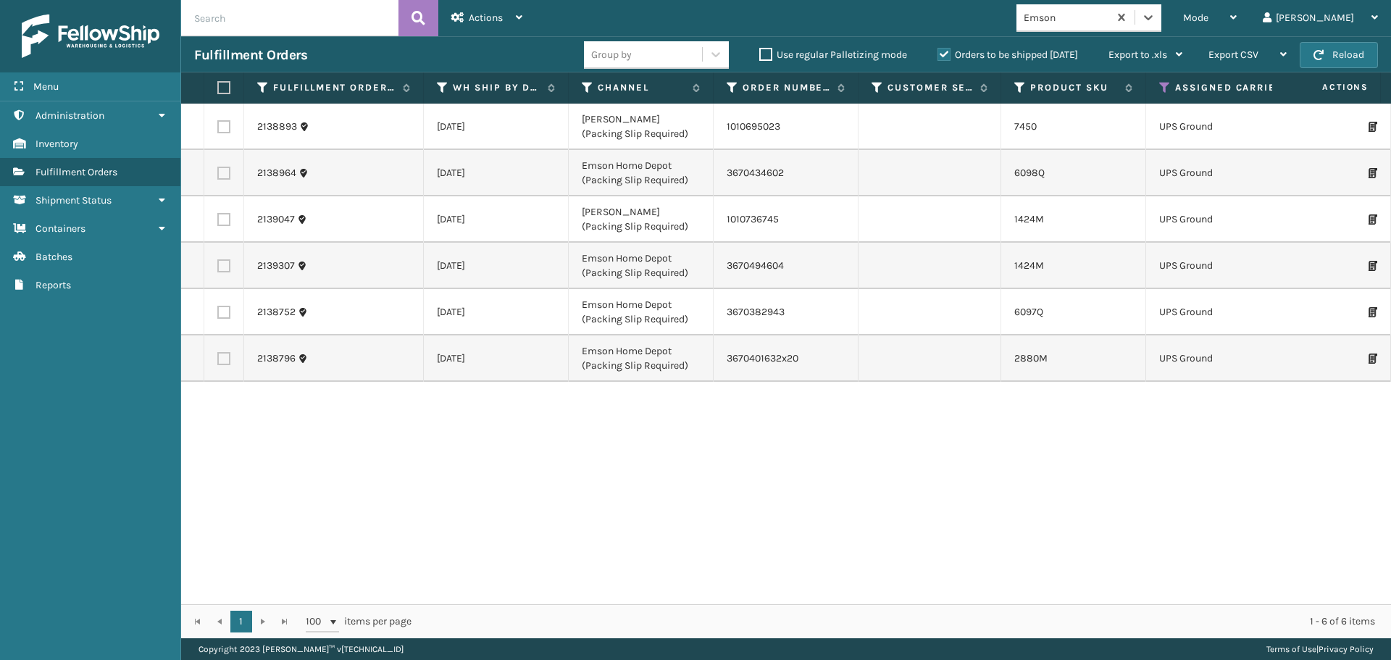
click at [222, 87] on label at bounding box center [221, 87] width 9 height 13
click at [218, 87] on input "checkbox" at bounding box center [217, 87] width 1 height 9
checkbox input "true"
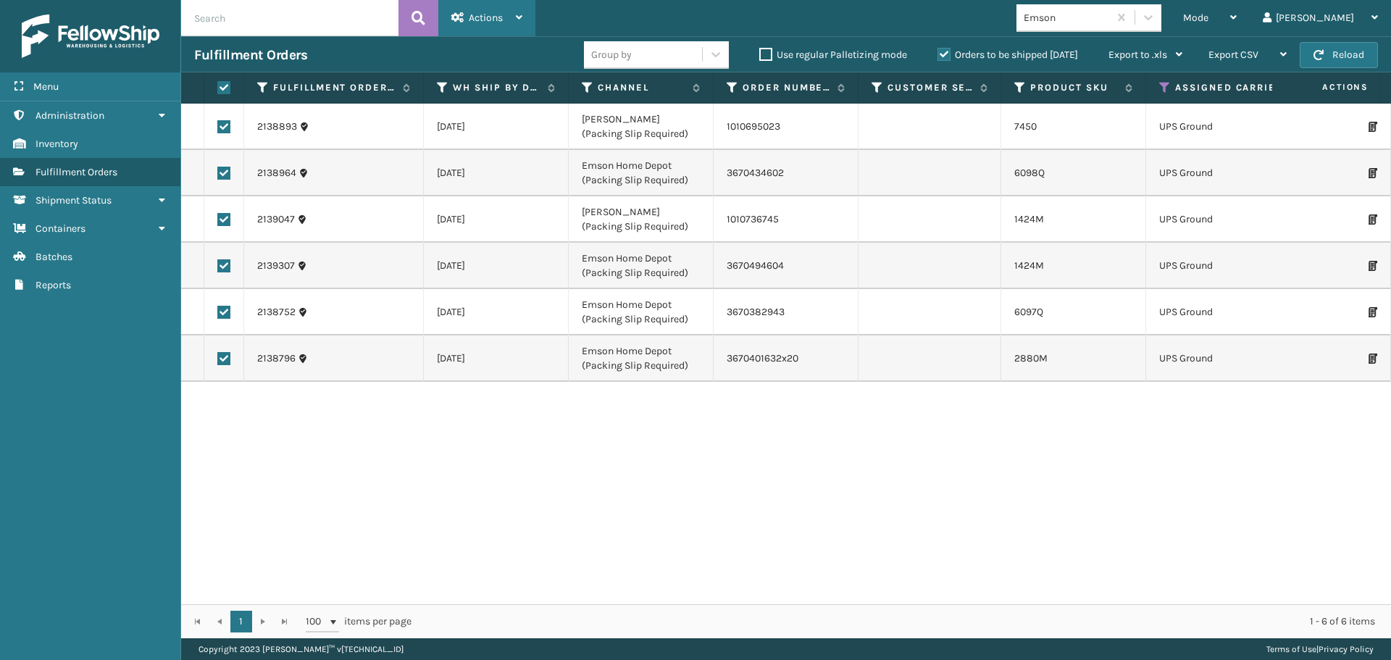
click at [469, 18] on span "Actions" at bounding box center [486, 18] width 34 height 12
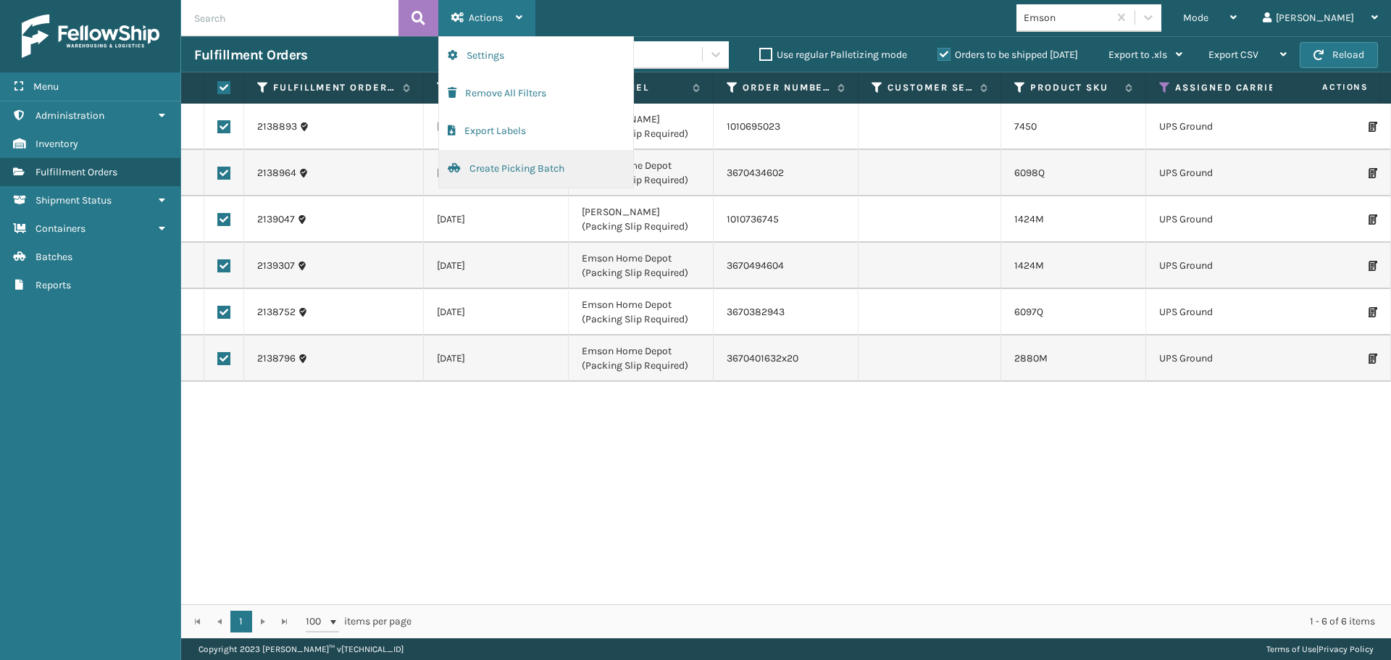
click at [506, 162] on button "Create Picking Batch" at bounding box center [536, 169] width 194 height 38
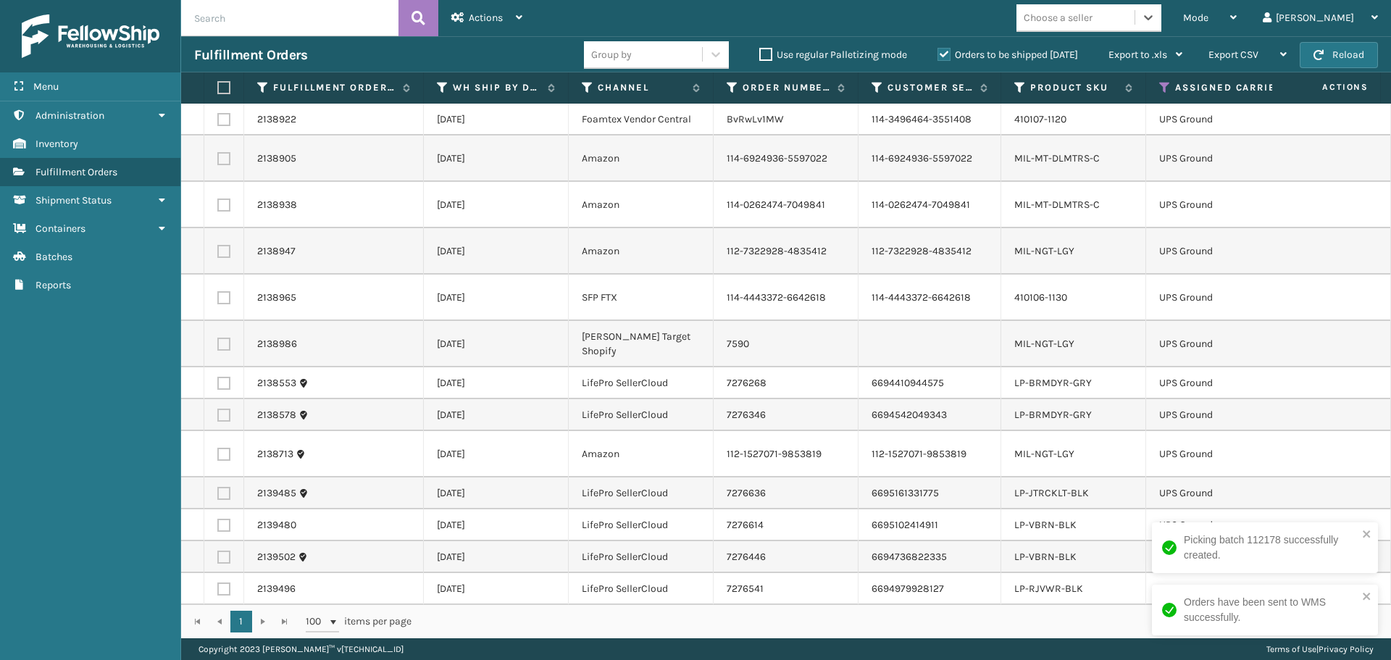
click at [1093, 21] on div "Choose a seller" at bounding box center [1058, 17] width 69 height 15
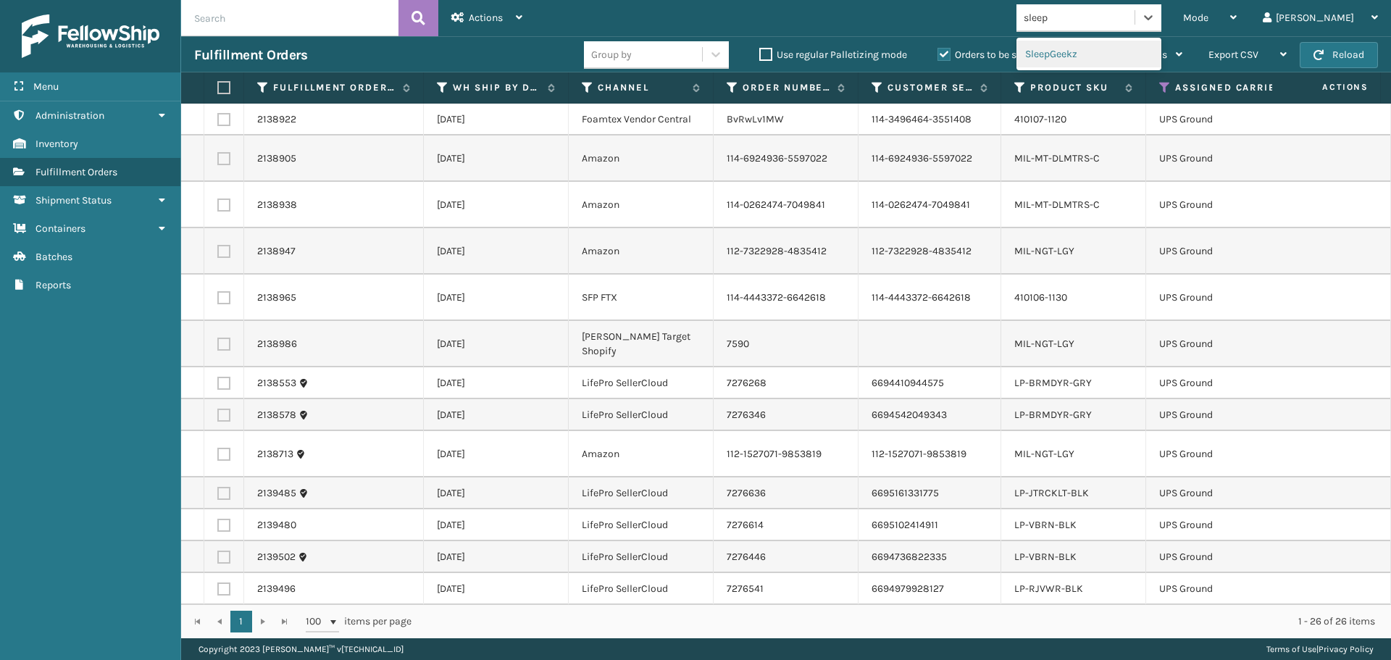
click at [1124, 60] on div "SleepGeekz" at bounding box center [1088, 54] width 145 height 27
click at [1135, 12] on div "Choose a seller" at bounding box center [1075, 18] width 118 height 24
click at [1116, 51] on div "FoamTex" at bounding box center [1088, 54] width 145 height 27
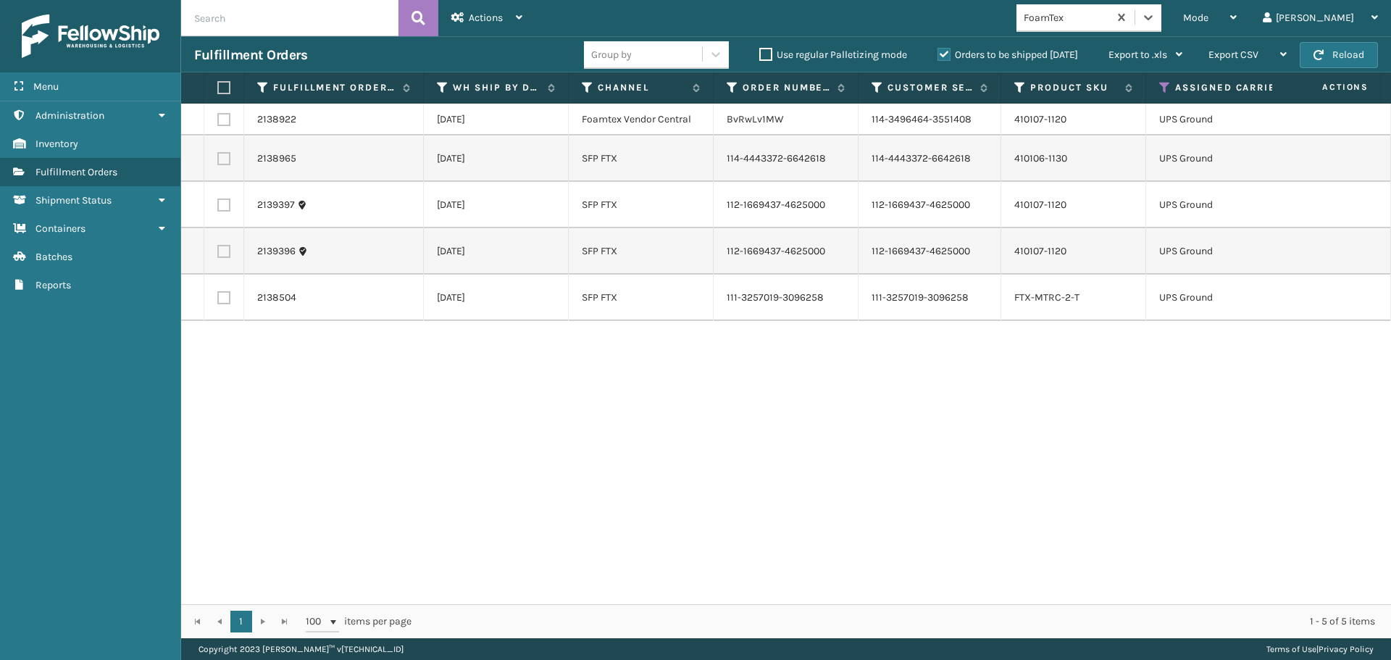
click at [226, 83] on label at bounding box center [221, 87] width 9 height 13
click at [218, 83] on input "checkbox" at bounding box center [217, 87] width 1 height 9
click at [480, 19] on span "Actions" at bounding box center [486, 18] width 34 height 12
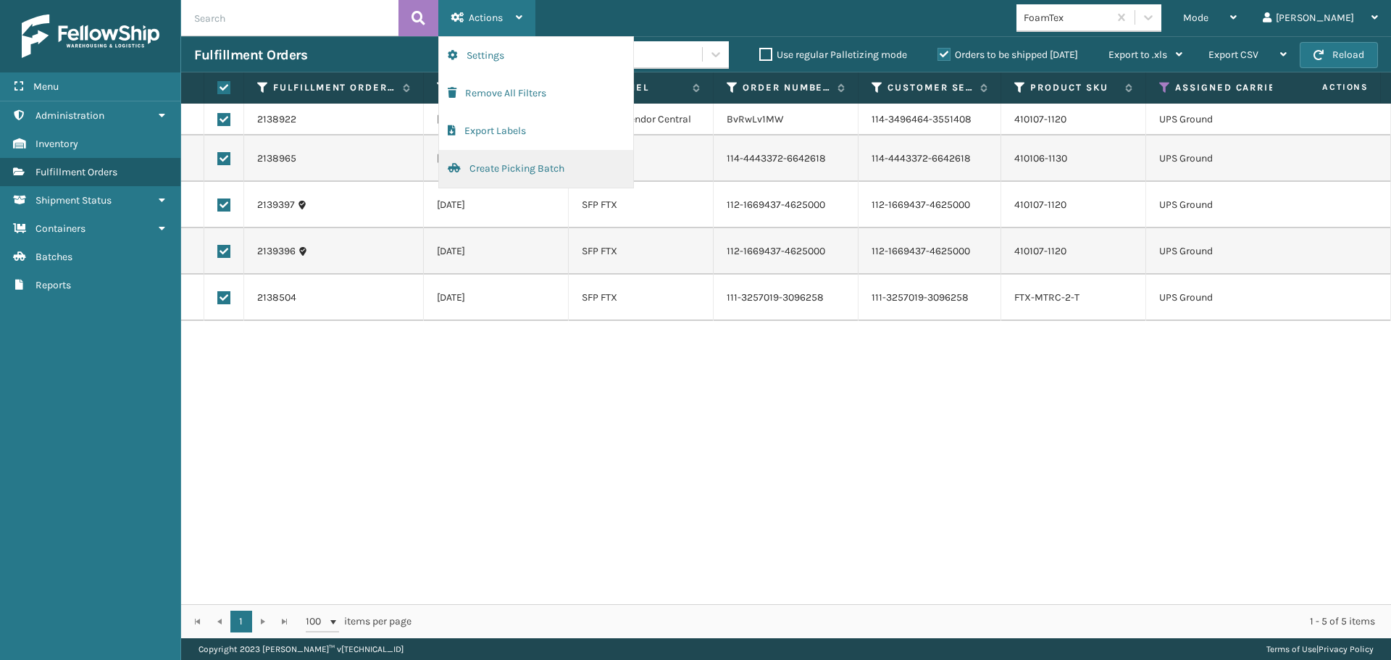
click at [493, 172] on button "Create Picking Batch" at bounding box center [536, 169] width 194 height 38
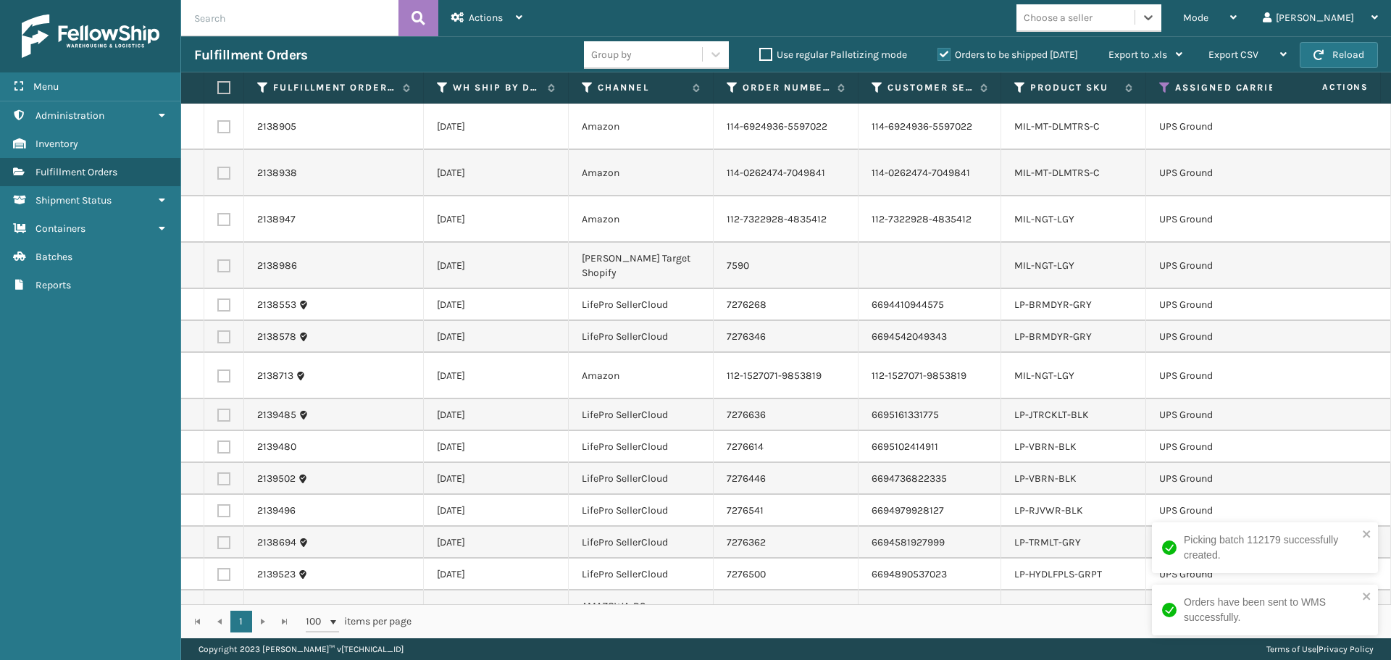
click at [1135, 17] on div "Choose a seller" at bounding box center [1075, 18] width 118 height 24
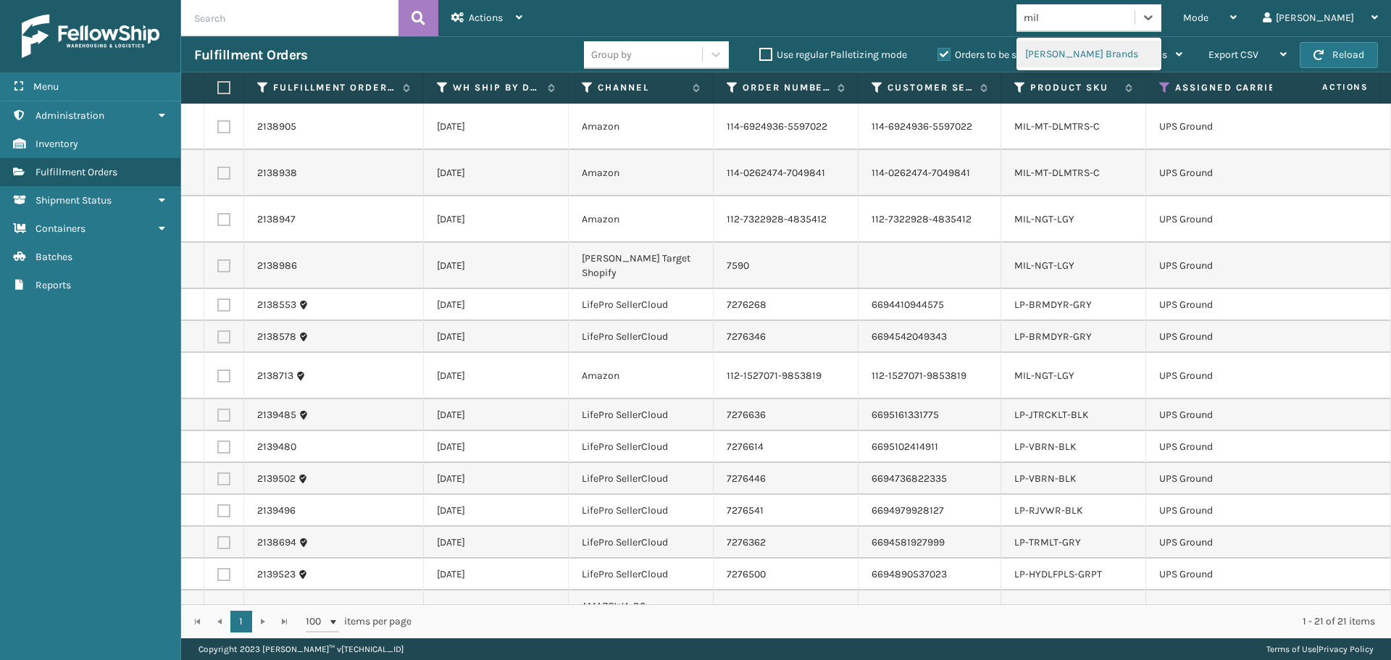
click at [1136, 51] on div "[PERSON_NAME] Brands" at bounding box center [1088, 54] width 145 height 27
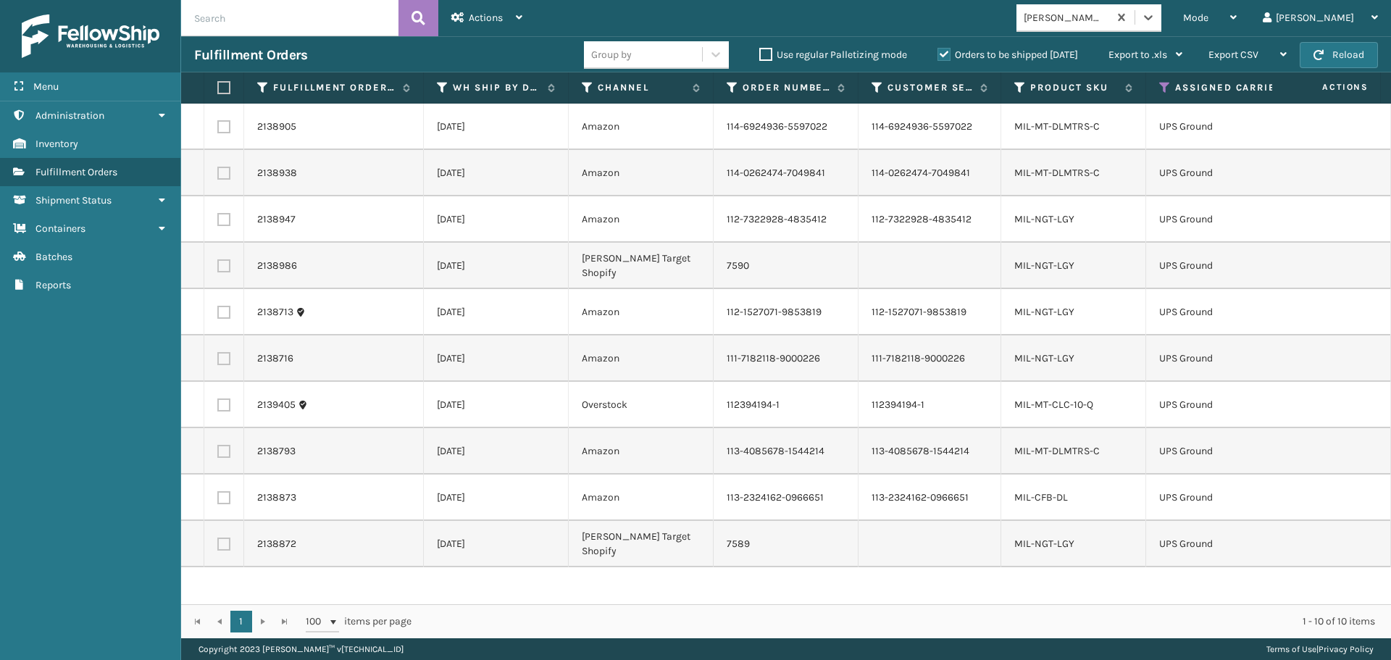
click at [225, 83] on label at bounding box center [221, 87] width 9 height 13
click at [218, 83] on input "checkbox" at bounding box center [217, 87] width 1 height 9
click at [490, 14] on span "Actions" at bounding box center [486, 18] width 34 height 12
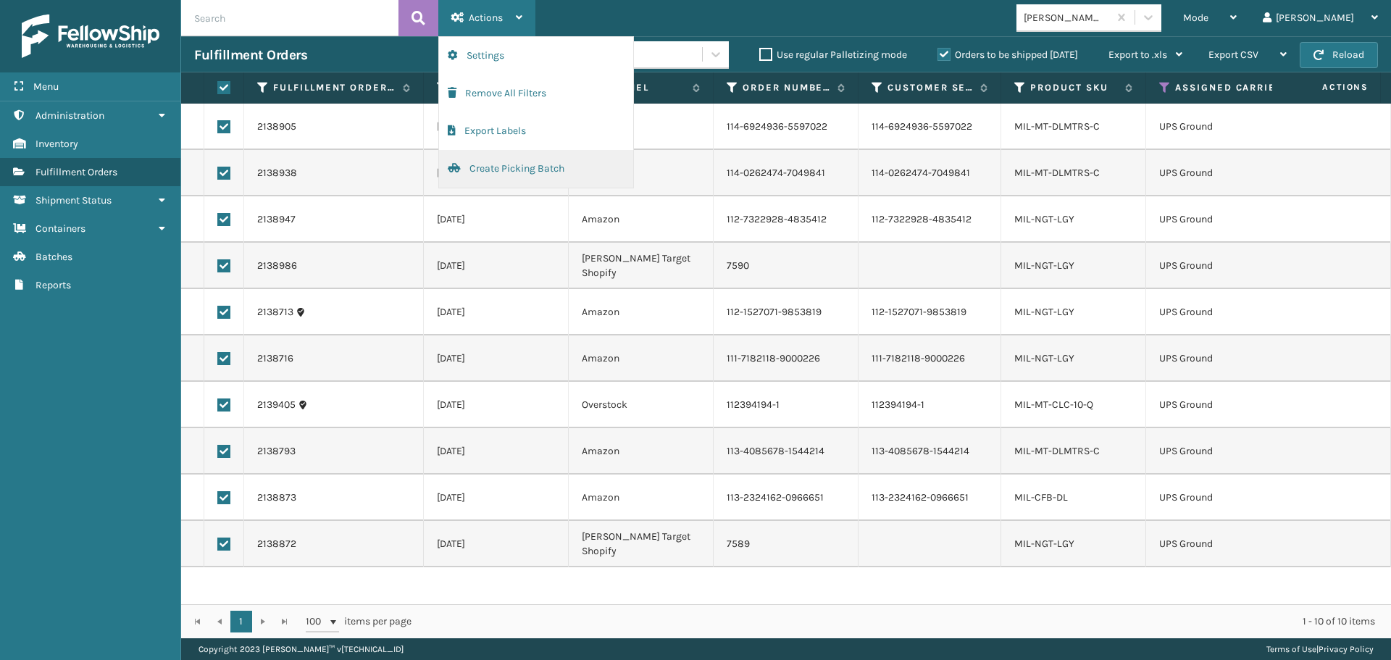
click at [506, 177] on button "Create Picking Batch" at bounding box center [536, 169] width 194 height 38
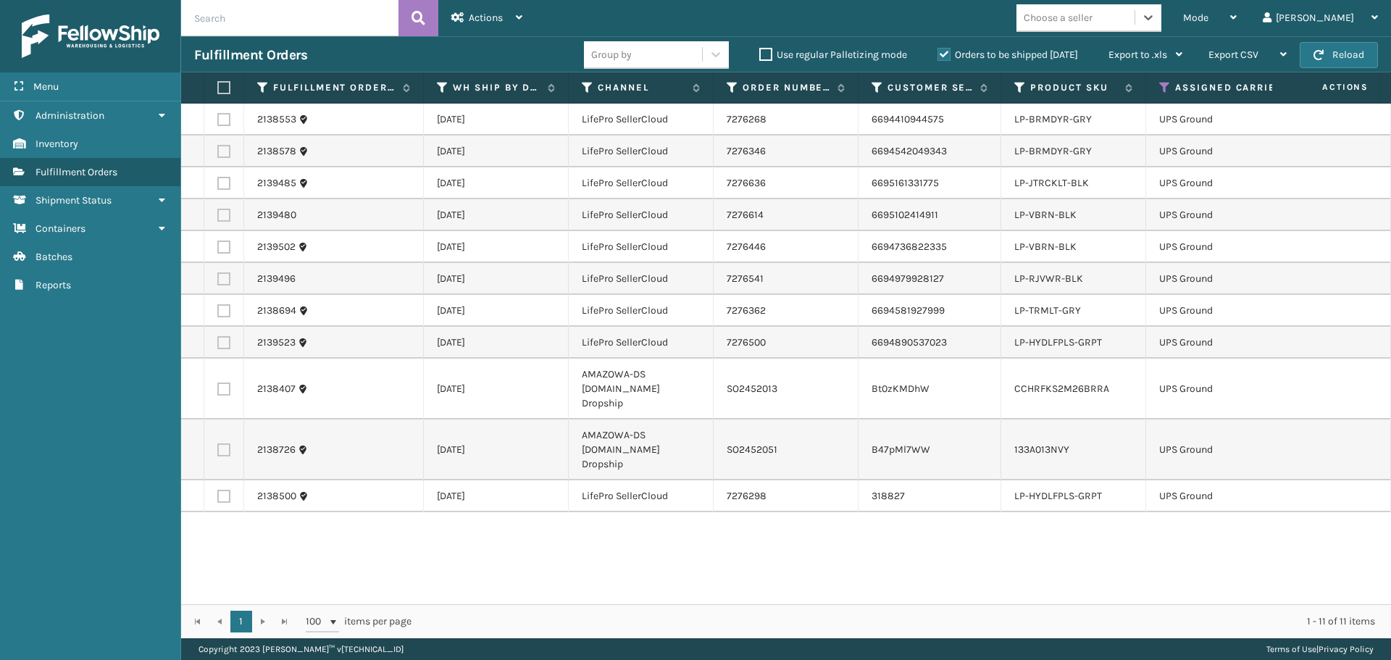
click at [225, 87] on label at bounding box center [221, 87] width 9 height 13
click at [218, 87] on input "checkbox" at bounding box center [217, 87] width 1 height 9
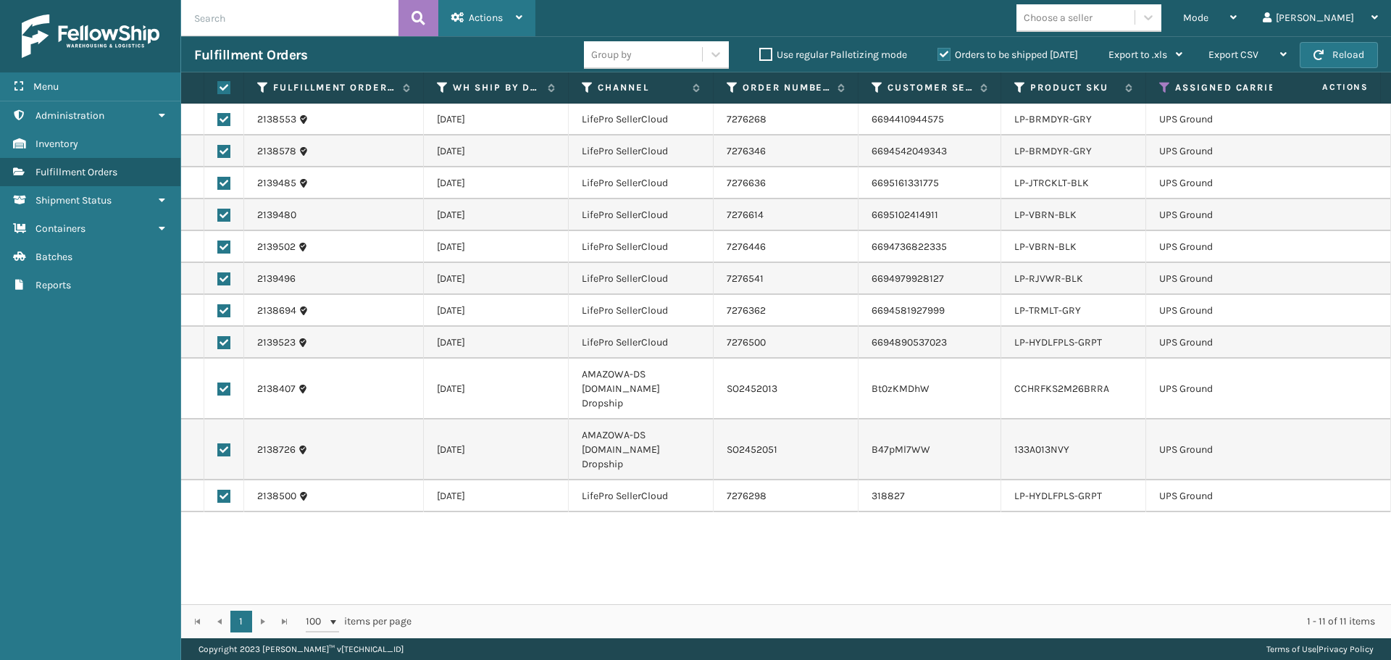
click at [477, 14] on span "Actions" at bounding box center [486, 18] width 34 height 12
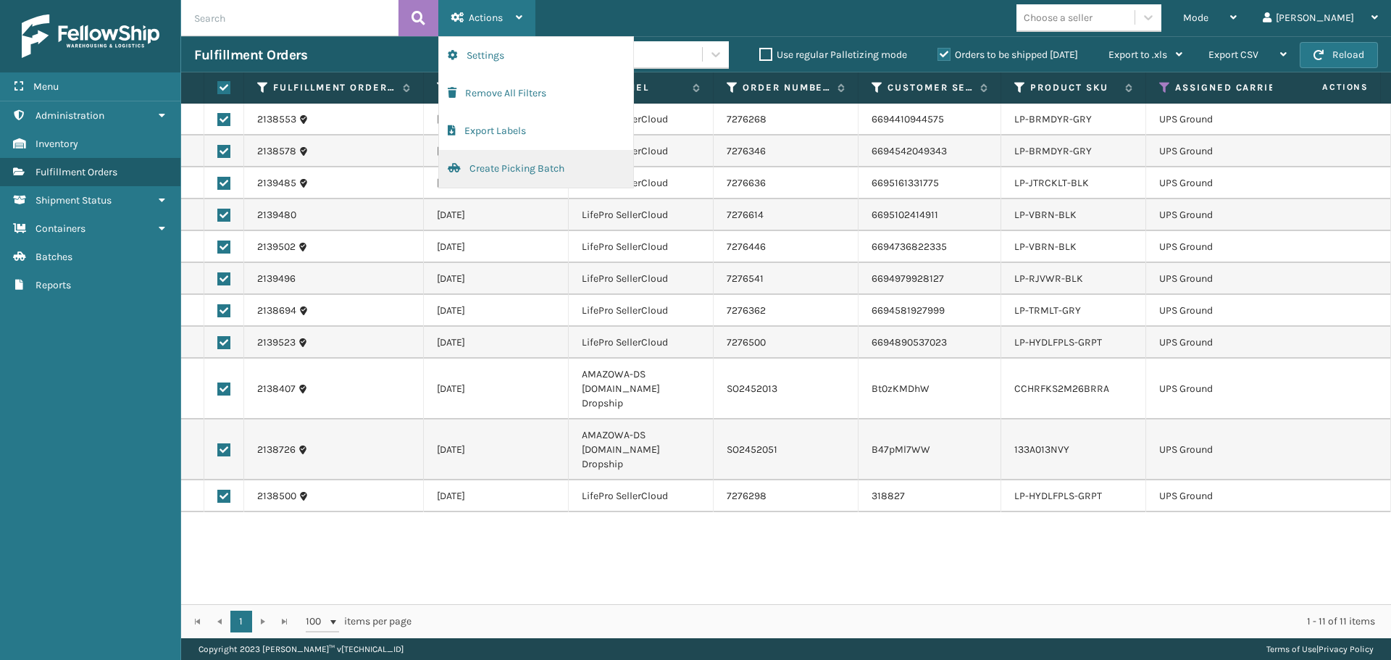
click at [527, 167] on button "Create Picking Batch" at bounding box center [536, 169] width 194 height 38
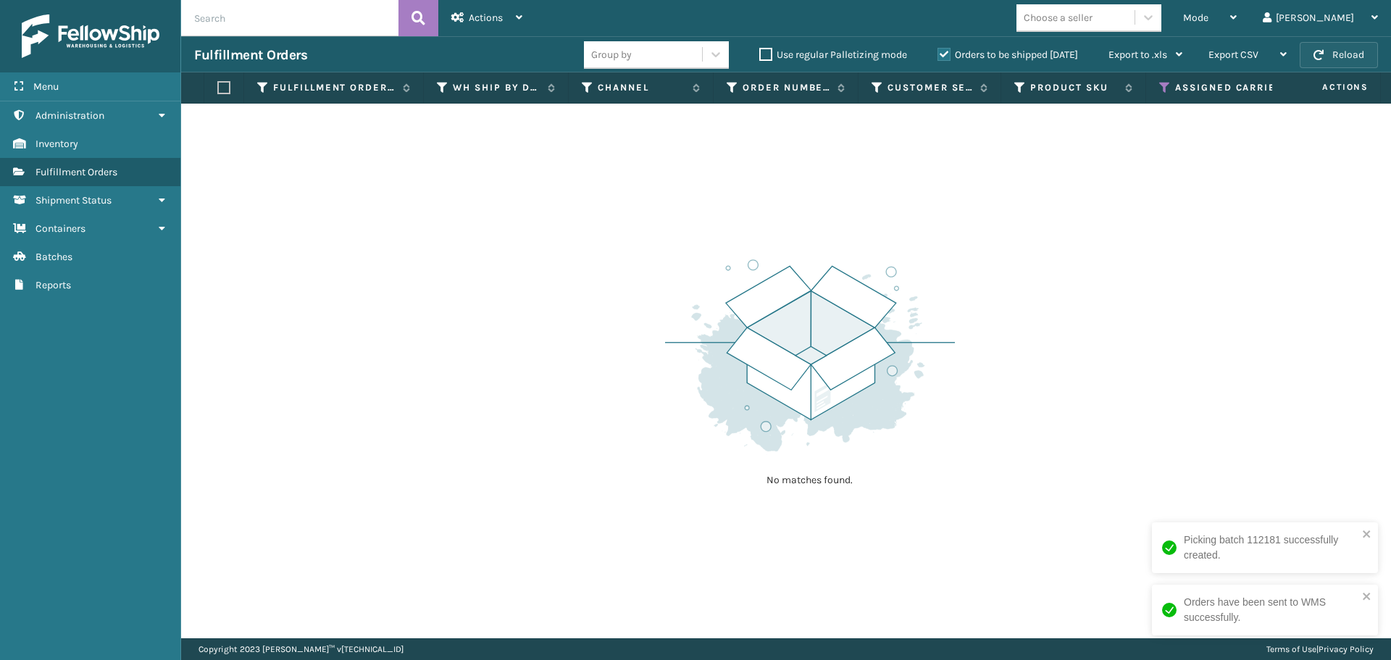
click at [1343, 46] on button "Reload" at bounding box center [1339, 55] width 78 height 26
